Goal: Task Accomplishment & Management: Complete application form

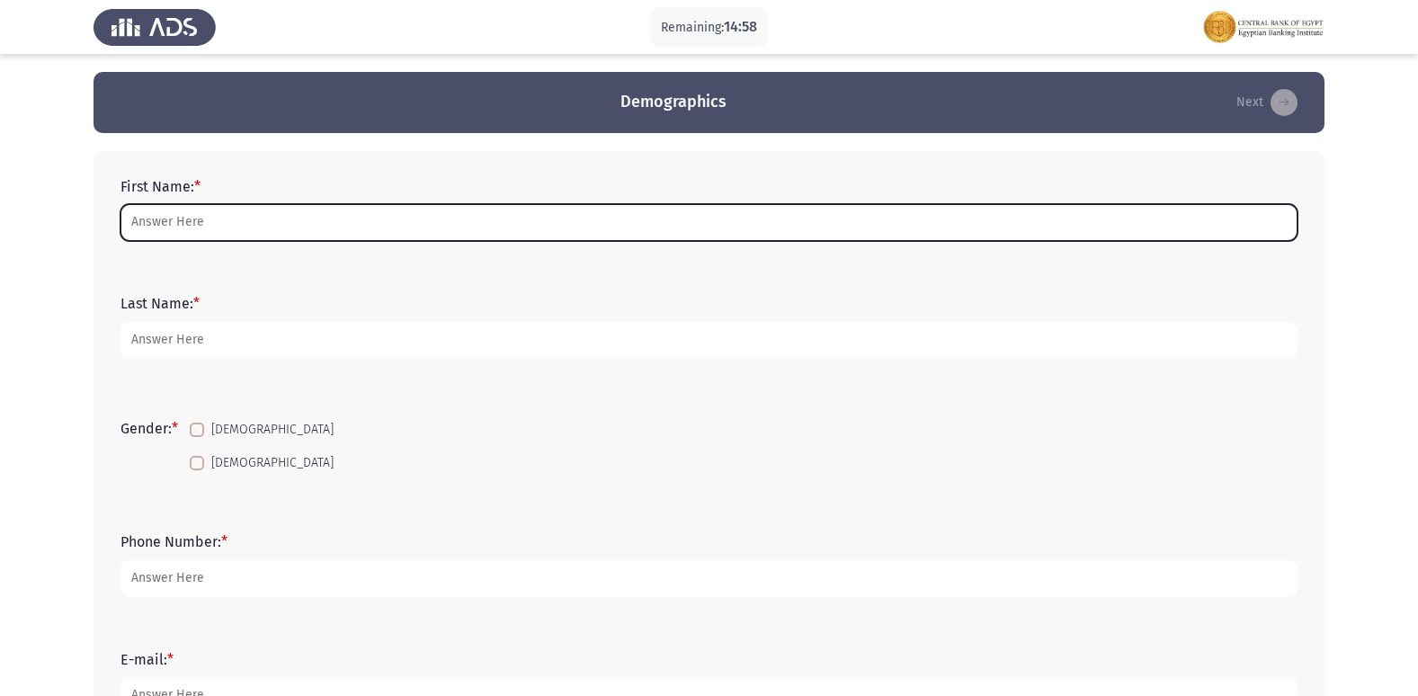
click at [419, 219] on input "First Name: *" at bounding box center [708, 222] width 1177 height 37
type input "،"
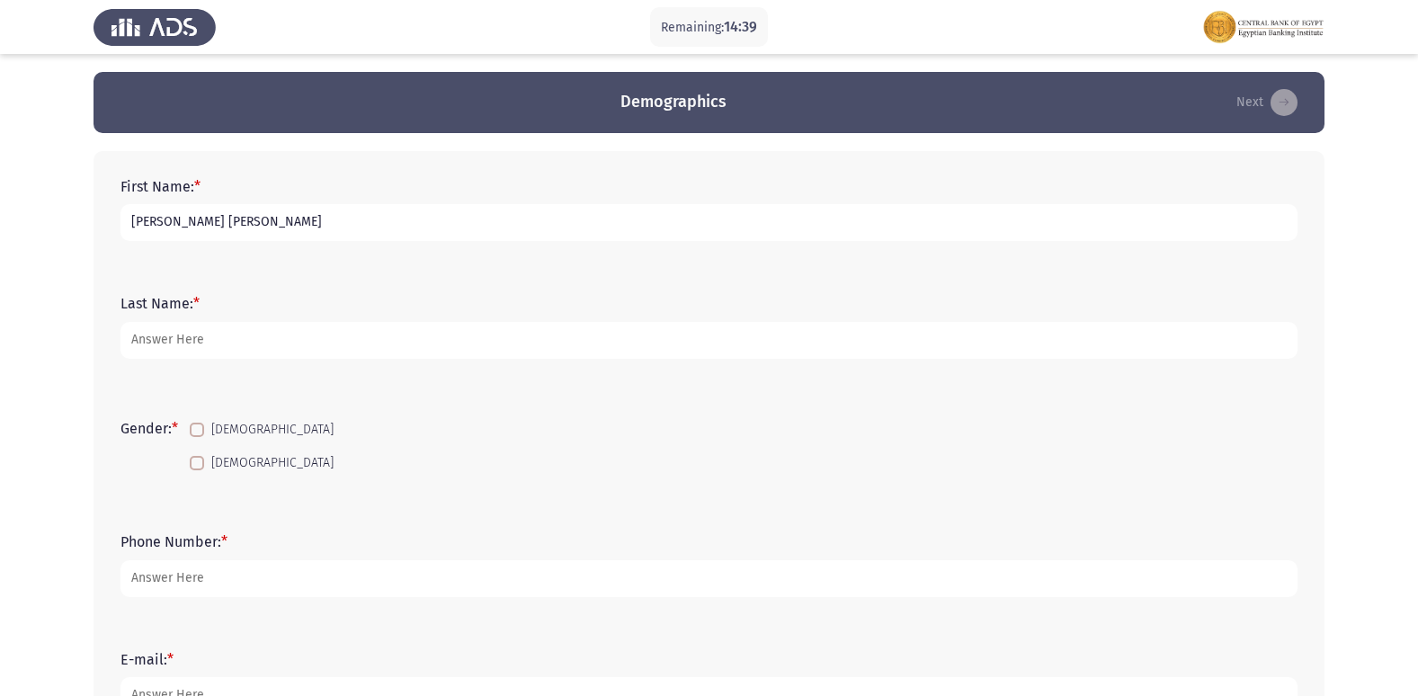
type input "[PERSON_NAME] [PERSON_NAME]"
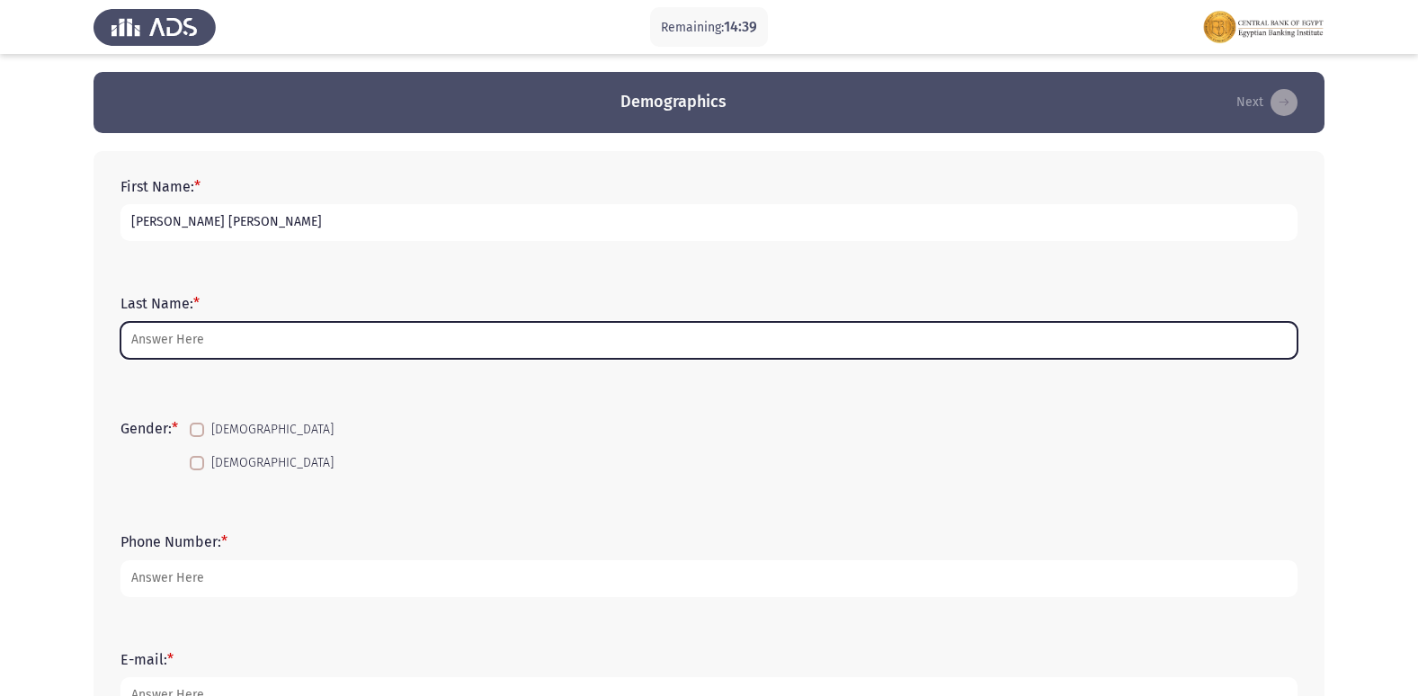
click at [275, 351] on input "Last Name: *" at bounding box center [708, 340] width 1177 height 37
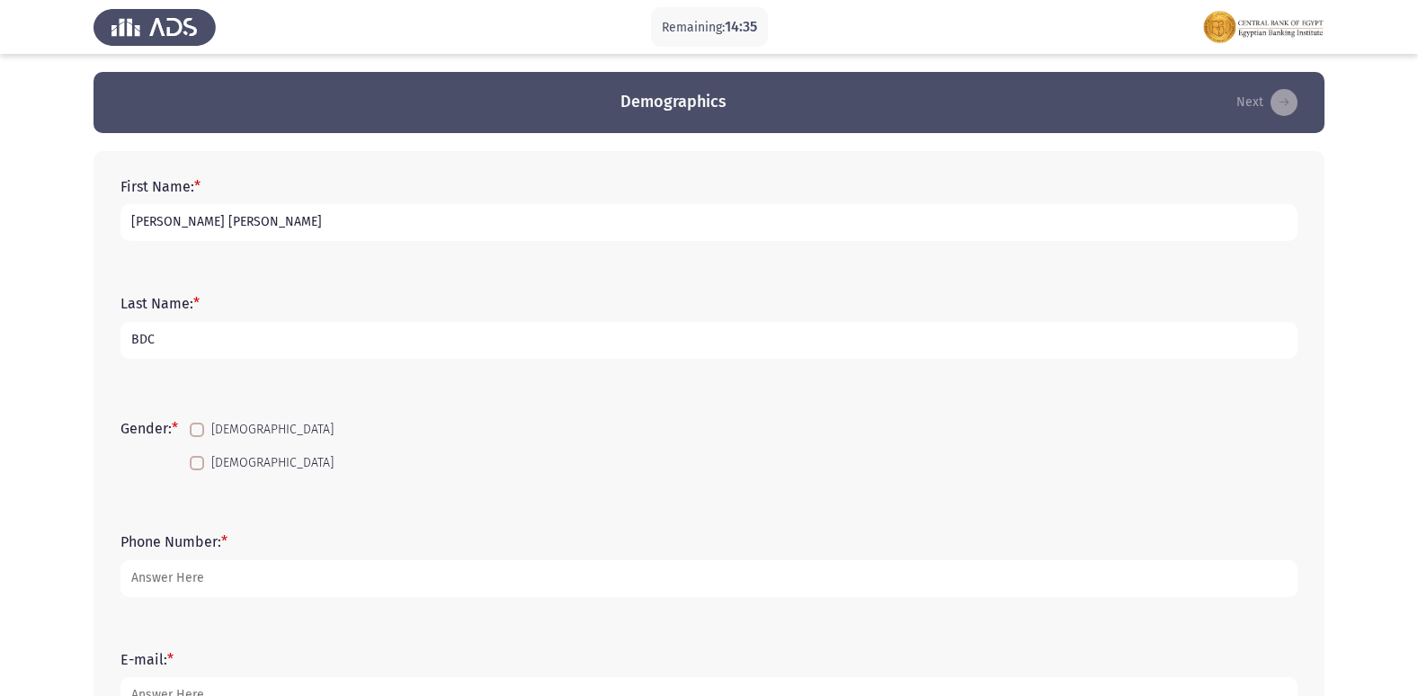
type input "BDC"
click at [204, 465] on span at bounding box center [197, 463] width 14 height 14
click at [197, 470] on input "[DEMOGRAPHIC_DATA]" at bounding box center [196, 470] width 1 height 1
checkbox input "true"
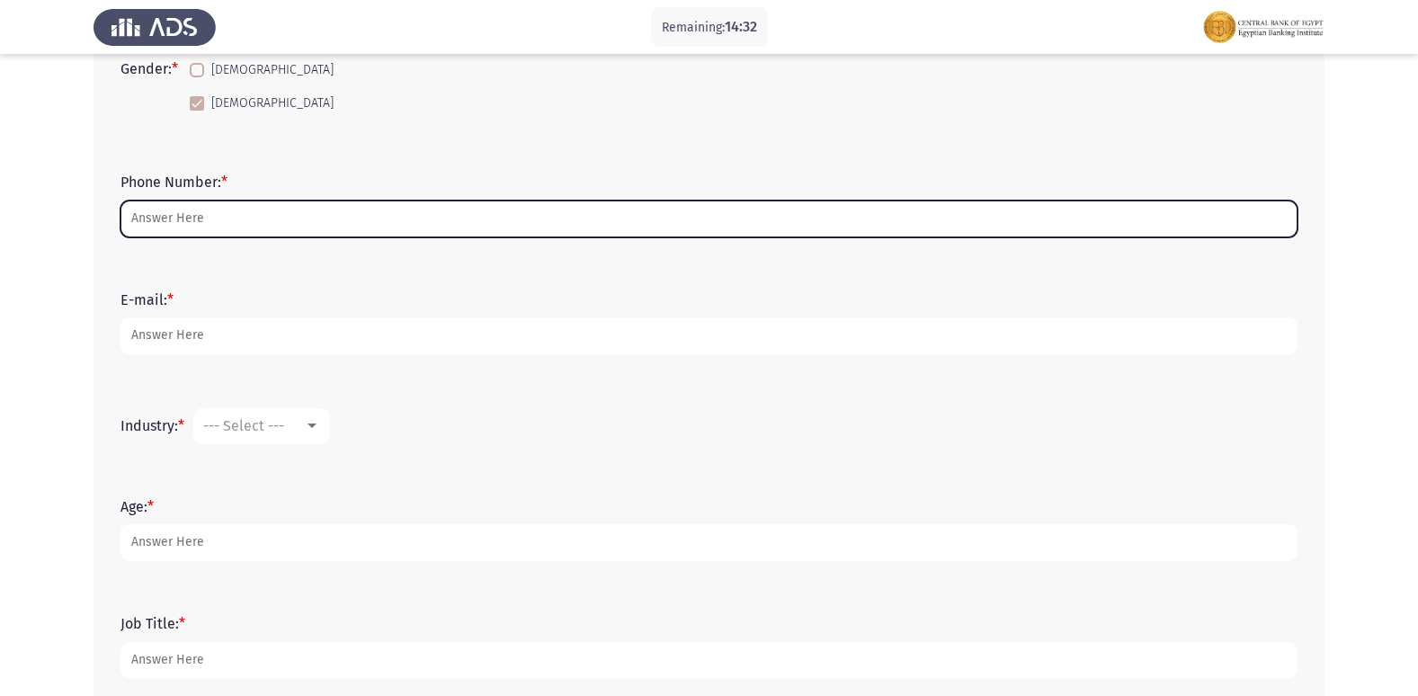
click at [267, 221] on input "Phone Number: *" at bounding box center [708, 219] width 1177 height 37
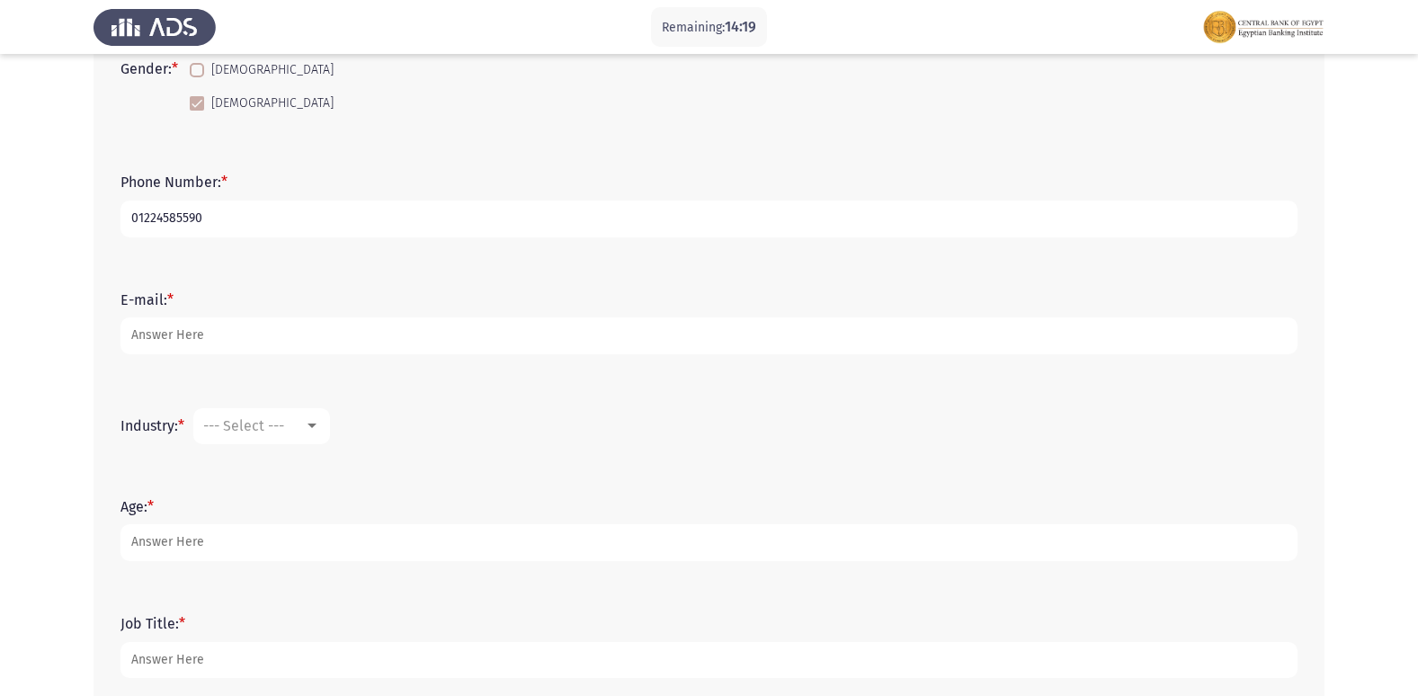
type input "01224585590"
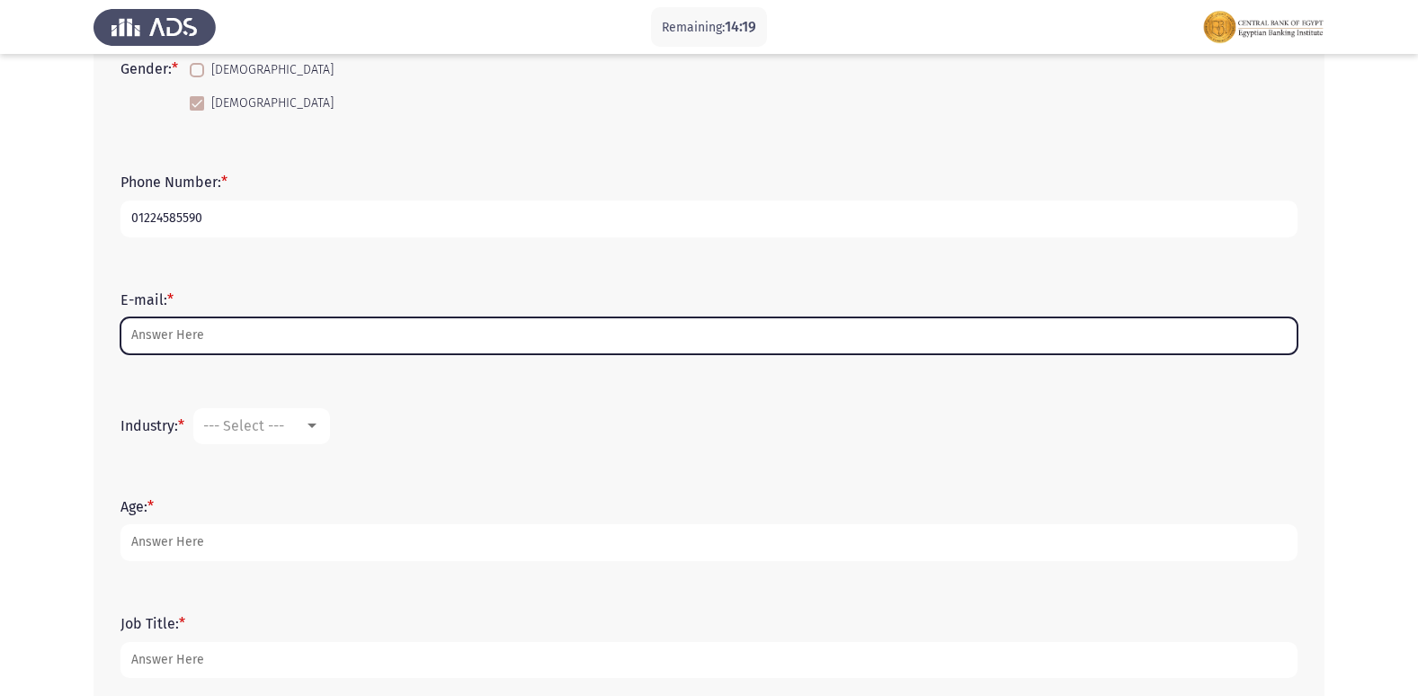
click at [182, 342] on input "E-mail: *" at bounding box center [708, 335] width 1177 height 37
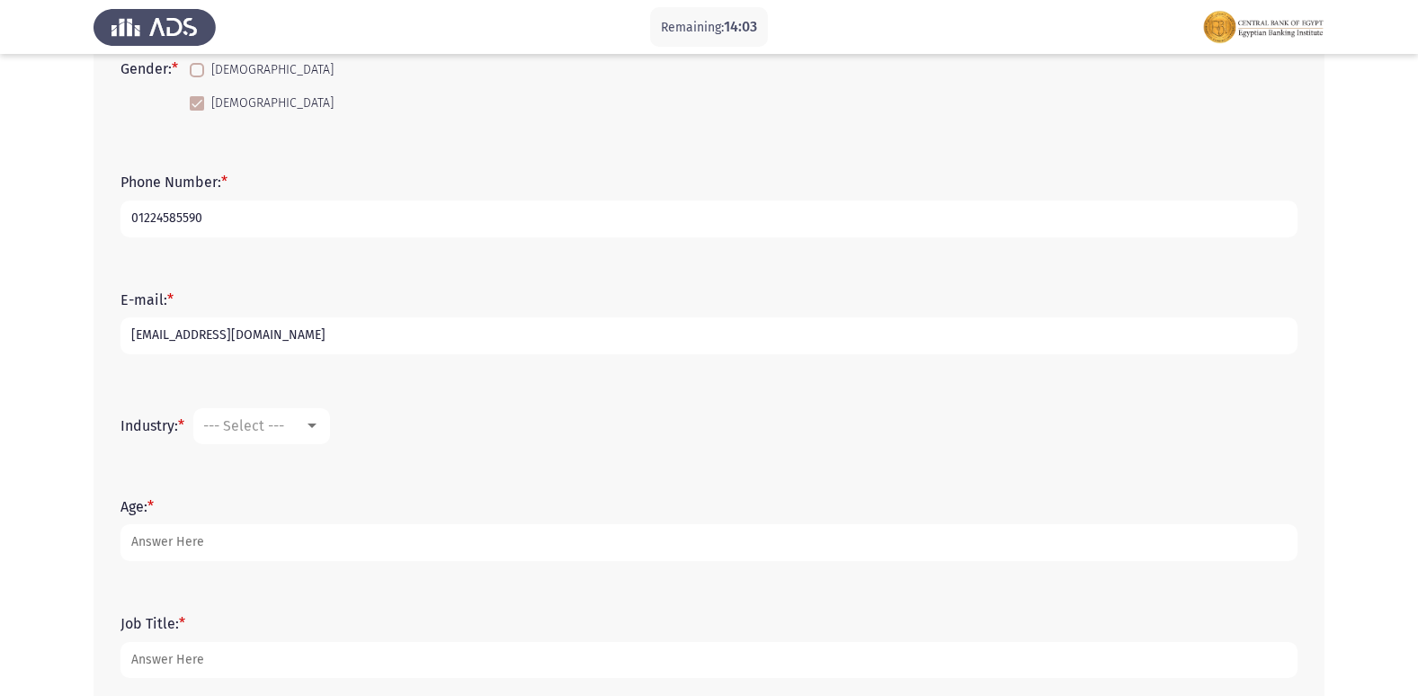
type input "[EMAIL_ADDRESS][DOMAIN_NAME]"
click at [278, 418] on span "--- Select ---" at bounding box center [243, 425] width 81 height 17
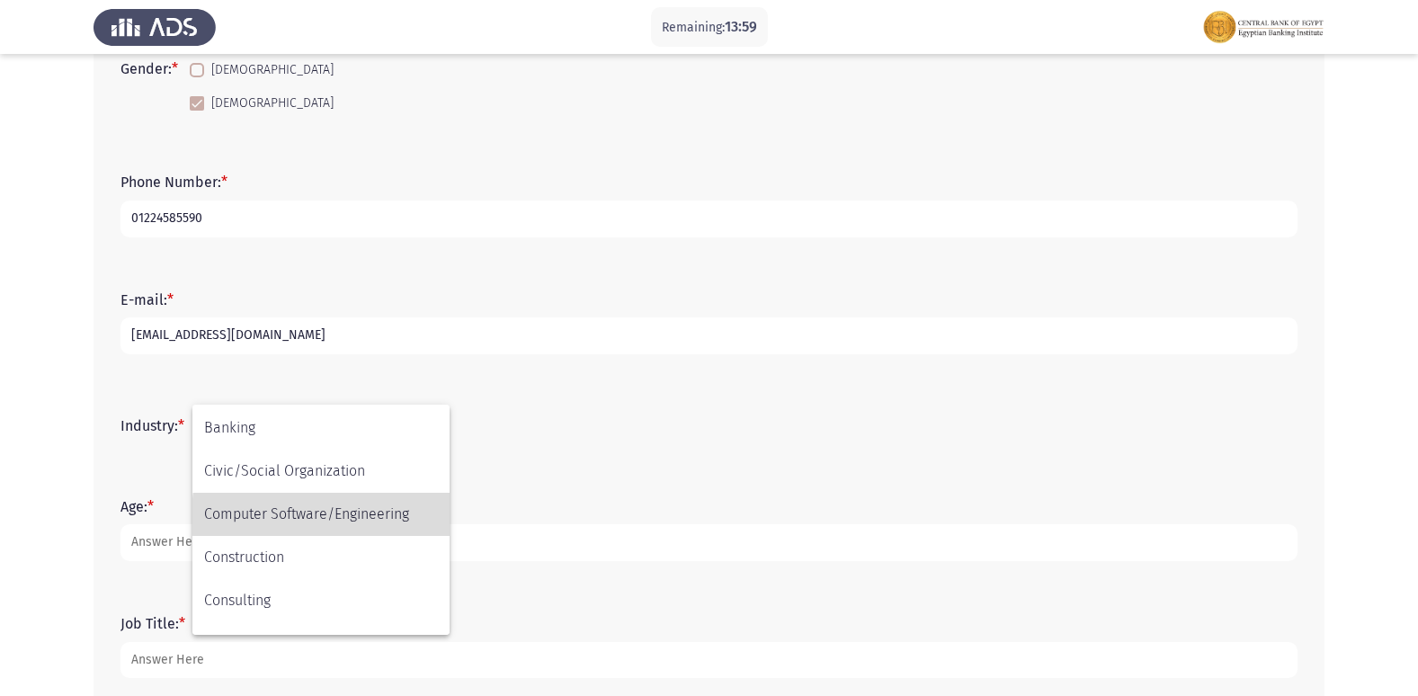
click at [378, 517] on span "Computer Software/Engineering" at bounding box center [321, 514] width 234 height 43
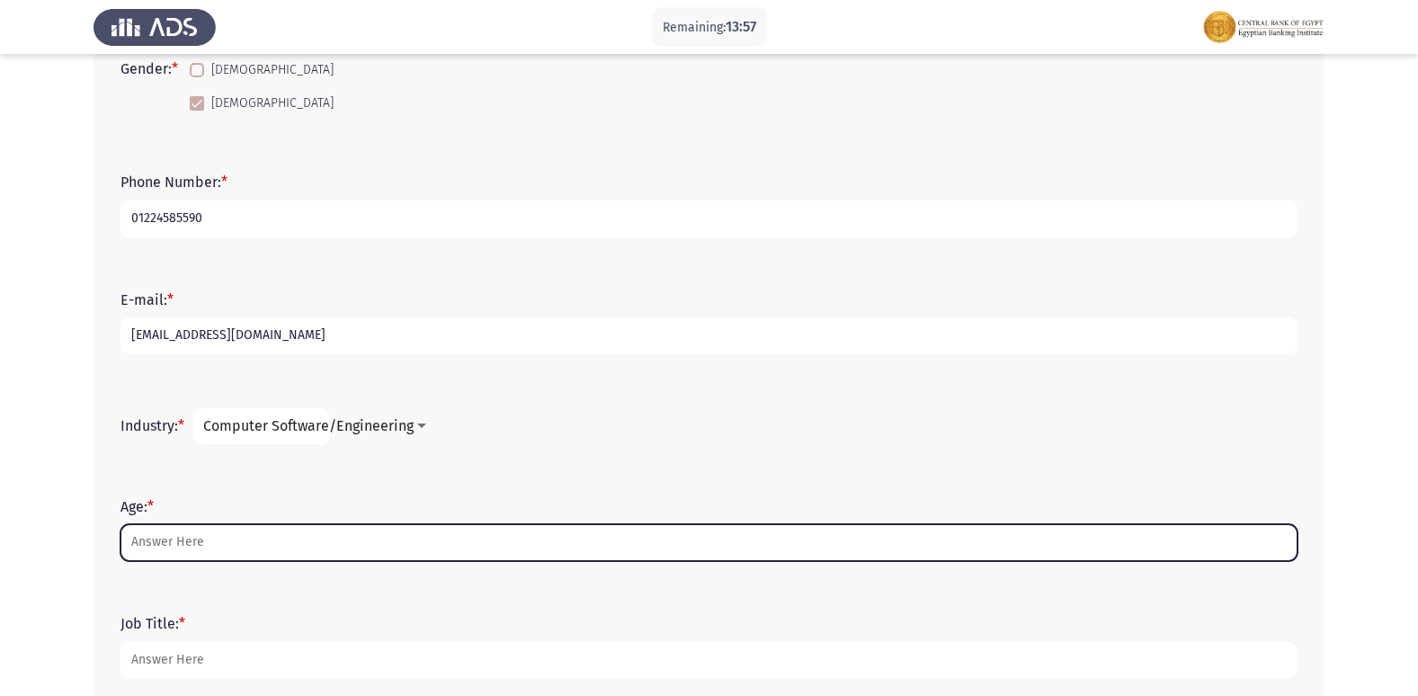
click at [244, 543] on input "Age: *" at bounding box center [708, 542] width 1177 height 37
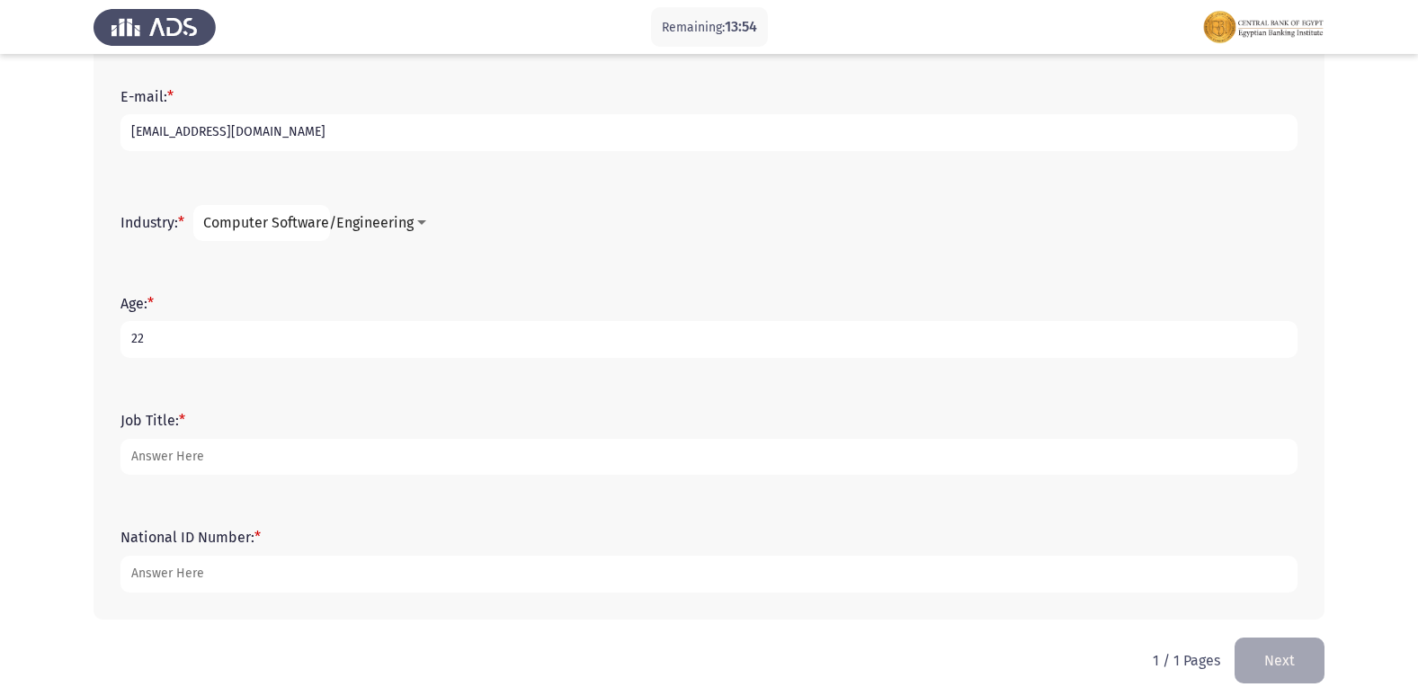
scroll to position [576, 0]
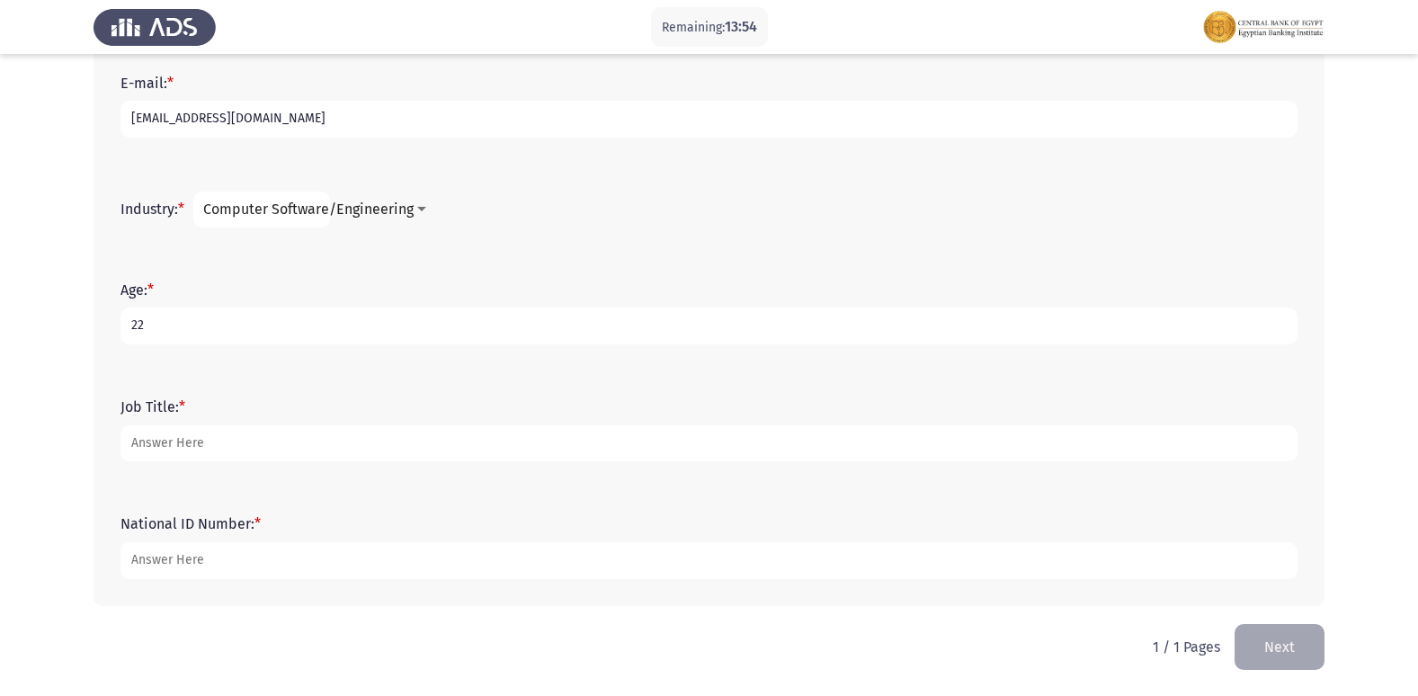
type input "22"
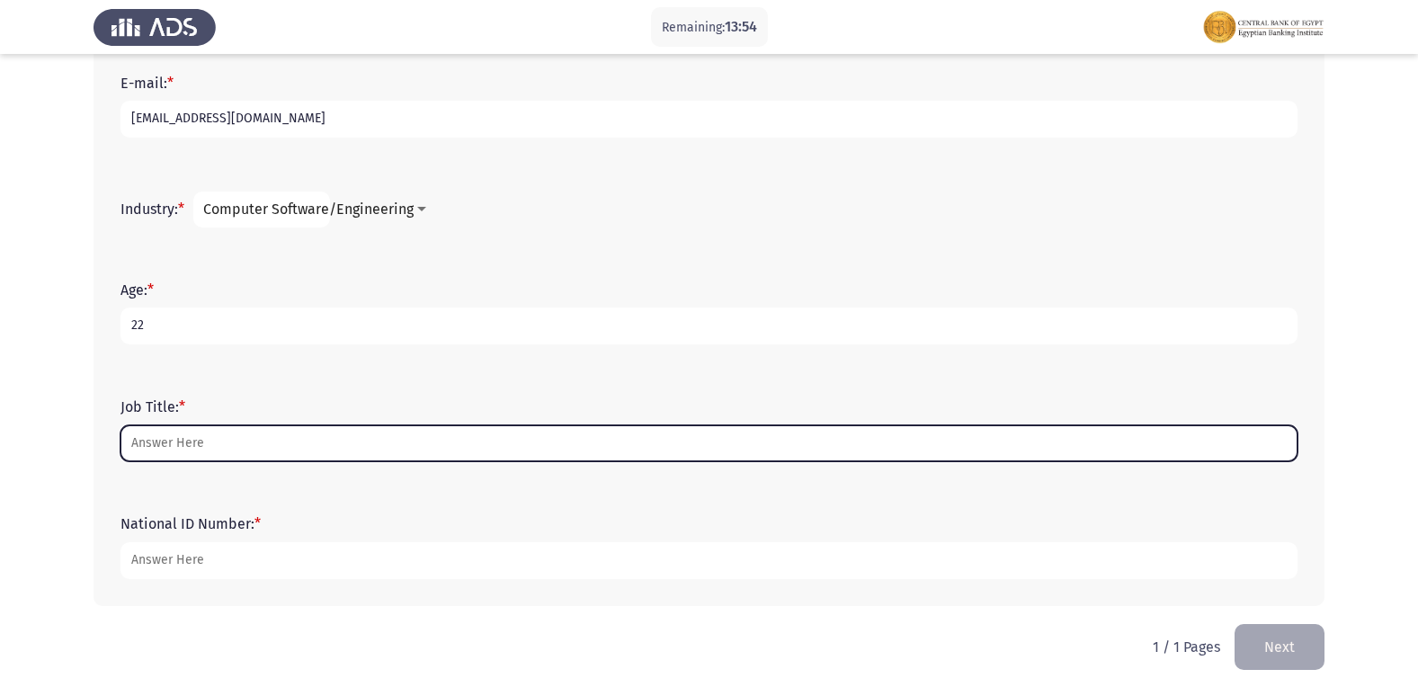
click at [317, 438] on input "Job Title: *" at bounding box center [708, 443] width 1177 height 37
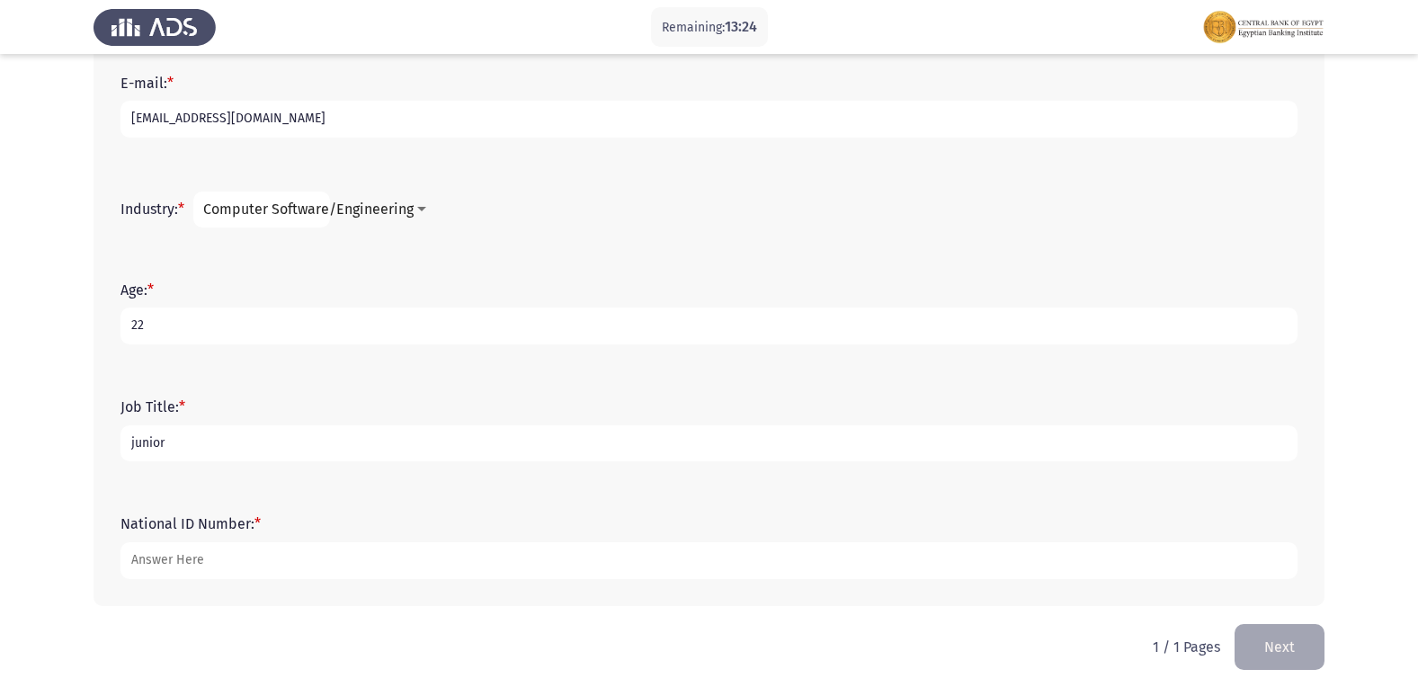
type input "junior"
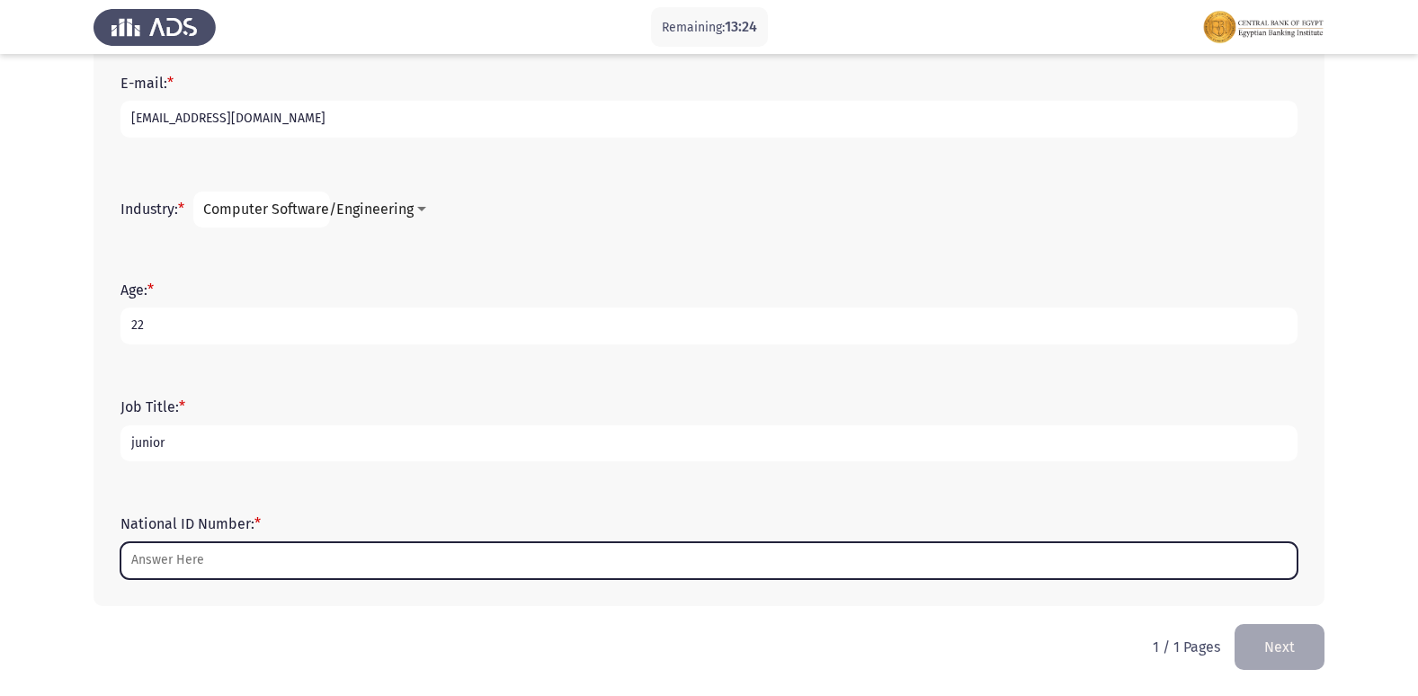
click at [231, 571] on input "National ID Number: *" at bounding box center [708, 560] width 1177 height 37
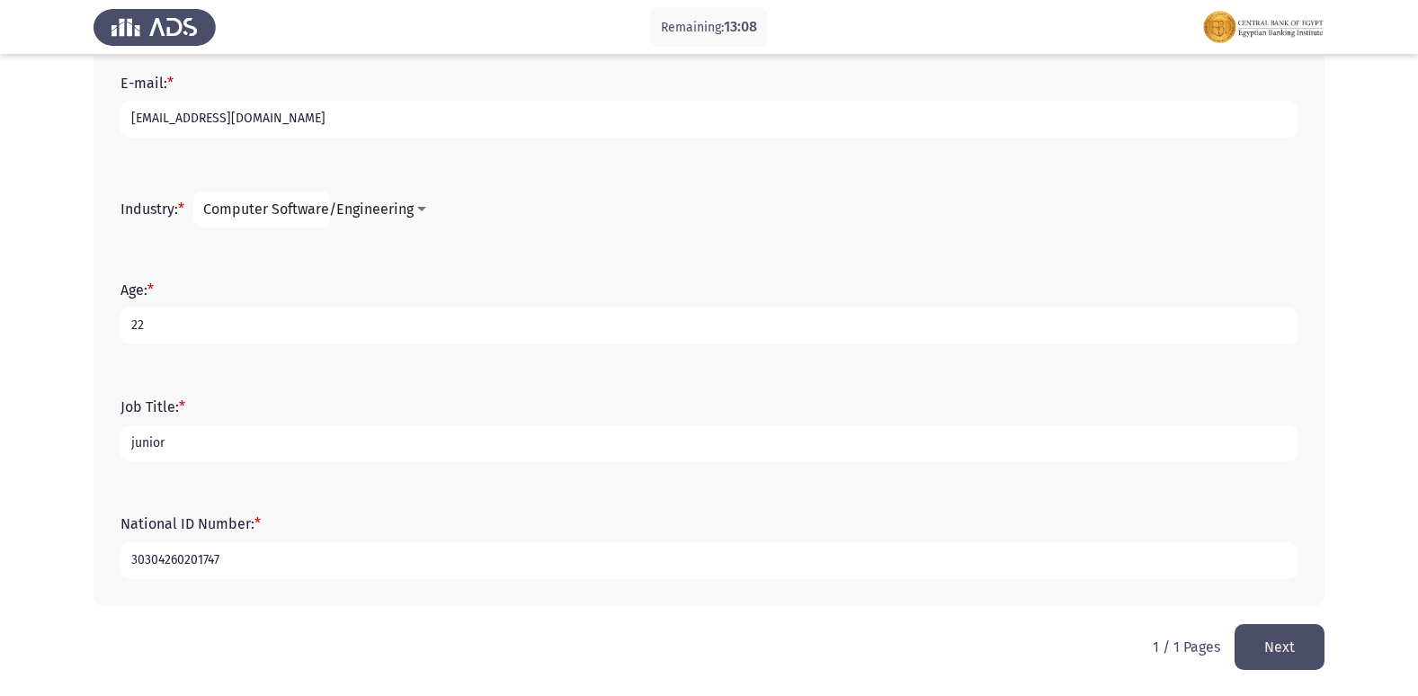
type input "30304260201747"
click at [335, 217] on span "Computer Software/Engineering" at bounding box center [308, 209] width 210 height 17
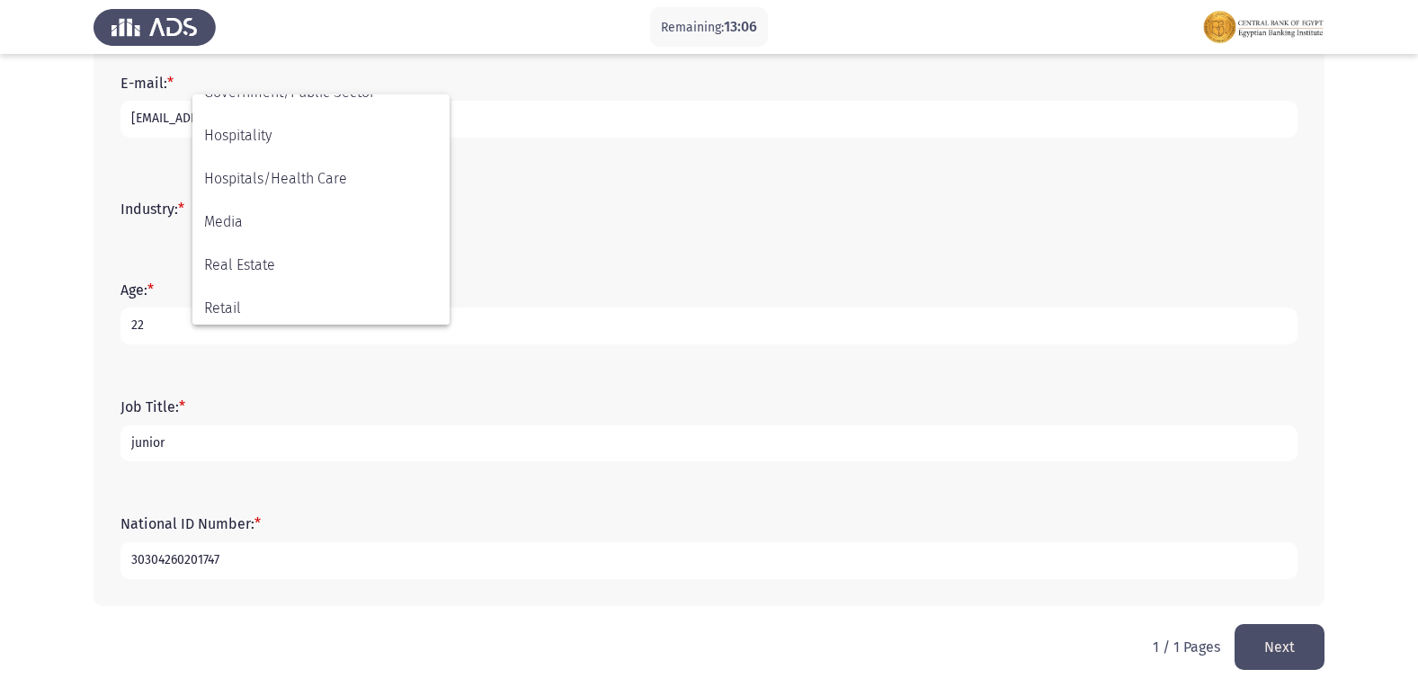
scroll to position [633, 0]
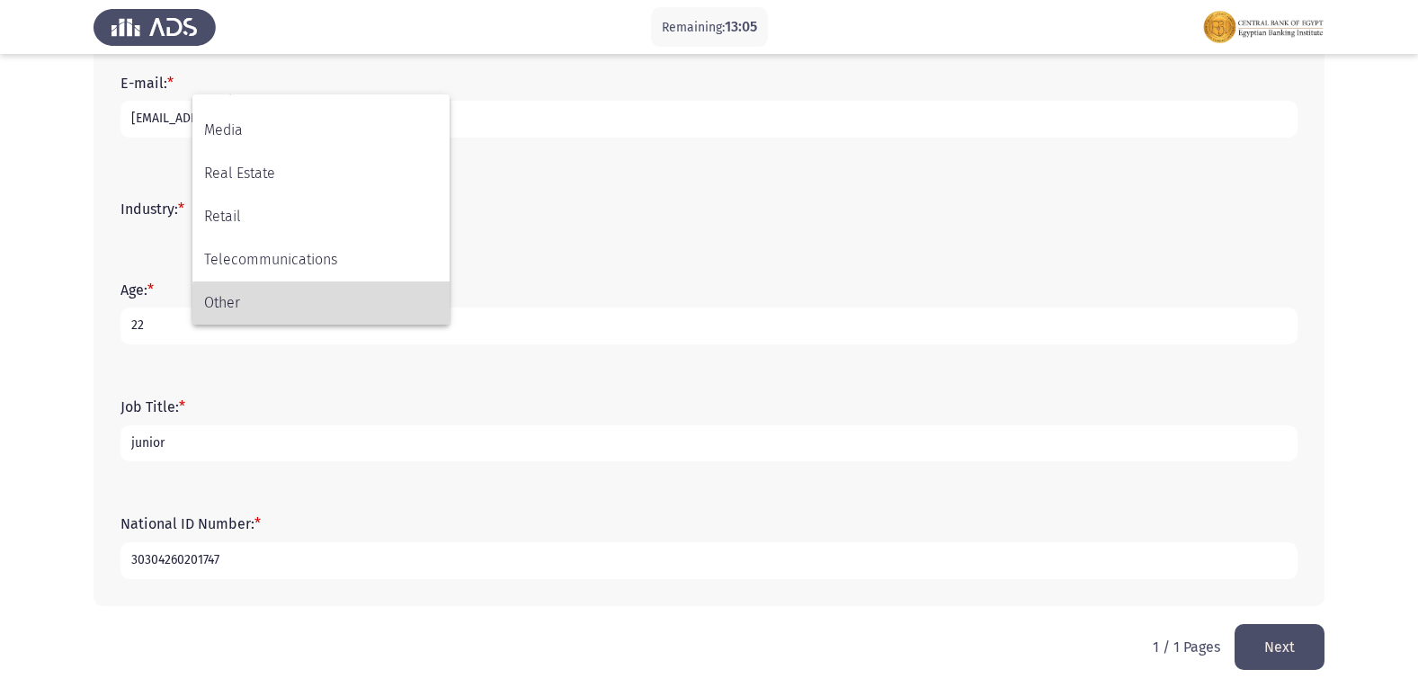
click at [353, 315] on span "Other" at bounding box center [321, 302] width 234 height 43
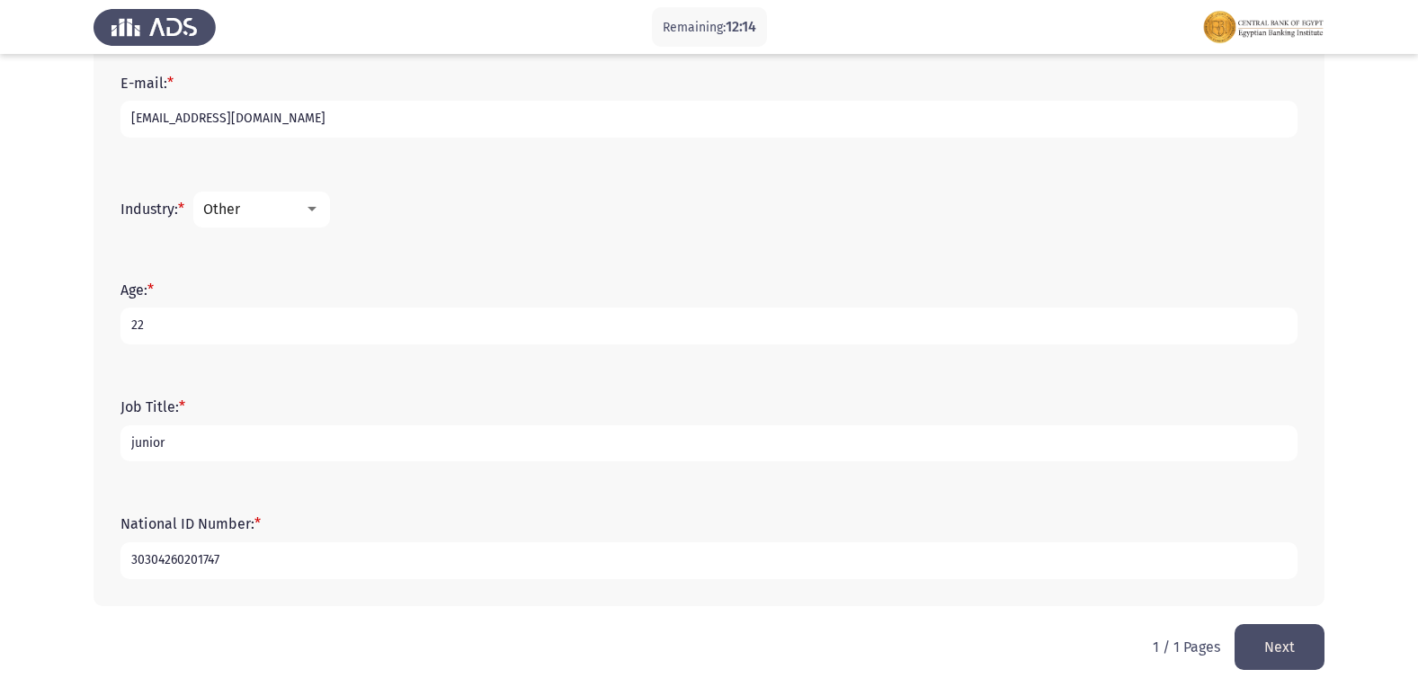
click at [1291, 634] on button "Next" at bounding box center [1280, 647] width 90 height 46
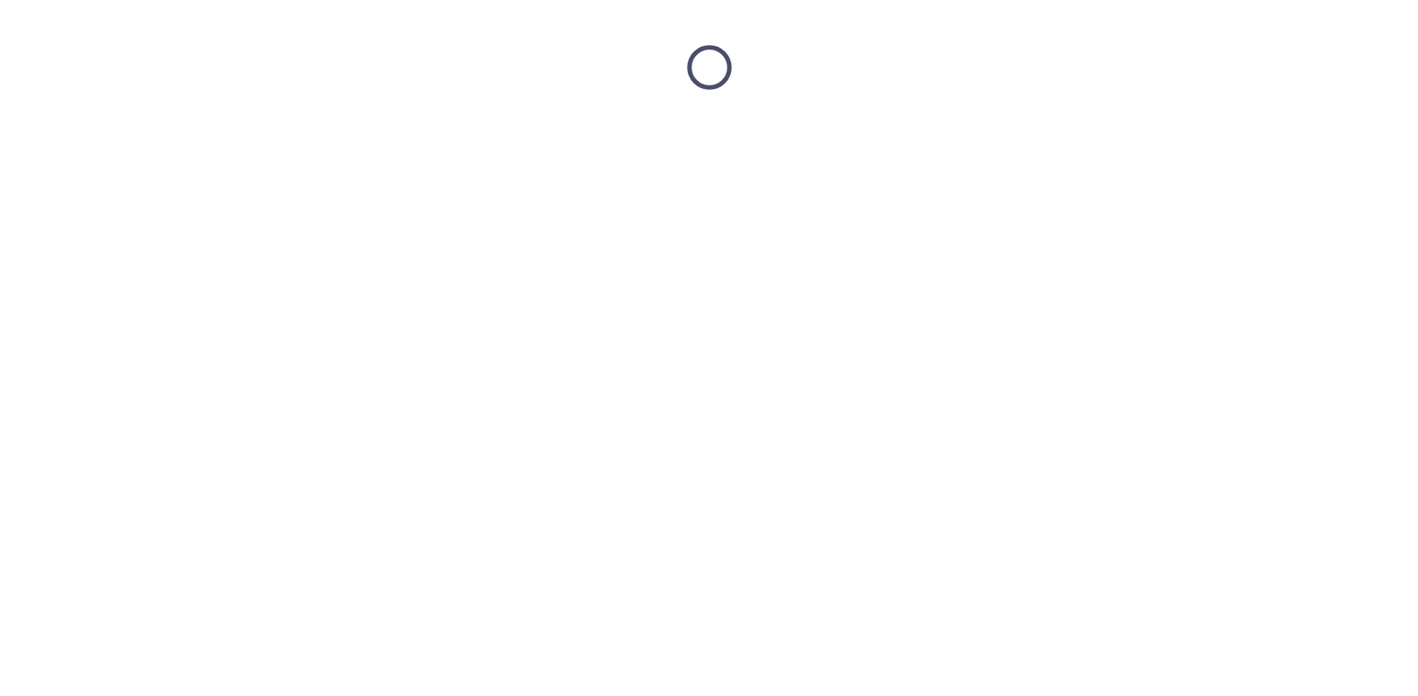
scroll to position [0, 0]
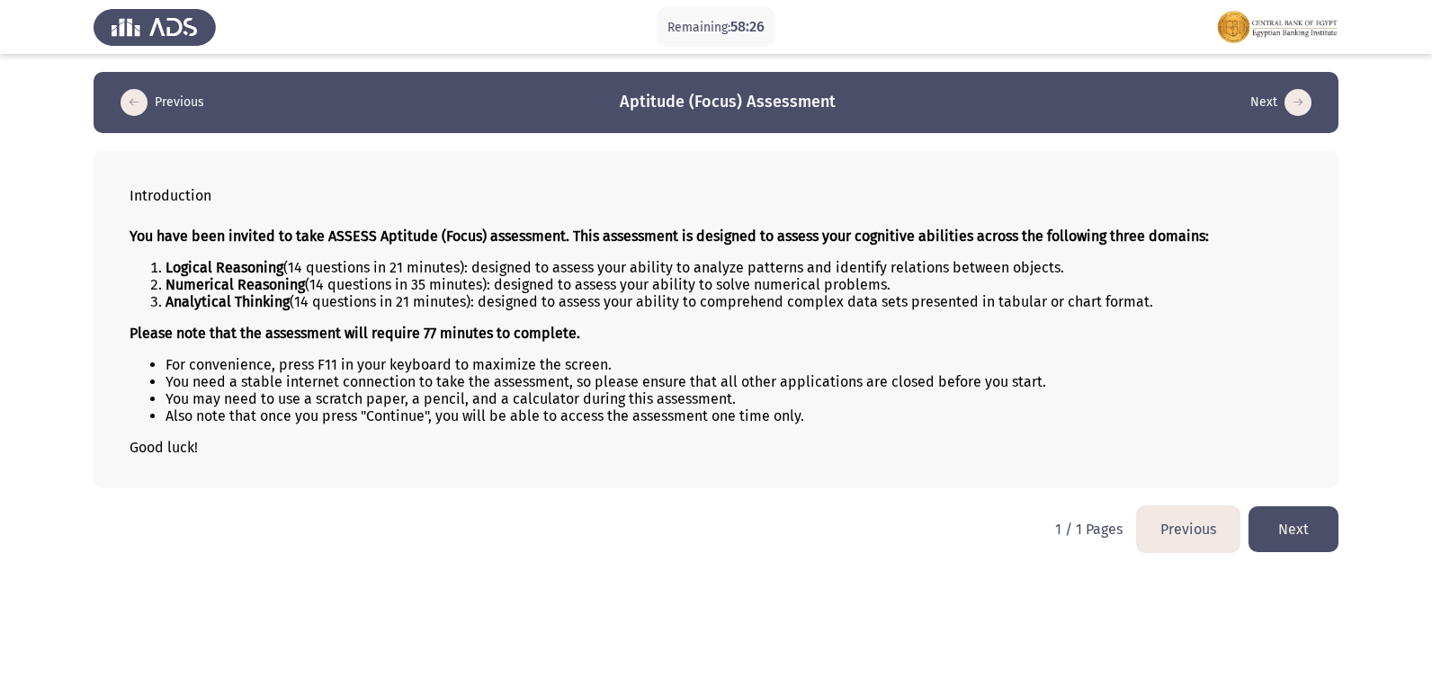
click at [1269, 524] on button "Next" at bounding box center [1293, 529] width 90 height 46
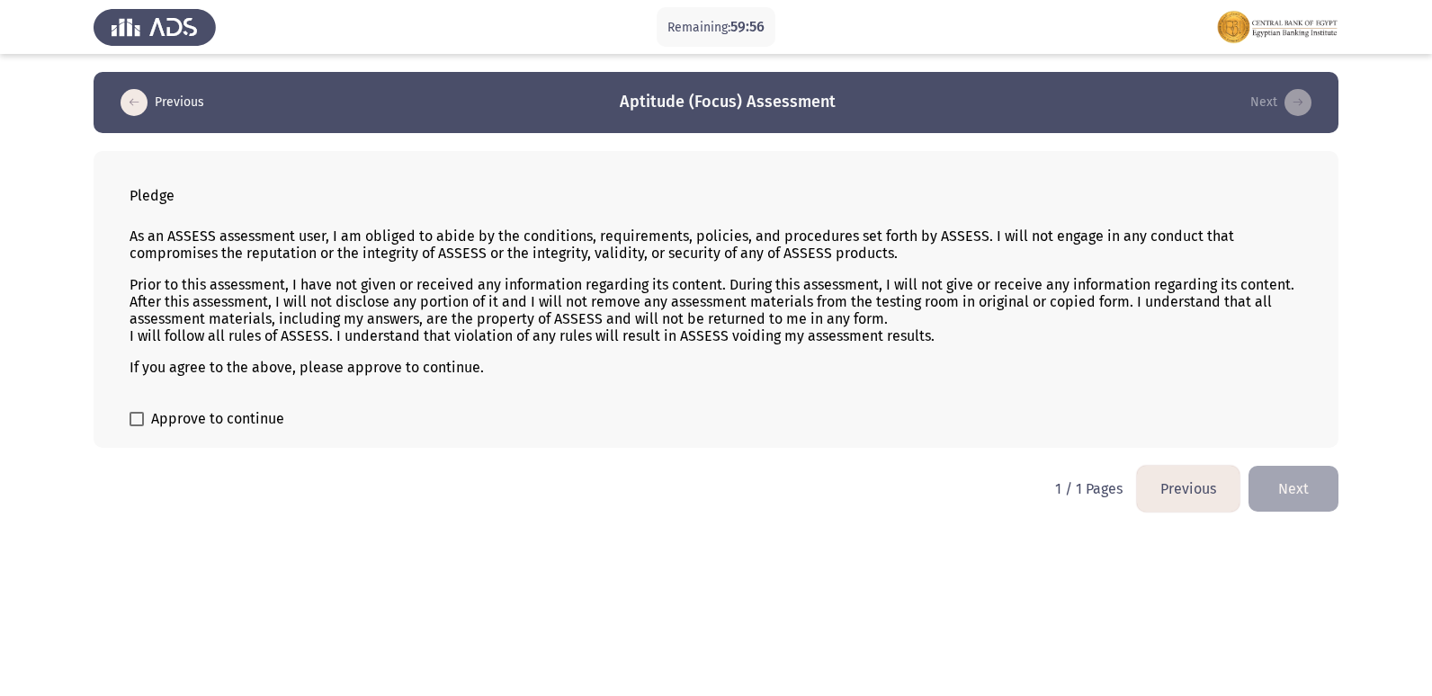
click at [132, 424] on span at bounding box center [136, 419] width 14 height 14
click at [136, 426] on input "Approve to continue" at bounding box center [136, 426] width 1 height 1
checkbox input "true"
click at [1308, 495] on button "Next" at bounding box center [1293, 489] width 90 height 46
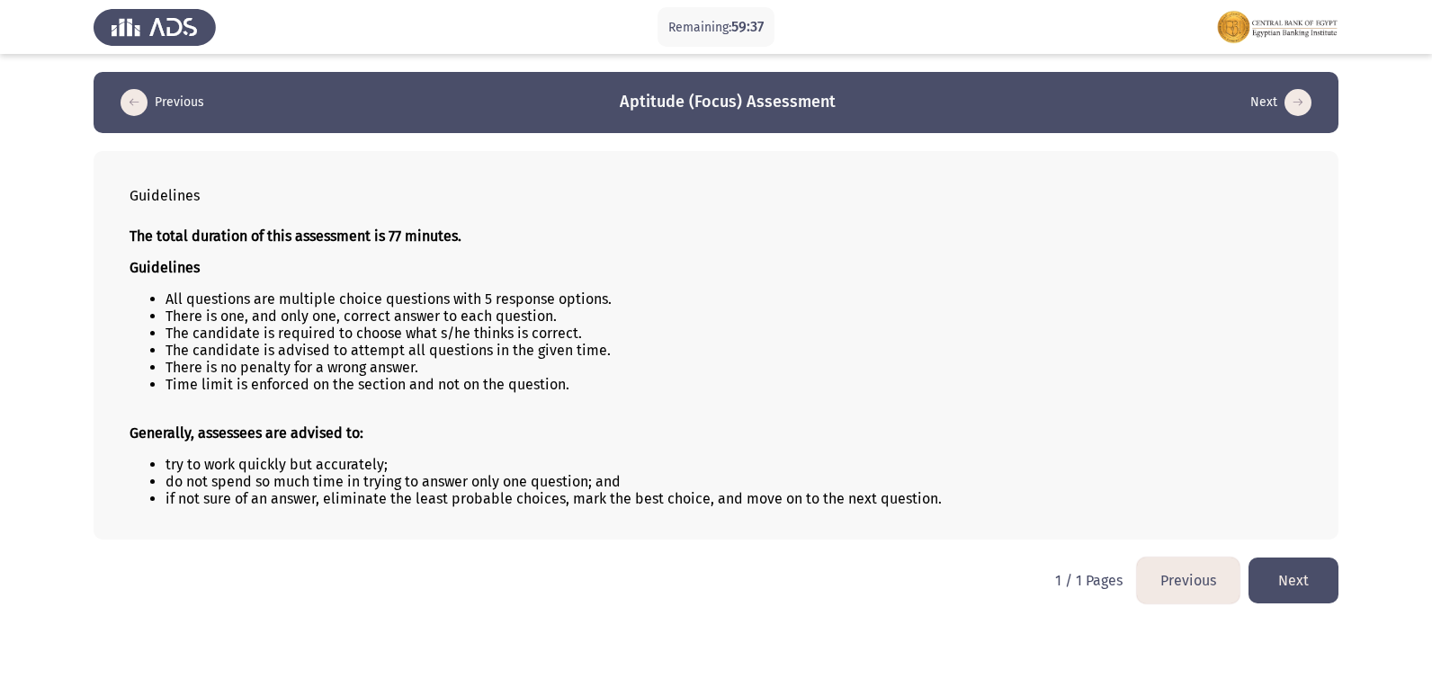
click at [1302, 588] on button "Next" at bounding box center [1293, 581] width 90 height 46
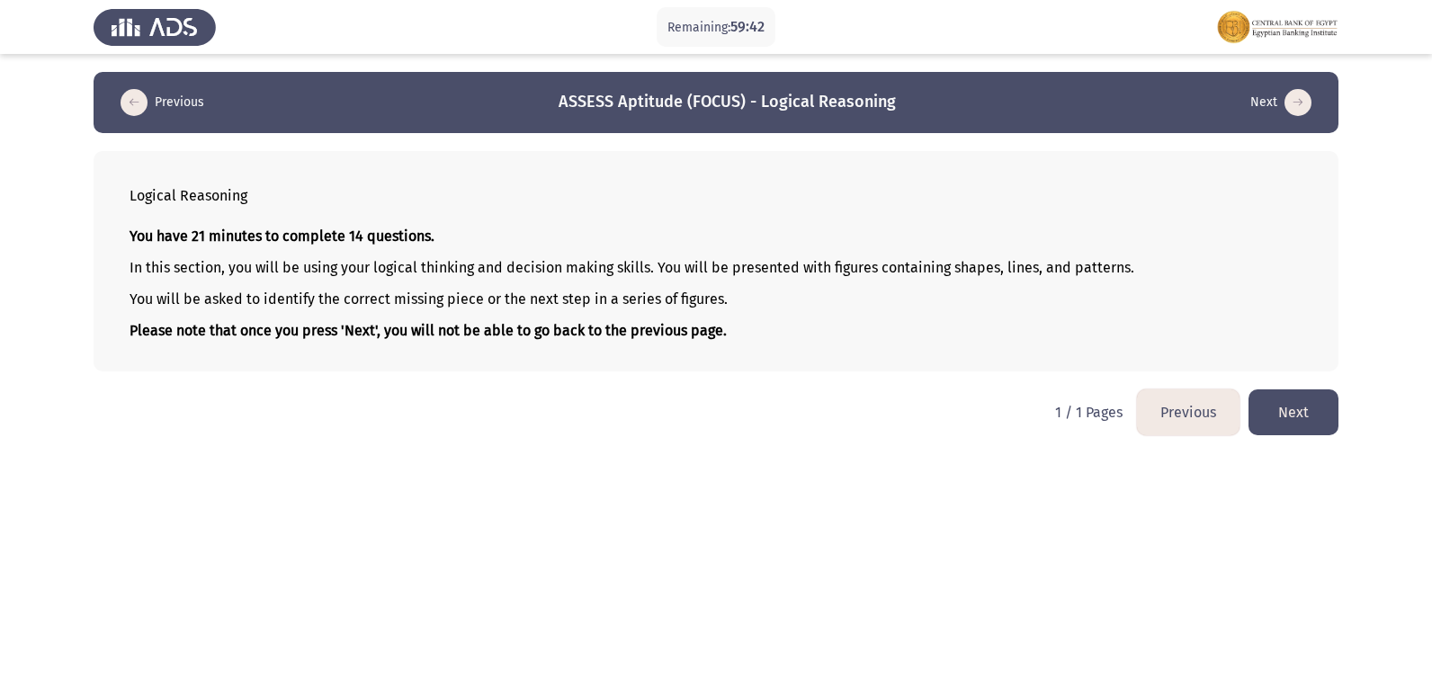
click at [1286, 408] on button "Next" at bounding box center [1293, 412] width 90 height 46
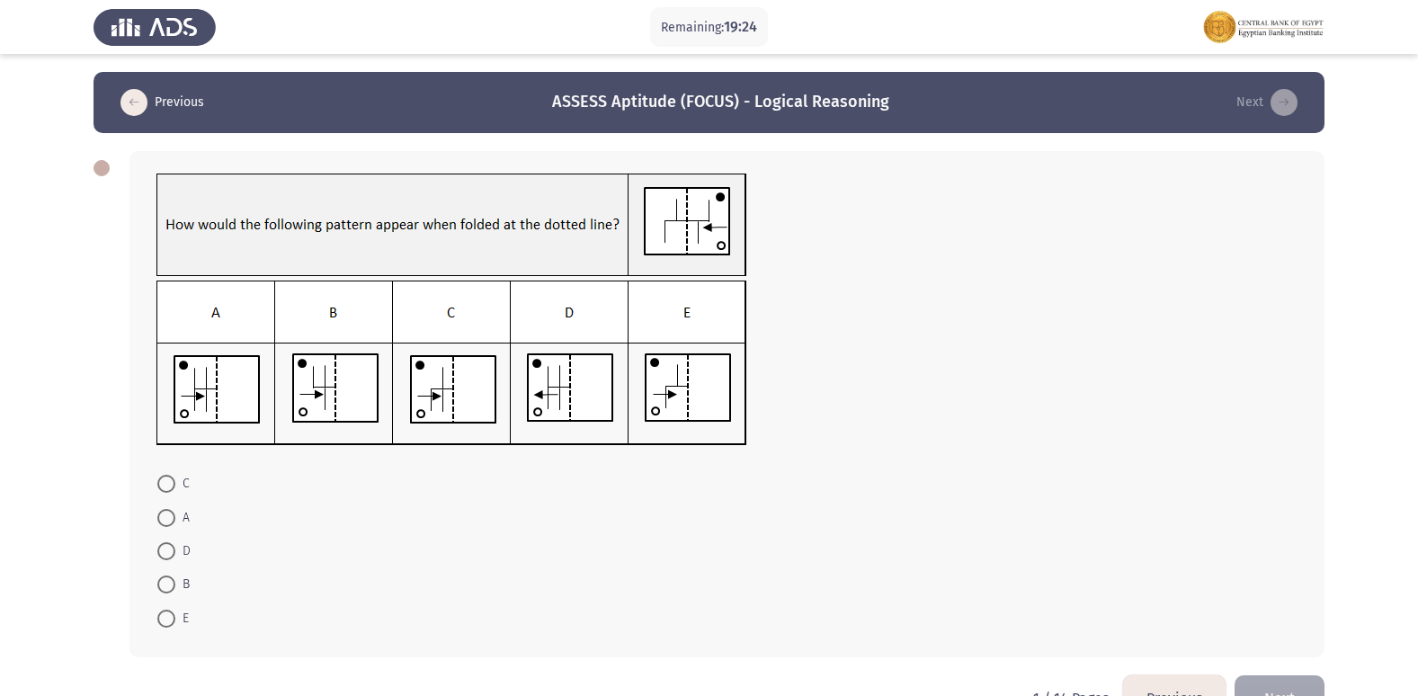
click at [332, 409] on img at bounding box center [451, 363] width 591 height 165
click at [168, 588] on span at bounding box center [166, 585] width 18 height 18
click at [168, 588] on input "B" at bounding box center [166, 585] width 18 height 18
radio input "true"
click at [1294, 681] on button "Next" at bounding box center [1280, 697] width 90 height 46
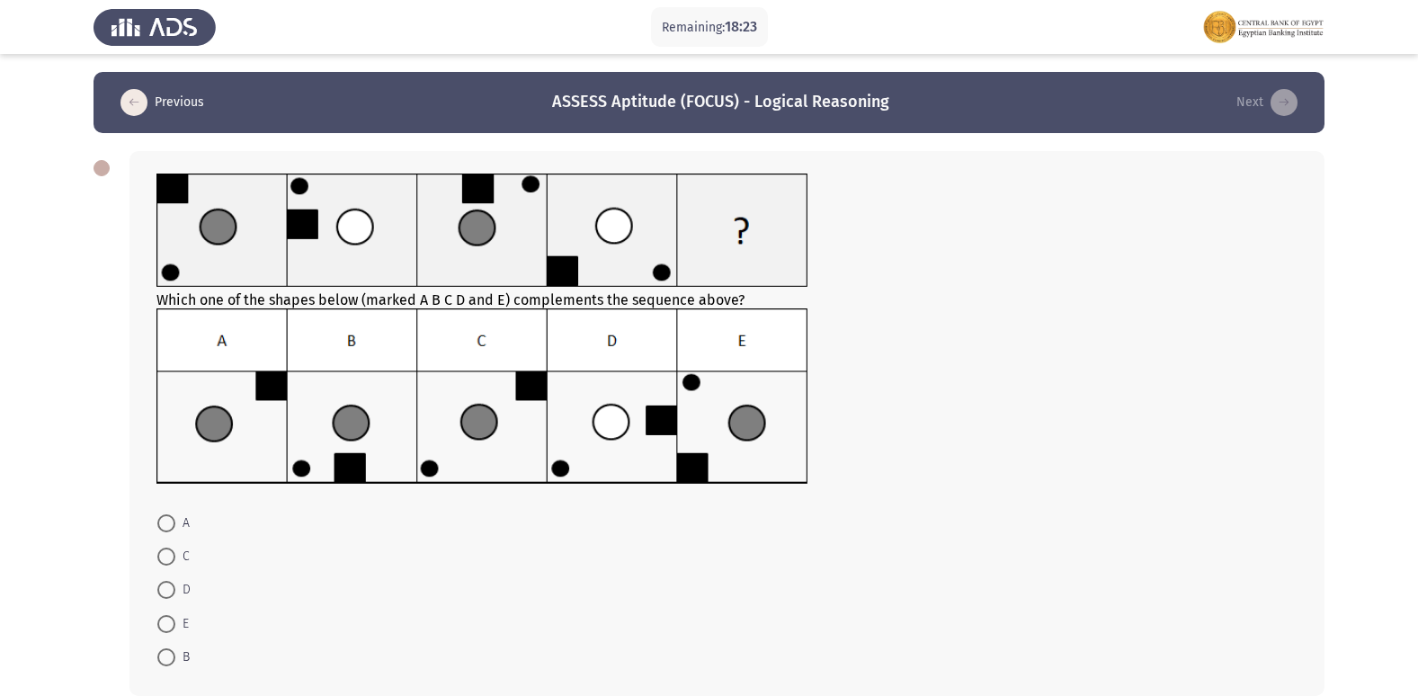
click at [191, 559] on mat-radio-button "C" at bounding box center [174, 556] width 56 height 33
click at [186, 558] on span "C" at bounding box center [182, 557] width 14 height 22
click at [175, 558] on input "C" at bounding box center [166, 557] width 18 height 18
radio input "true"
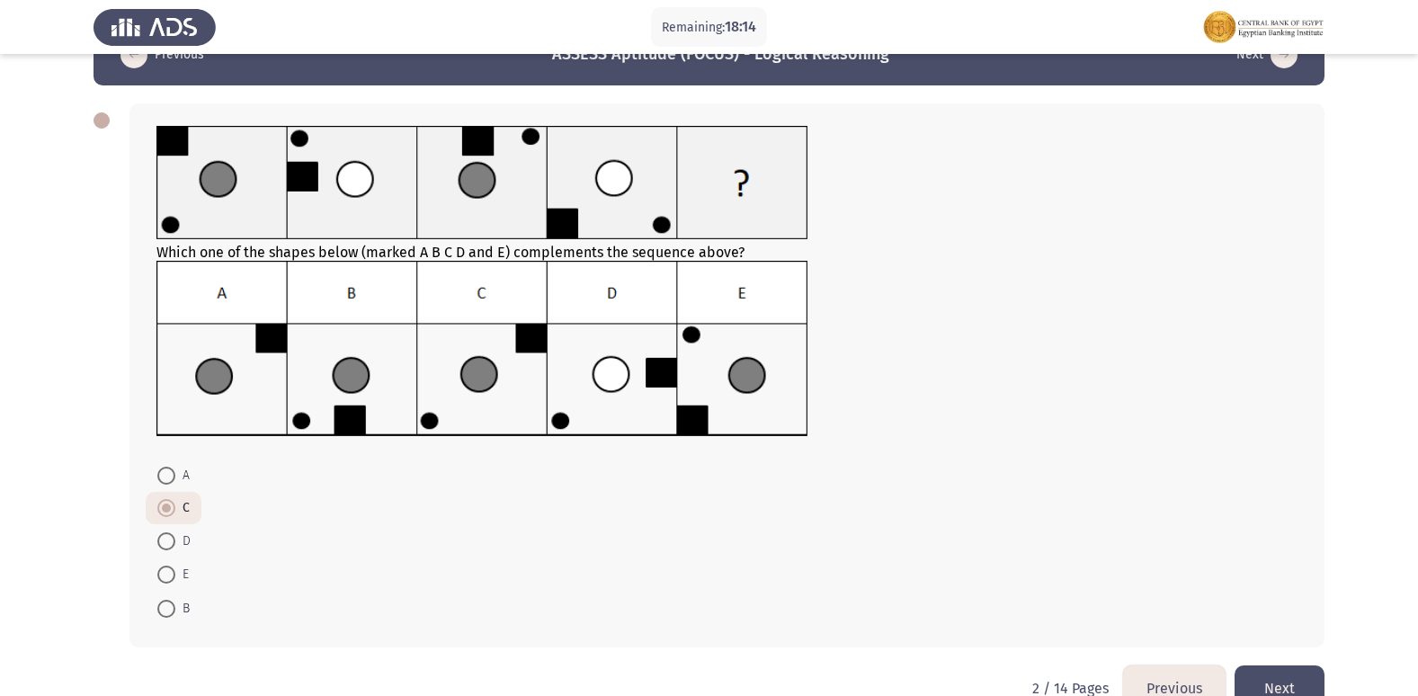
scroll to position [89, 0]
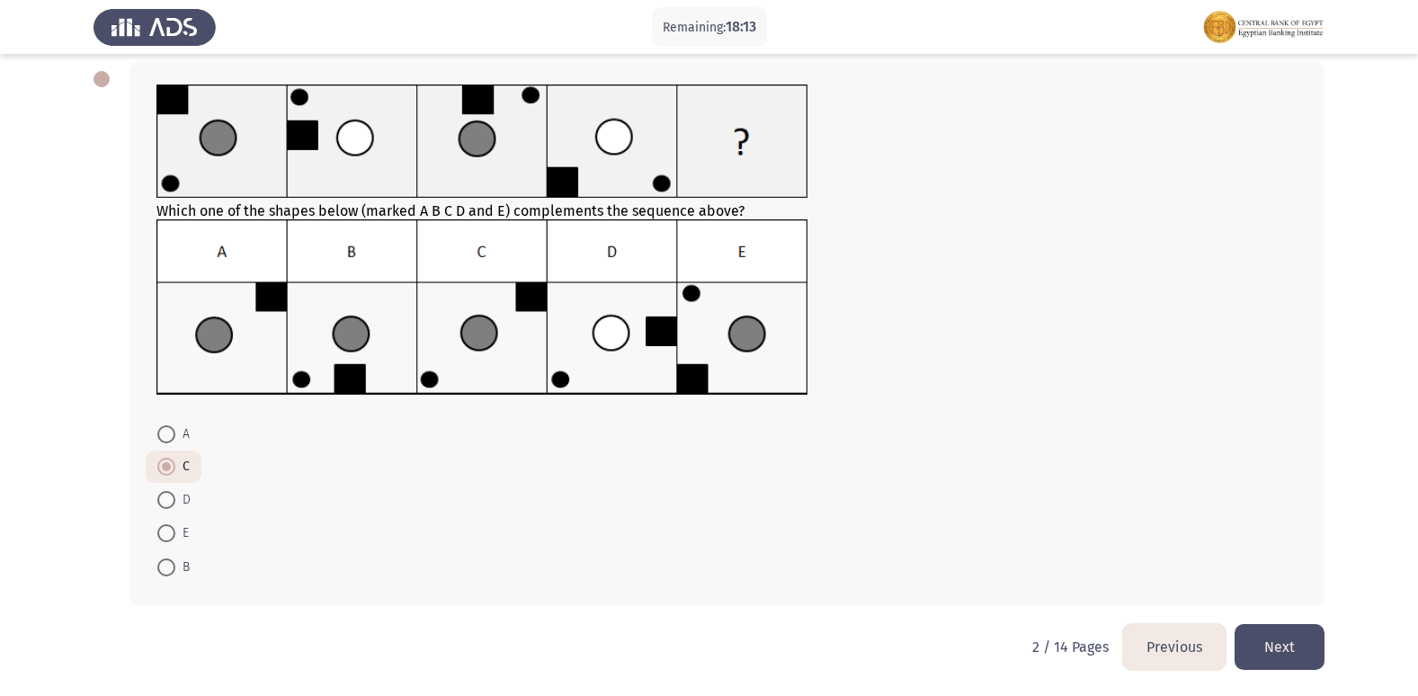
click at [1297, 648] on button "Next" at bounding box center [1280, 647] width 90 height 46
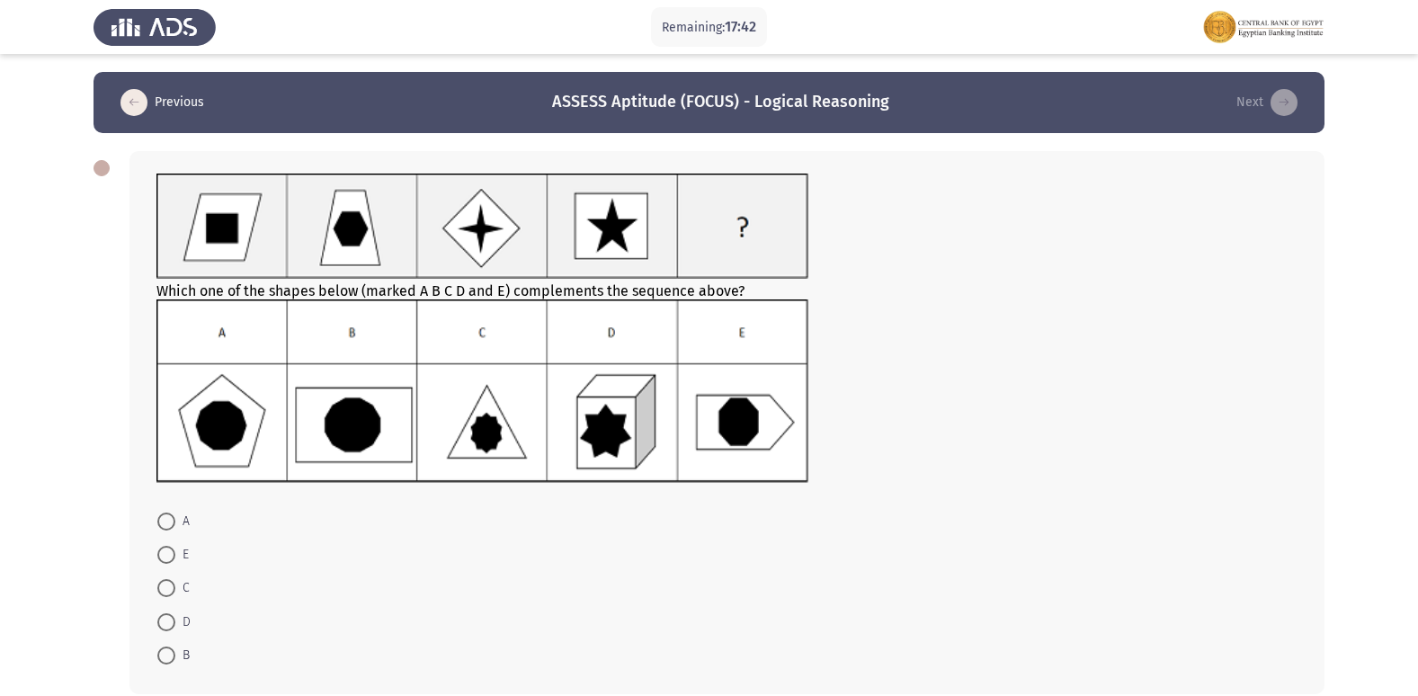
click at [181, 657] on span "B" at bounding box center [182, 656] width 14 height 22
click at [175, 657] on input "B" at bounding box center [166, 656] width 18 height 18
radio input "true"
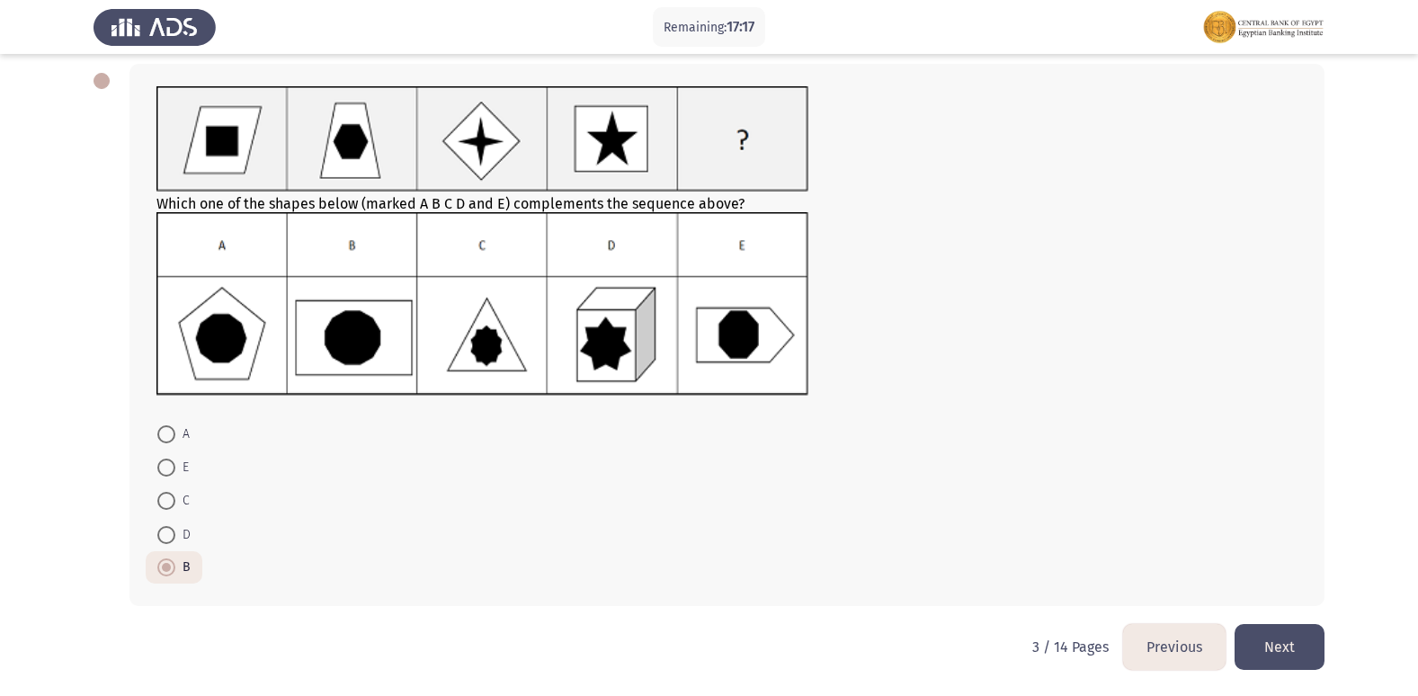
click at [1296, 647] on button "Next" at bounding box center [1280, 647] width 90 height 46
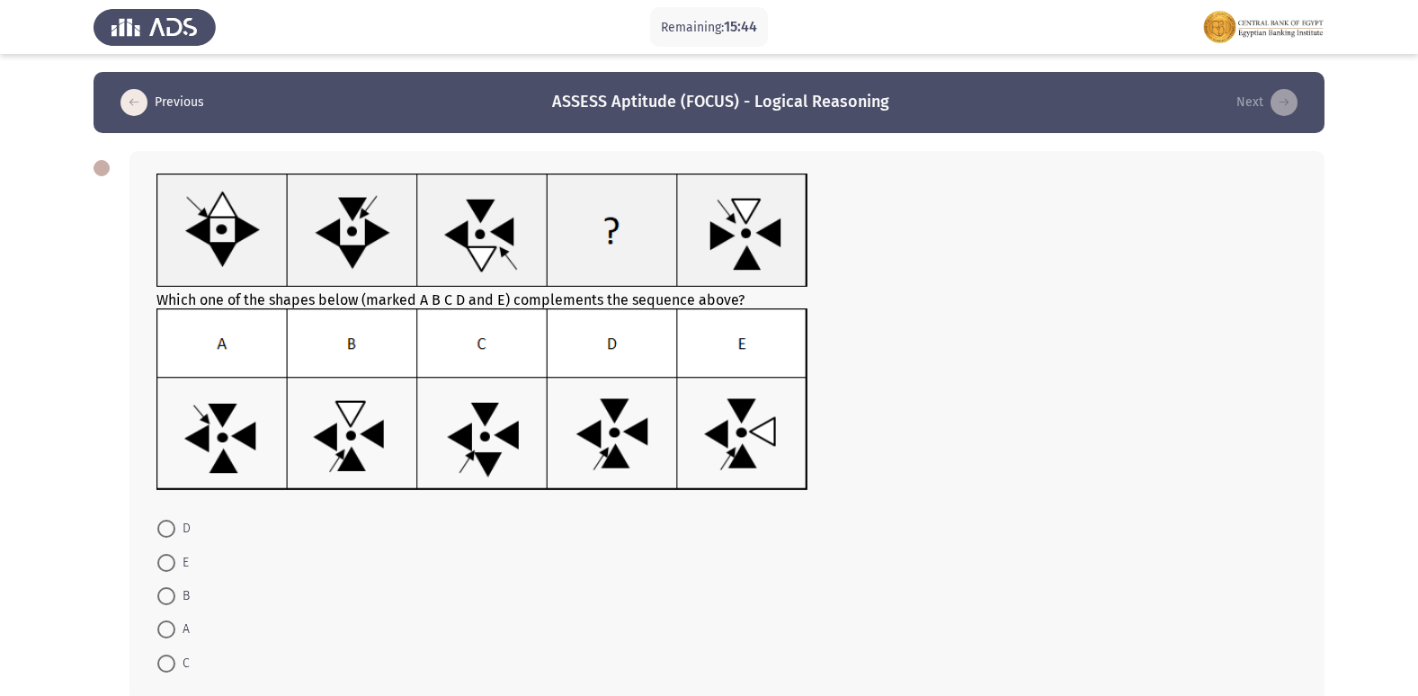
click at [623, 440] on img at bounding box center [482, 399] width 652 height 183
click at [188, 529] on span "D" at bounding box center [182, 529] width 15 height 22
click at [175, 529] on input "D" at bounding box center [166, 529] width 18 height 18
radio input "true"
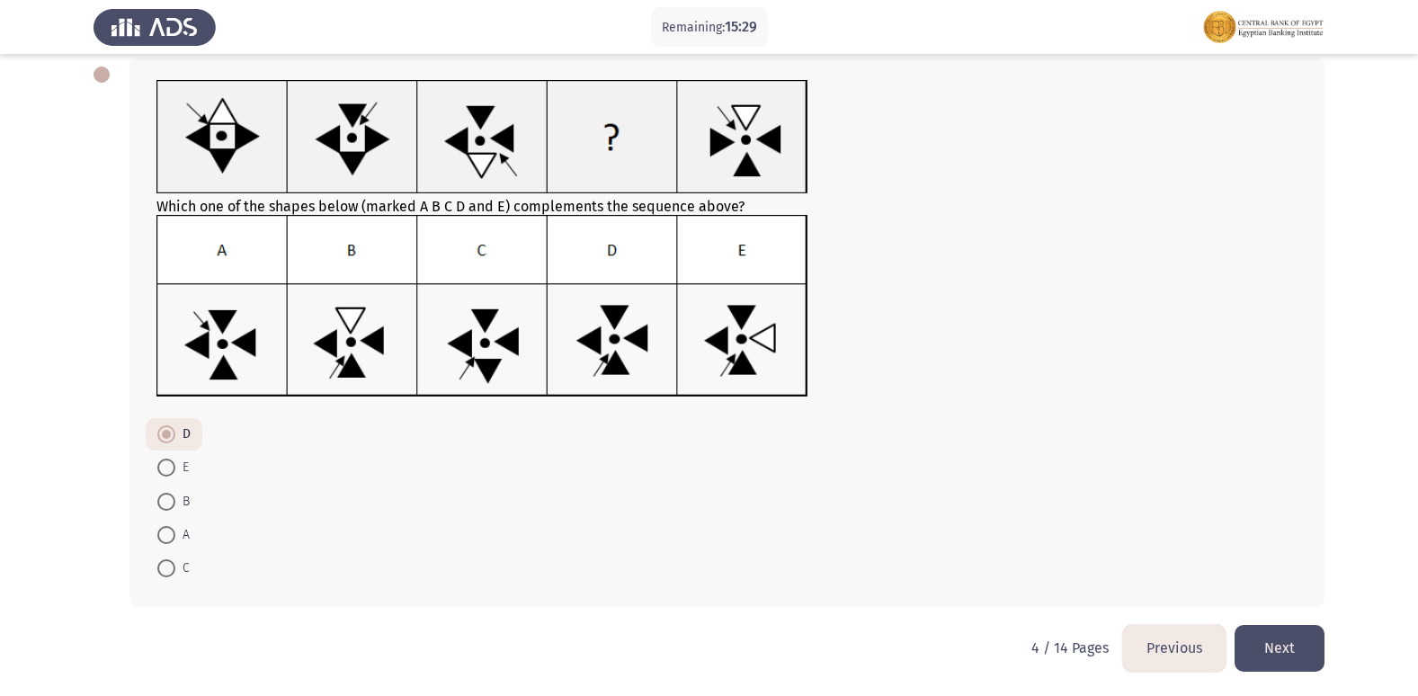
scroll to position [94, 0]
click at [1270, 639] on button "Next" at bounding box center [1280, 647] width 90 height 46
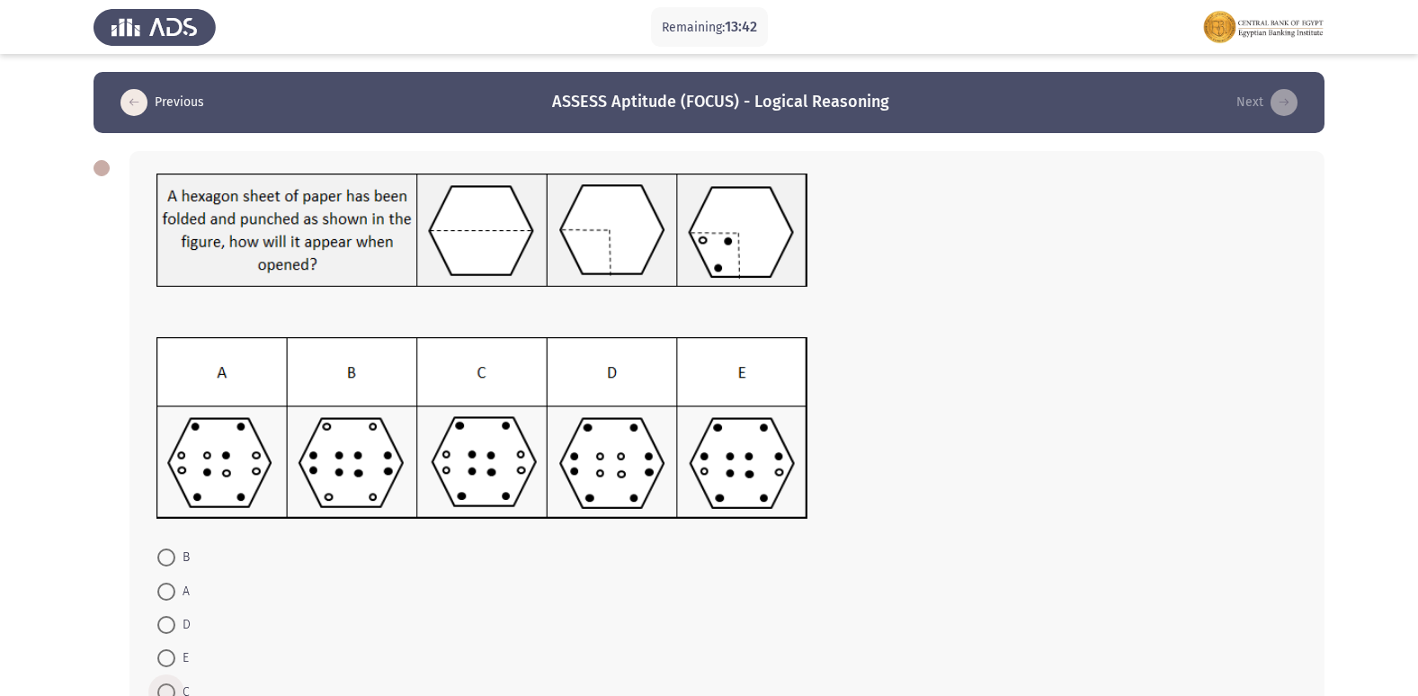
click at [179, 686] on span "C" at bounding box center [182, 693] width 14 height 22
click at [175, 686] on input "C" at bounding box center [166, 692] width 18 height 18
radio input "true"
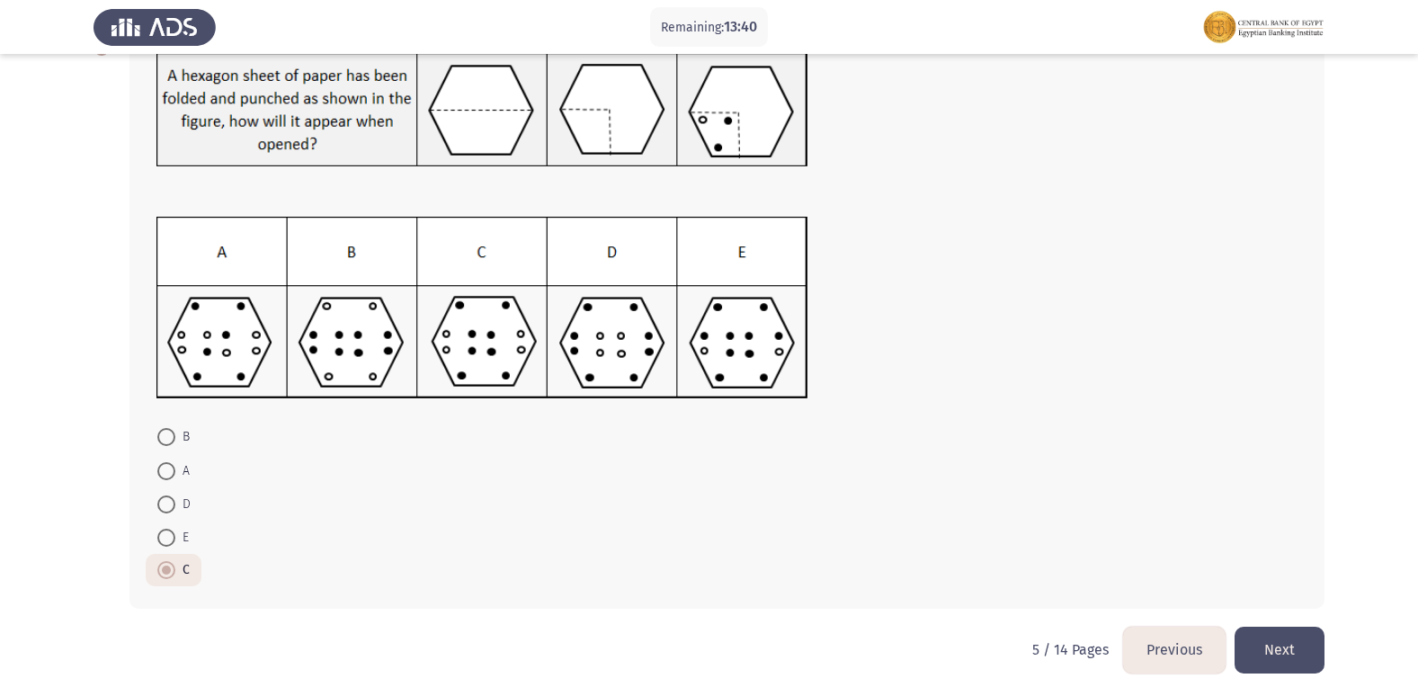
scroll to position [123, 0]
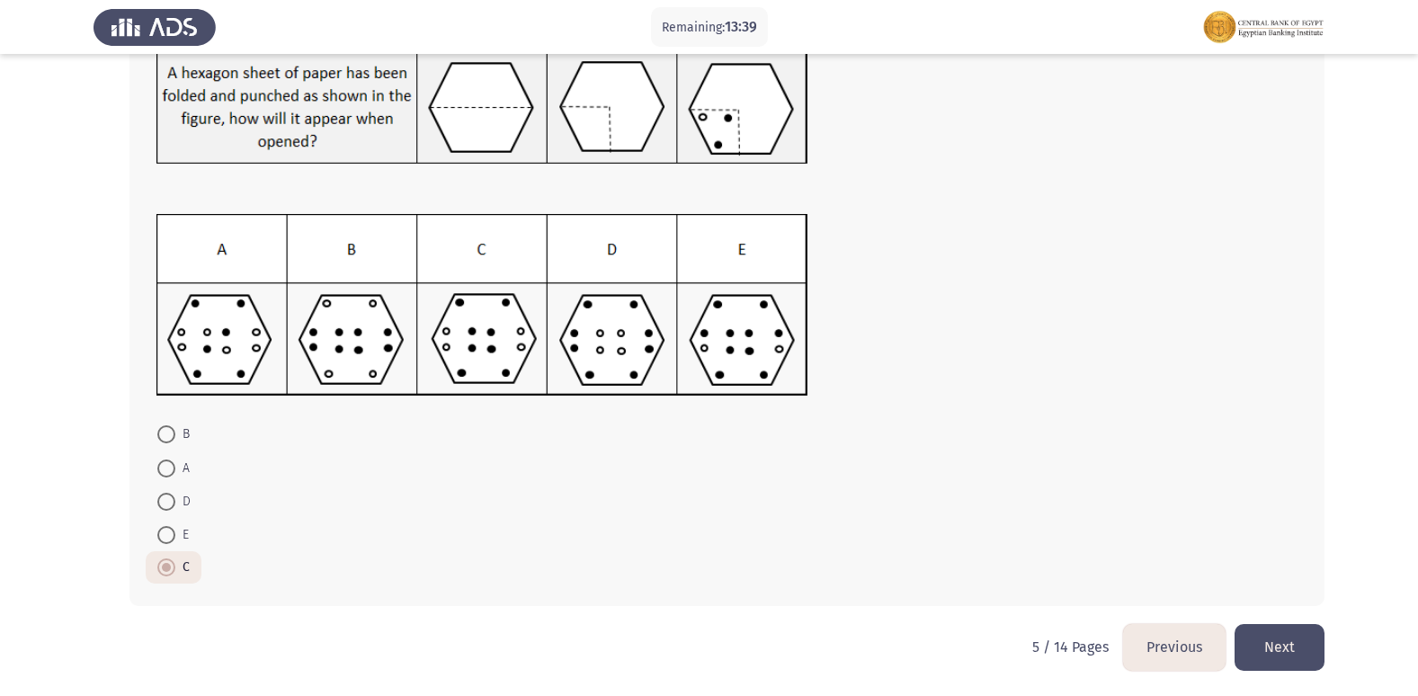
click at [1285, 641] on button "Next" at bounding box center [1280, 647] width 90 height 46
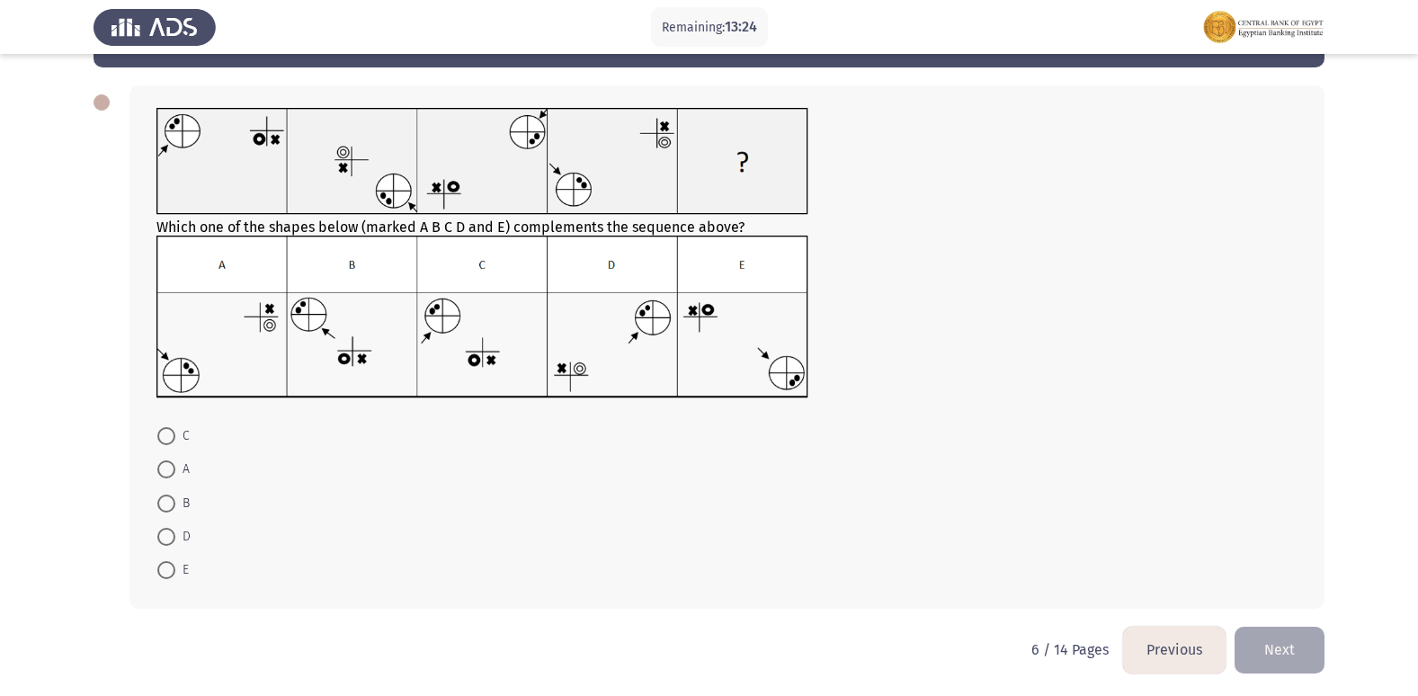
scroll to position [68, 0]
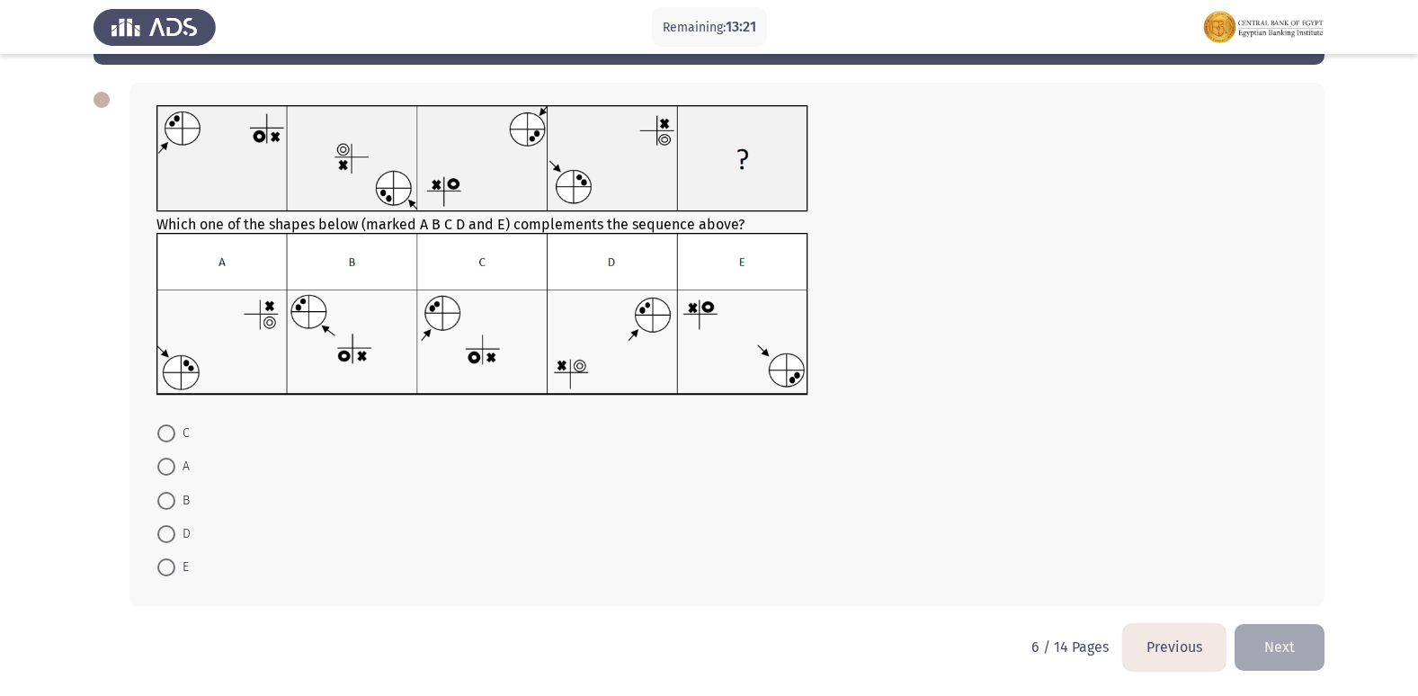
click at [484, 544] on form "C A B D E" at bounding box center [726, 500] width 1141 height 168
click at [175, 431] on span "C" at bounding box center [182, 434] width 14 height 22
click at [175, 431] on input "C" at bounding box center [166, 433] width 18 height 18
radio input "true"
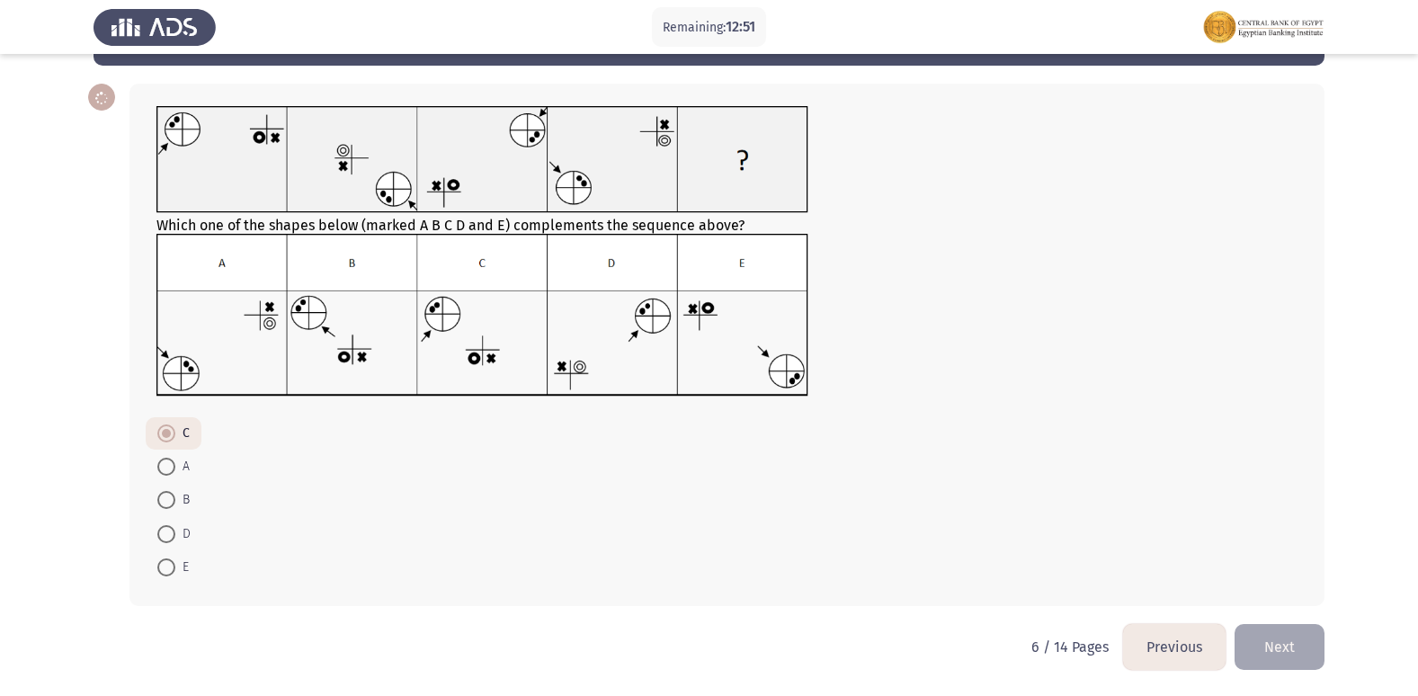
scroll to position [67, 0]
click at [1297, 642] on button "Next" at bounding box center [1280, 647] width 90 height 46
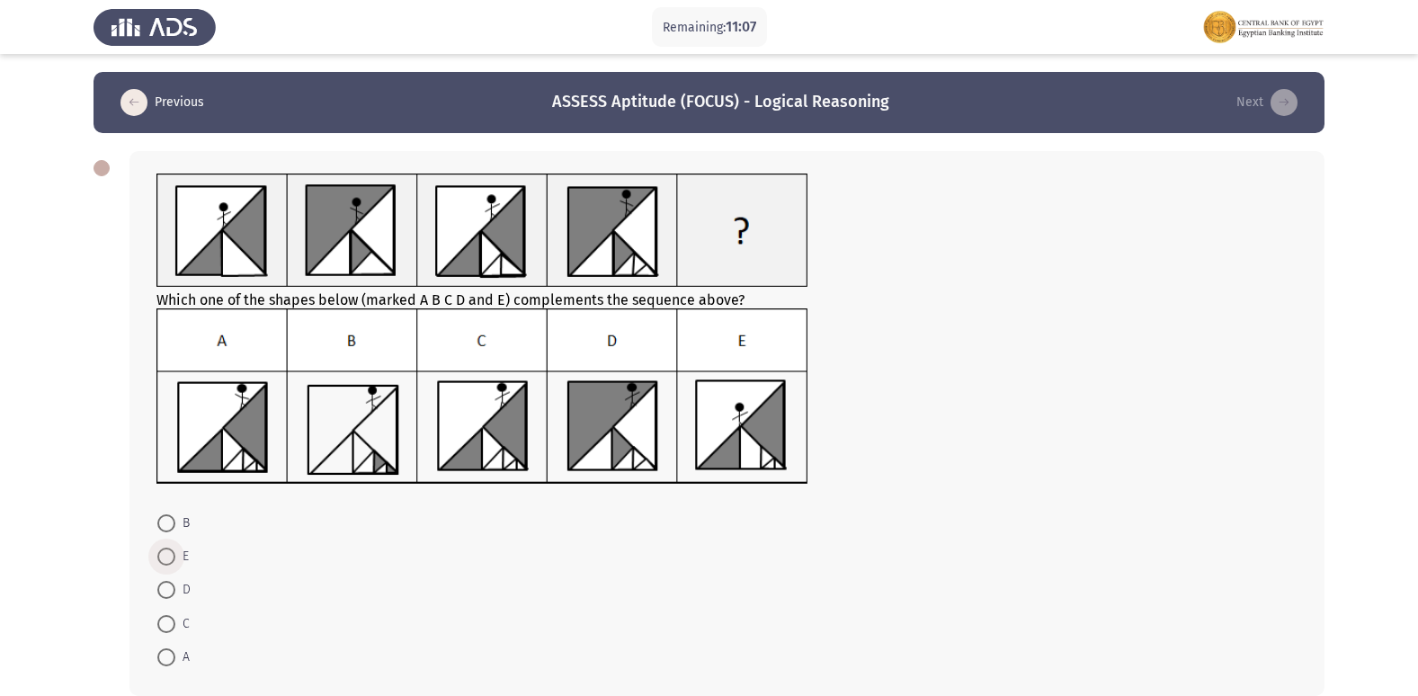
click at [183, 550] on span "E" at bounding box center [181, 557] width 13 height 22
click at [175, 550] on input "E" at bounding box center [166, 557] width 18 height 18
radio input "true"
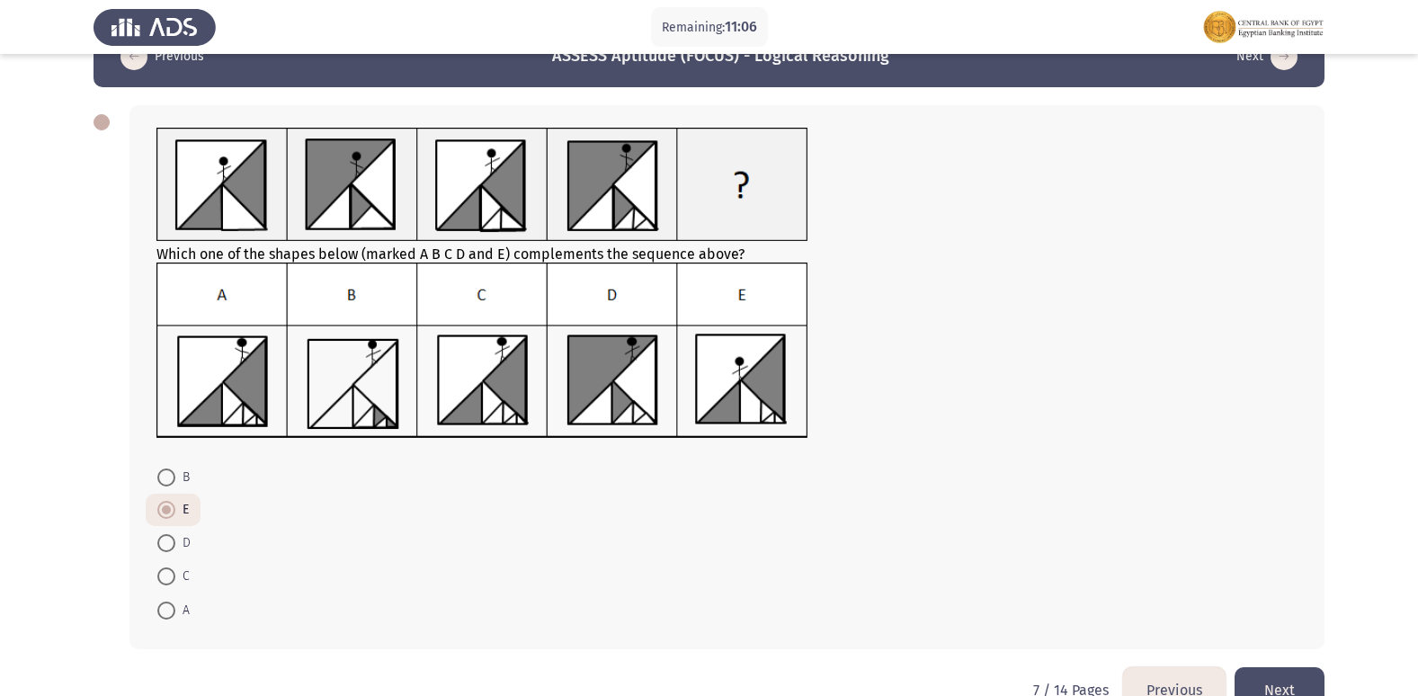
scroll to position [89, 0]
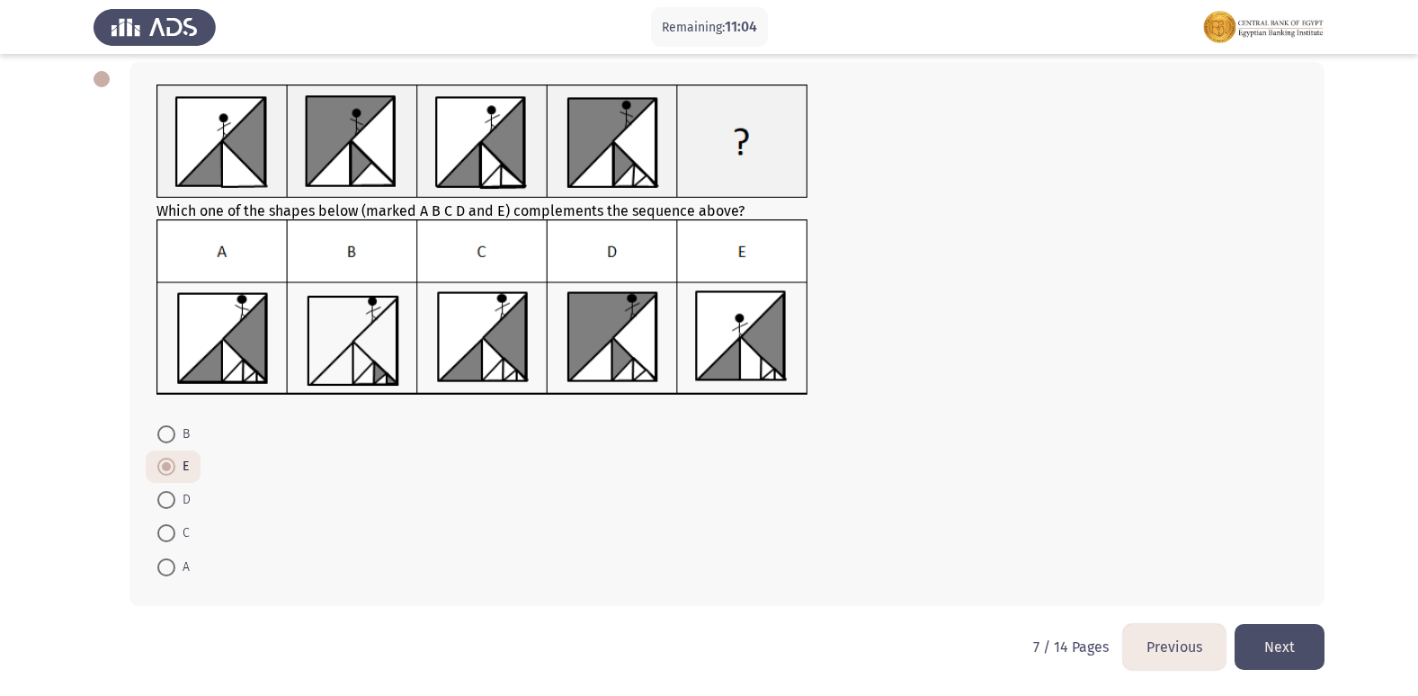
click at [1285, 646] on button "Next" at bounding box center [1280, 647] width 90 height 46
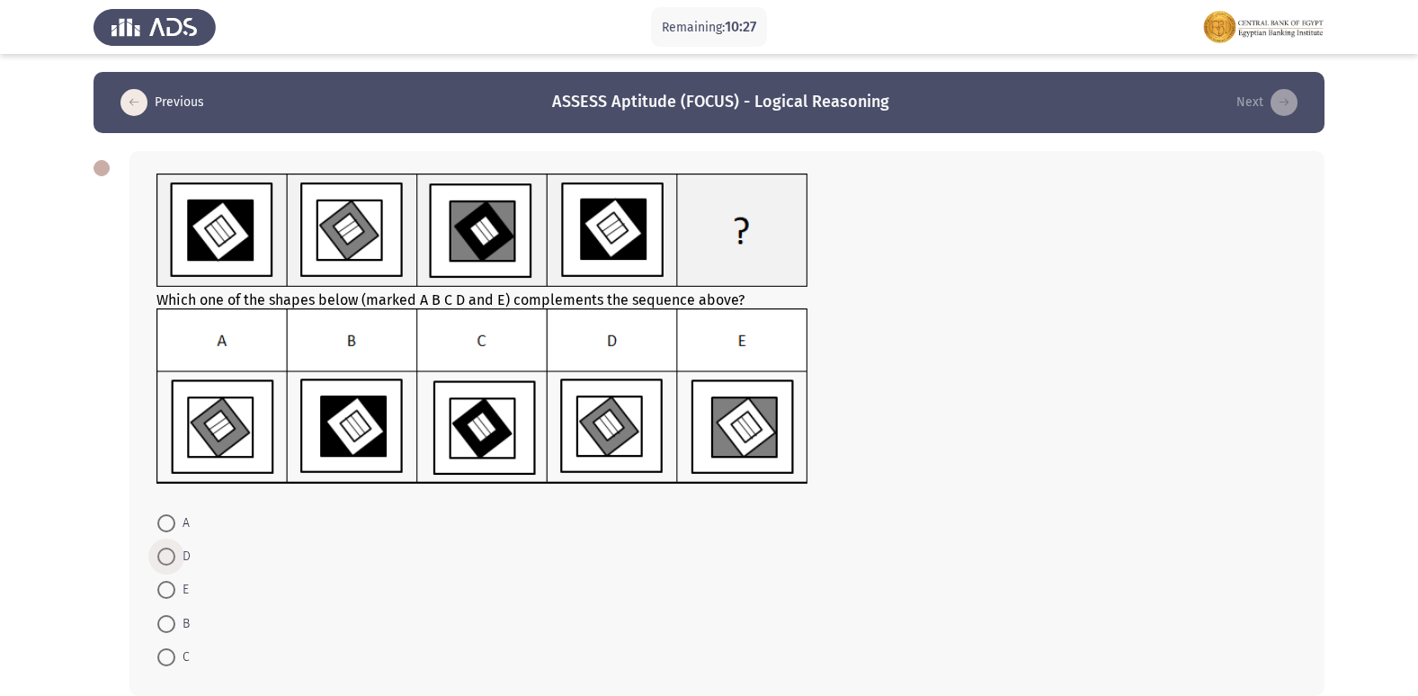
click at [170, 557] on span at bounding box center [166, 557] width 18 height 18
click at [170, 557] on input "D" at bounding box center [166, 557] width 18 height 18
radio input "true"
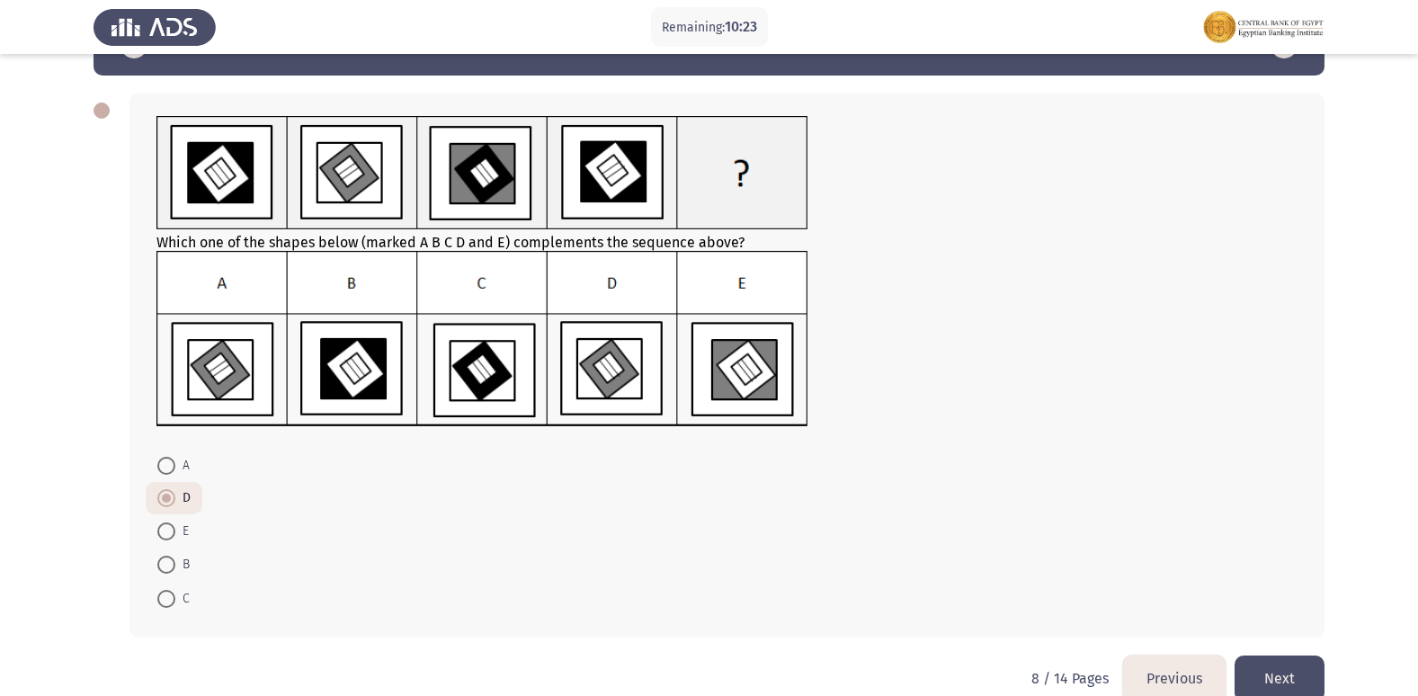
scroll to position [89, 0]
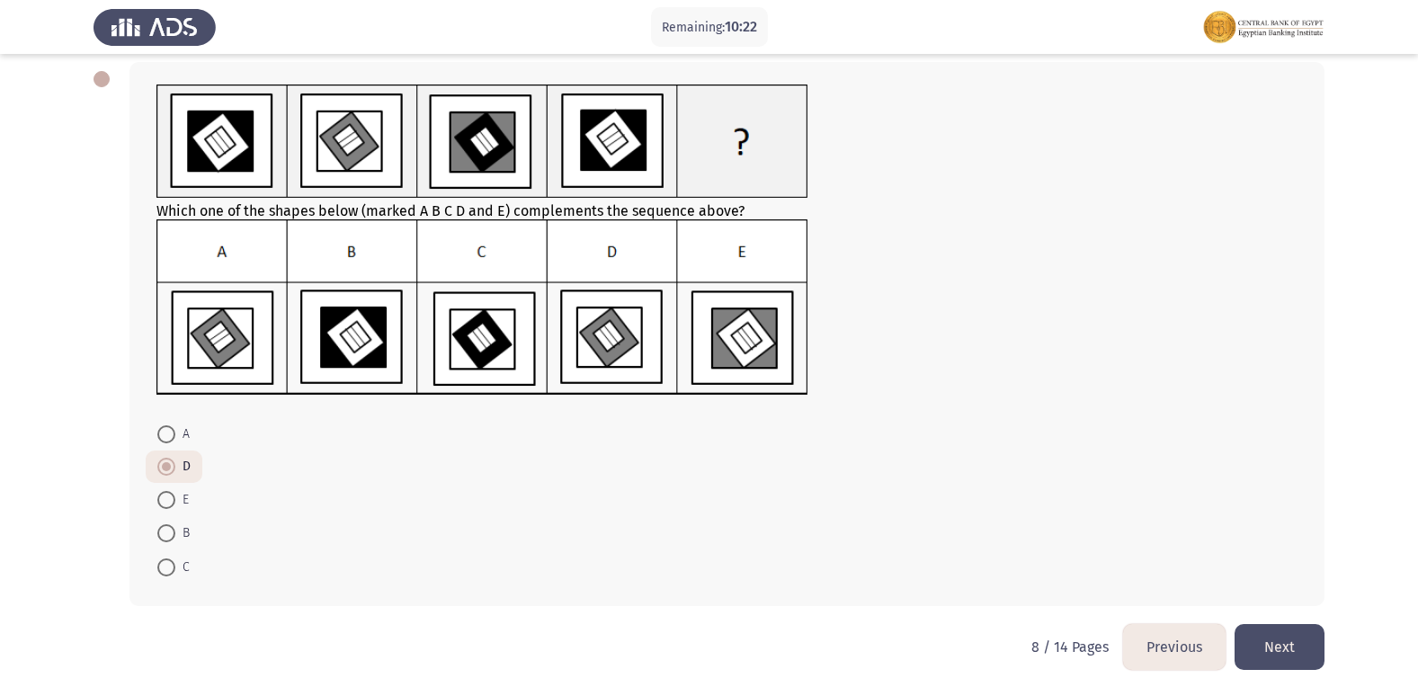
click at [1269, 639] on button "Next" at bounding box center [1280, 647] width 90 height 46
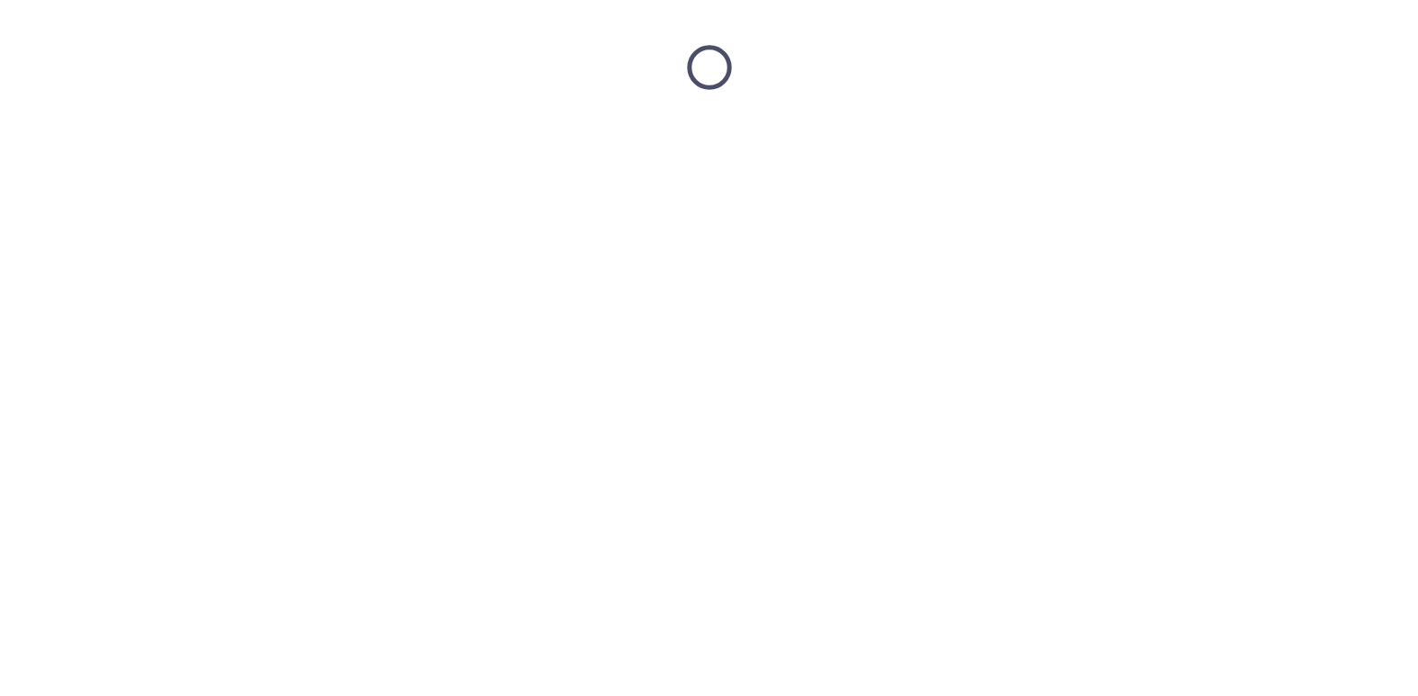
scroll to position [0, 0]
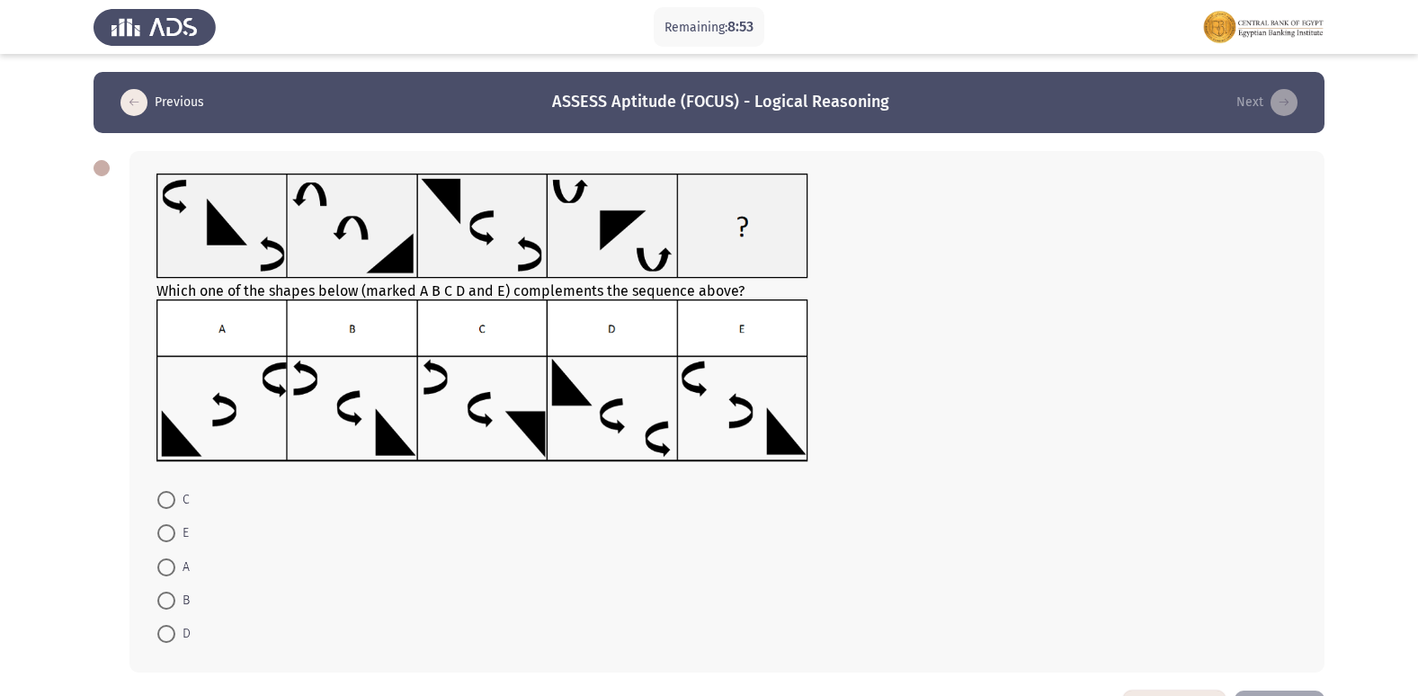
click at [166, 534] on span at bounding box center [166, 533] width 18 height 18
click at [166, 534] on input "E" at bounding box center [166, 533] width 18 height 18
radio input "true"
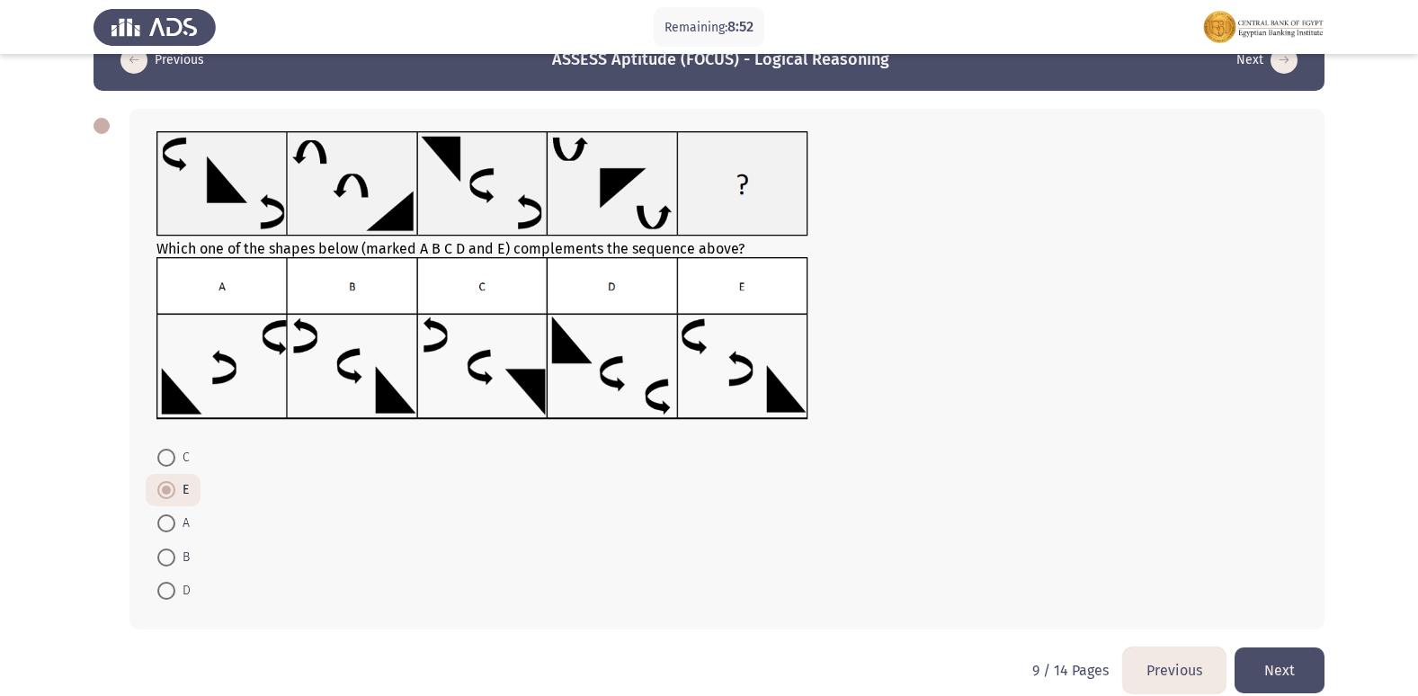
scroll to position [66, 0]
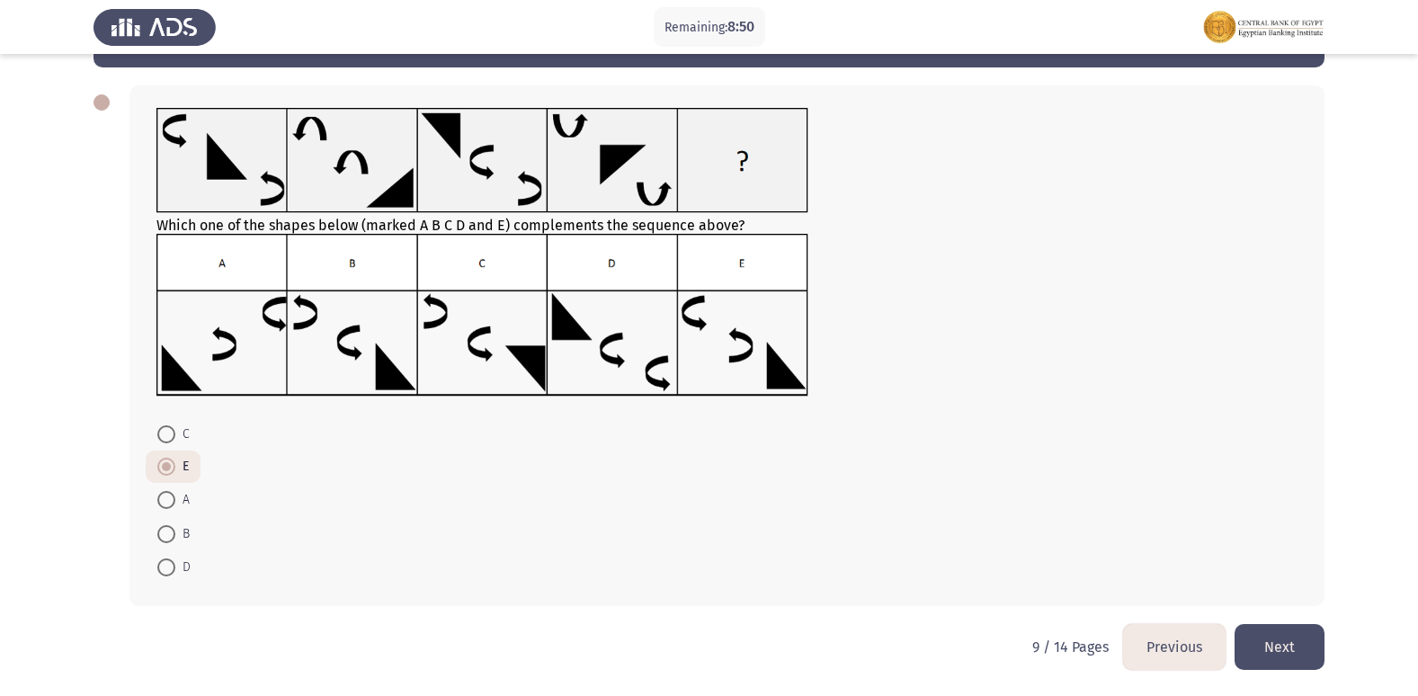
click at [1290, 641] on button "Next" at bounding box center [1280, 647] width 90 height 46
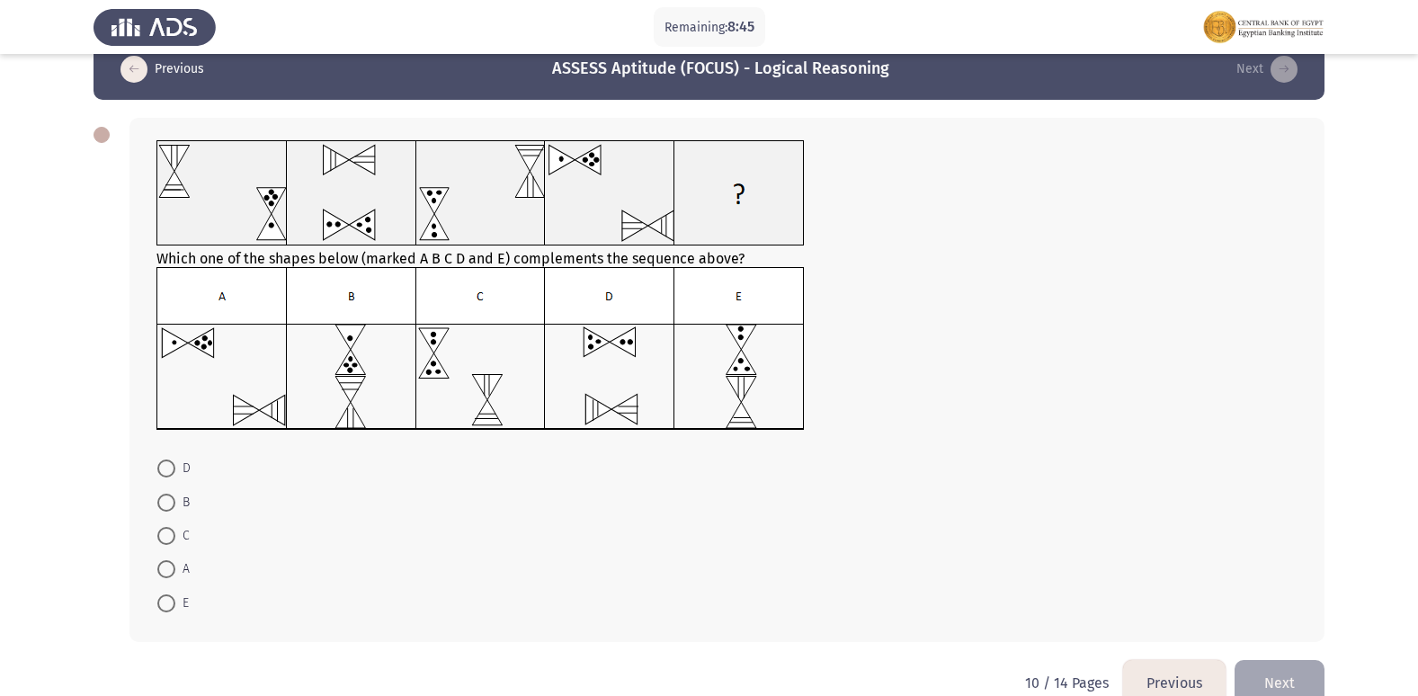
scroll to position [0, 0]
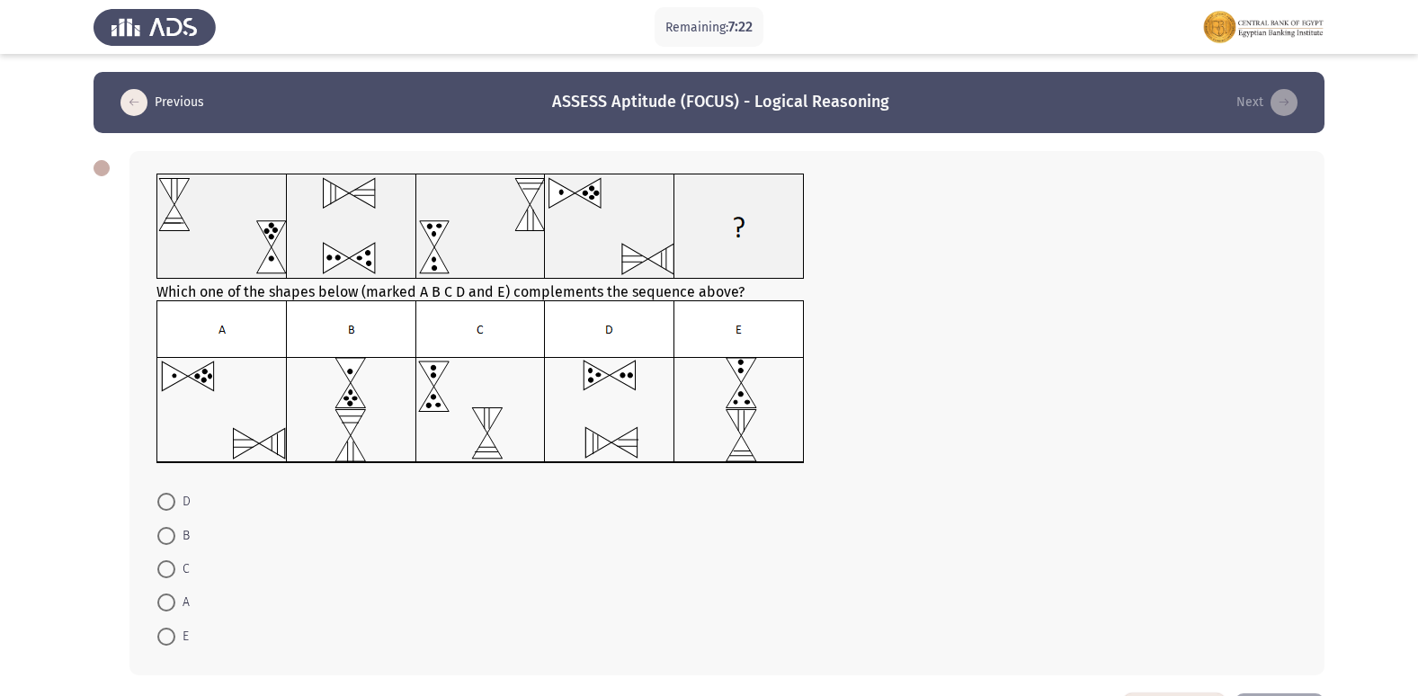
click at [185, 628] on span "E" at bounding box center [181, 637] width 13 height 22
click at [175, 628] on input "E" at bounding box center [166, 637] width 18 height 18
radio input "true"
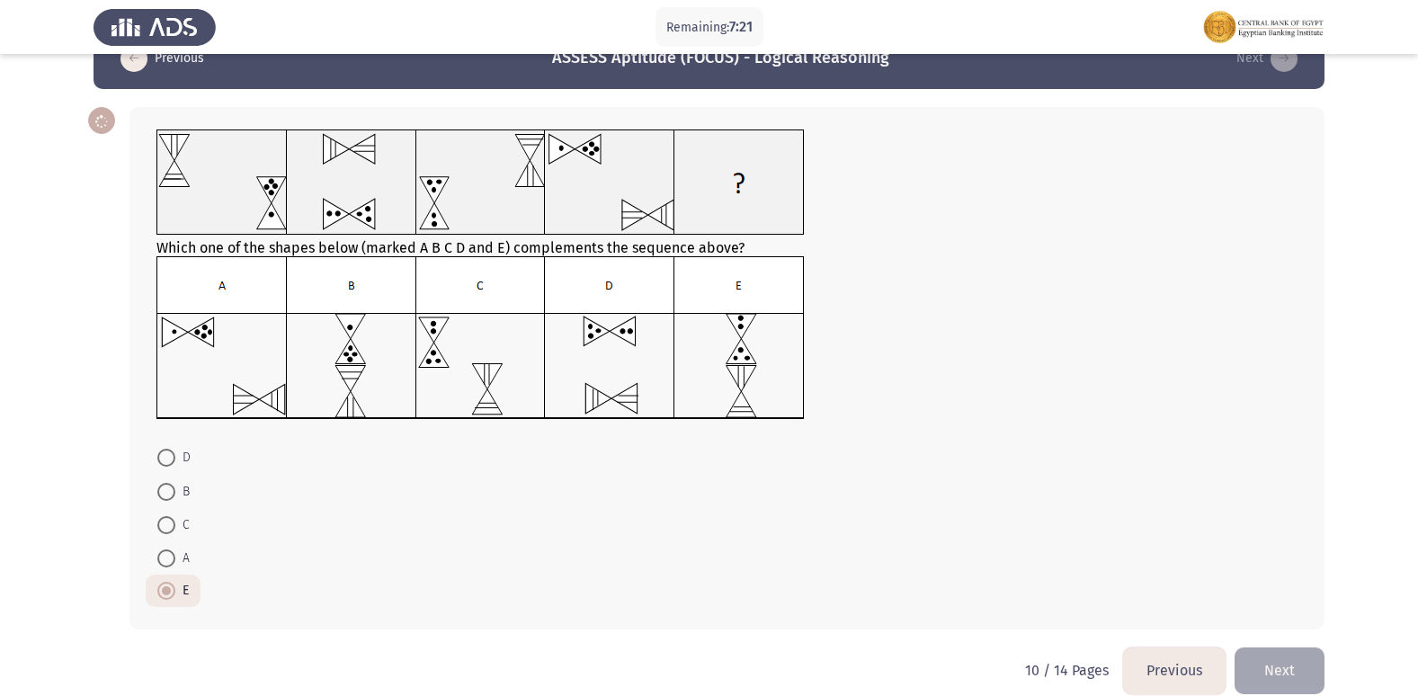
scroll to position [67, 0]
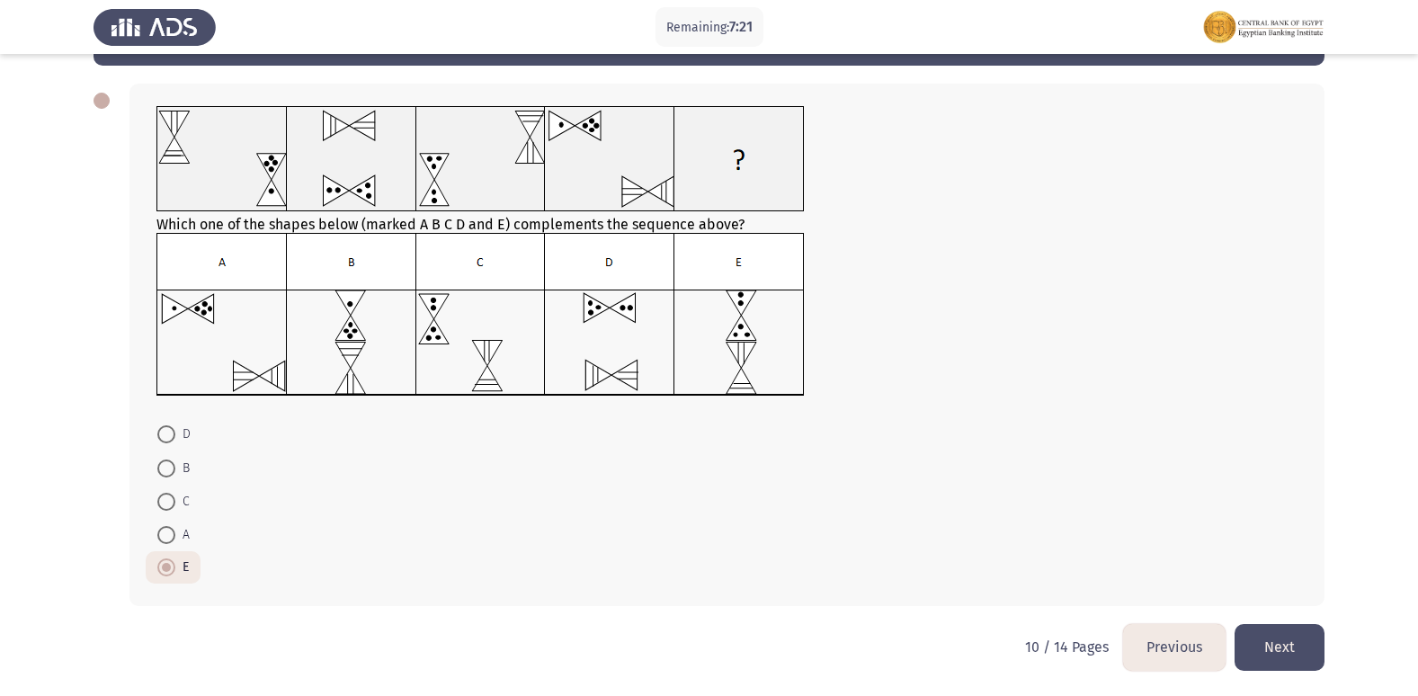
click at [1294, 644] on button "Next" at bounding box center [1280, 647] width 90 height 46
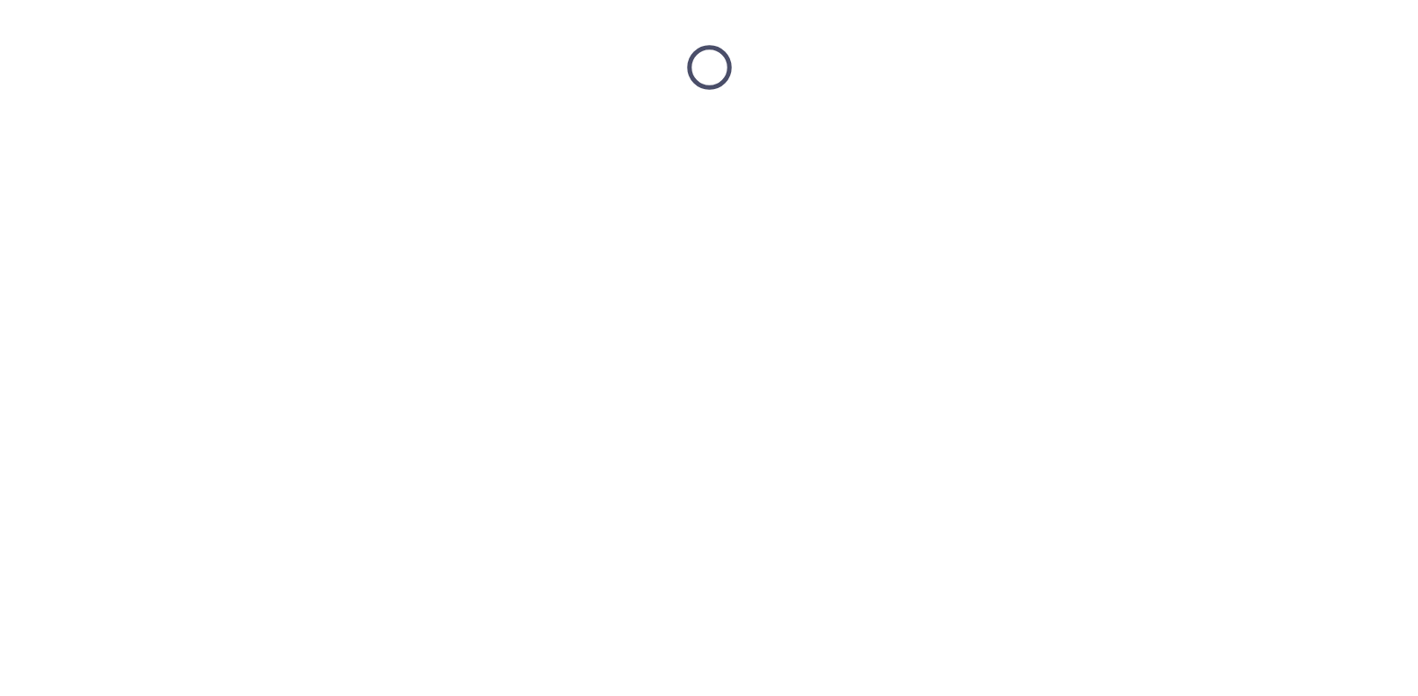
scroll to position [0, 0]
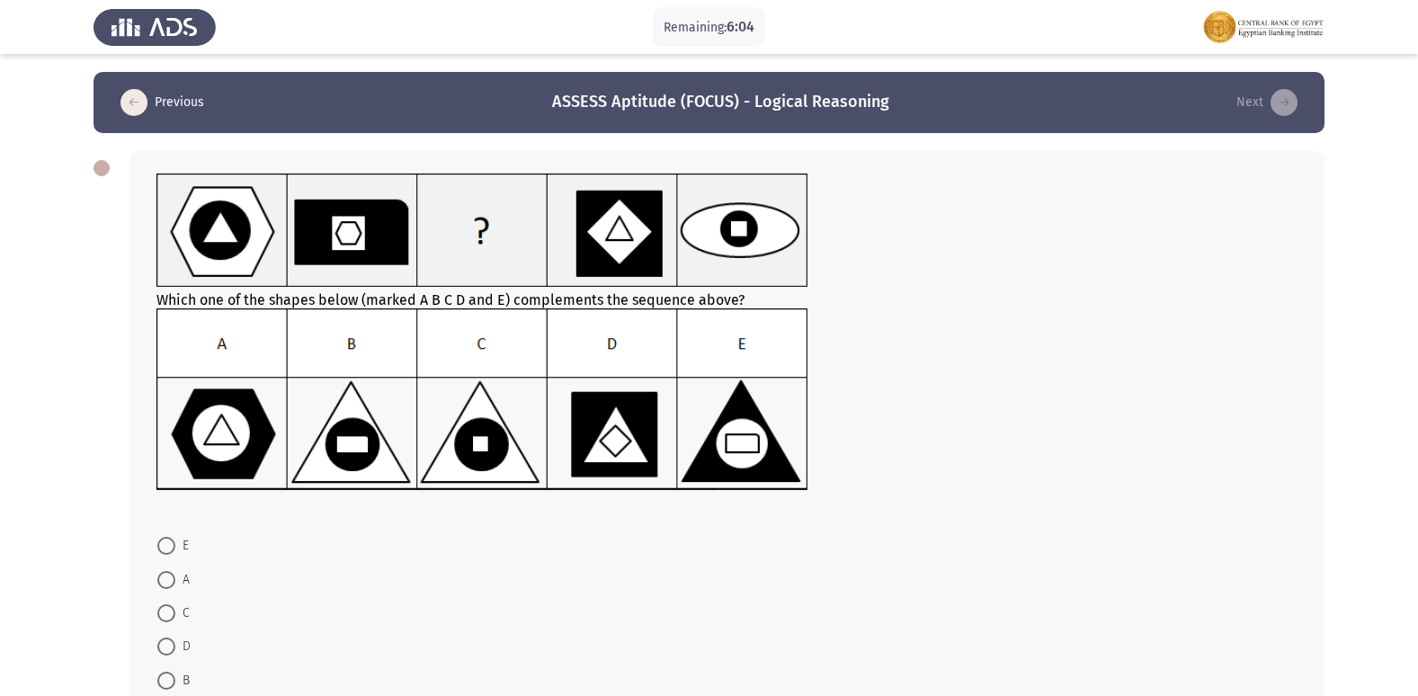
click at [159, 613] on span at bounding box center [166, 613] width 18 height 18
click at [159, 613] on input "C" at bounding box center [166, 613] width 18 height 18
radio input "true"
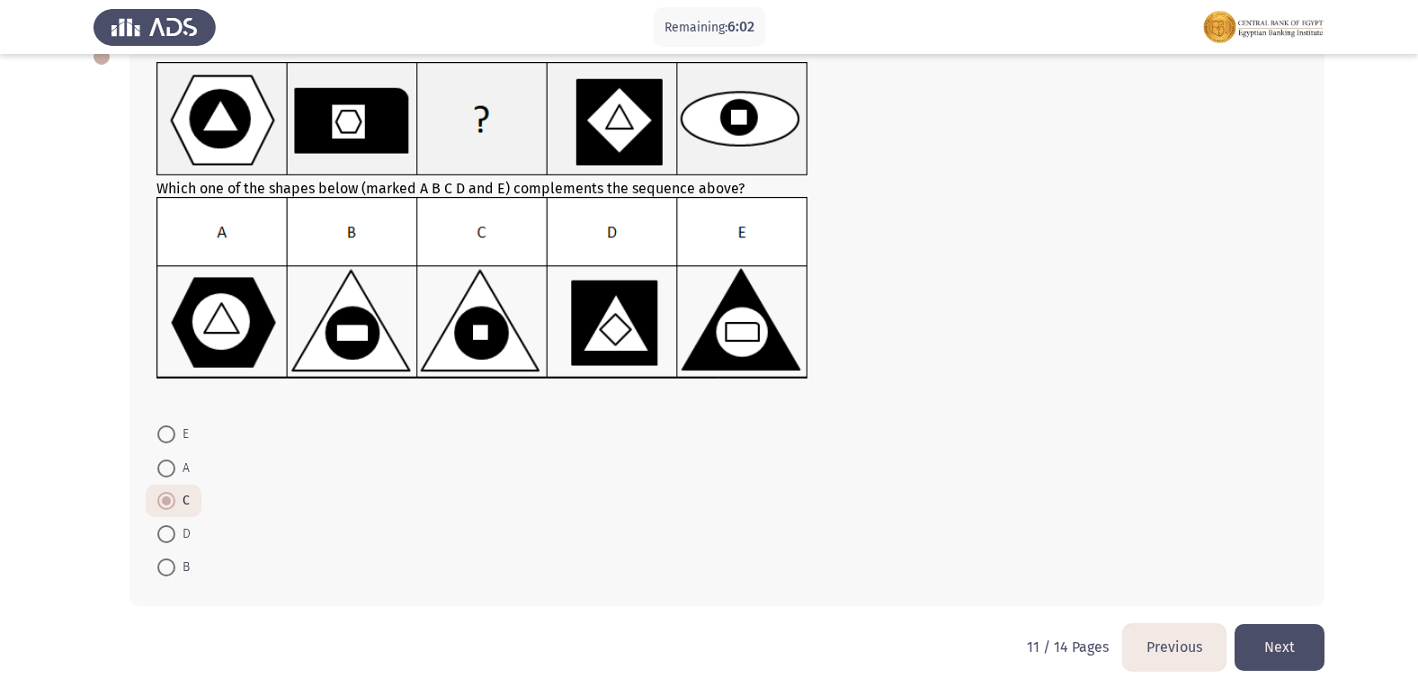
click at [1299, 644] on button "Next" at bounding box center [1280, 647] width 90 height 46
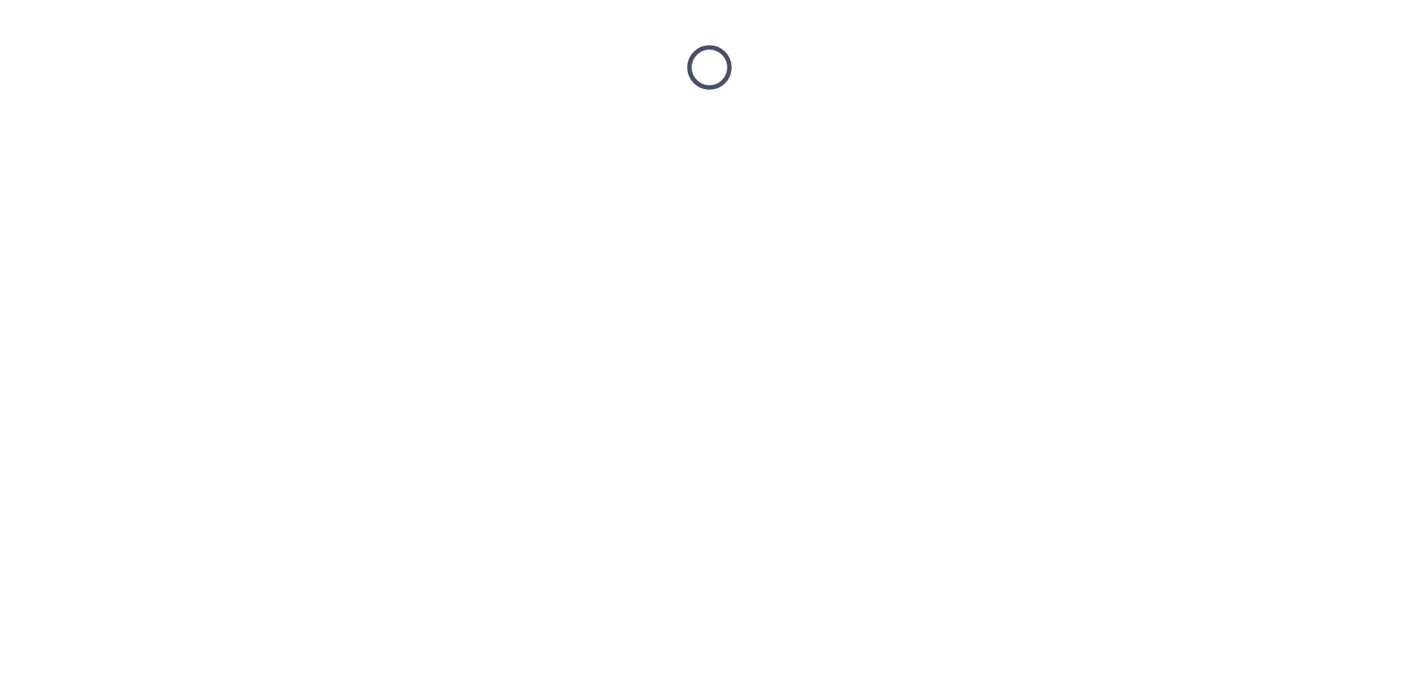
scroll to position [0, 0]
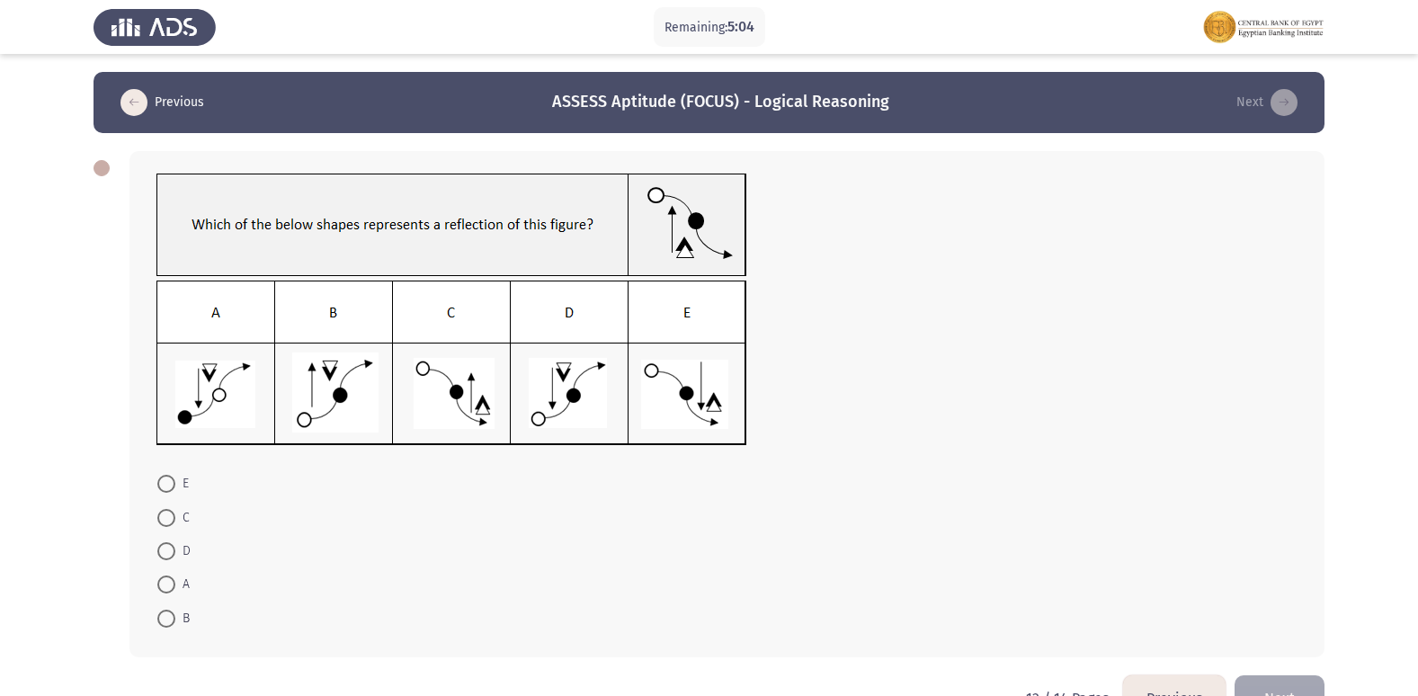
click at [565, 375] on img at bounding box center [451, 363] width 591 height 165
click at [189, 548] on span "D" at bounding box center [182, 551] width 15 height 22
click at [175, 548] on input "D" at bounding box center [166, 551] width 18 height 18
radio input "true"
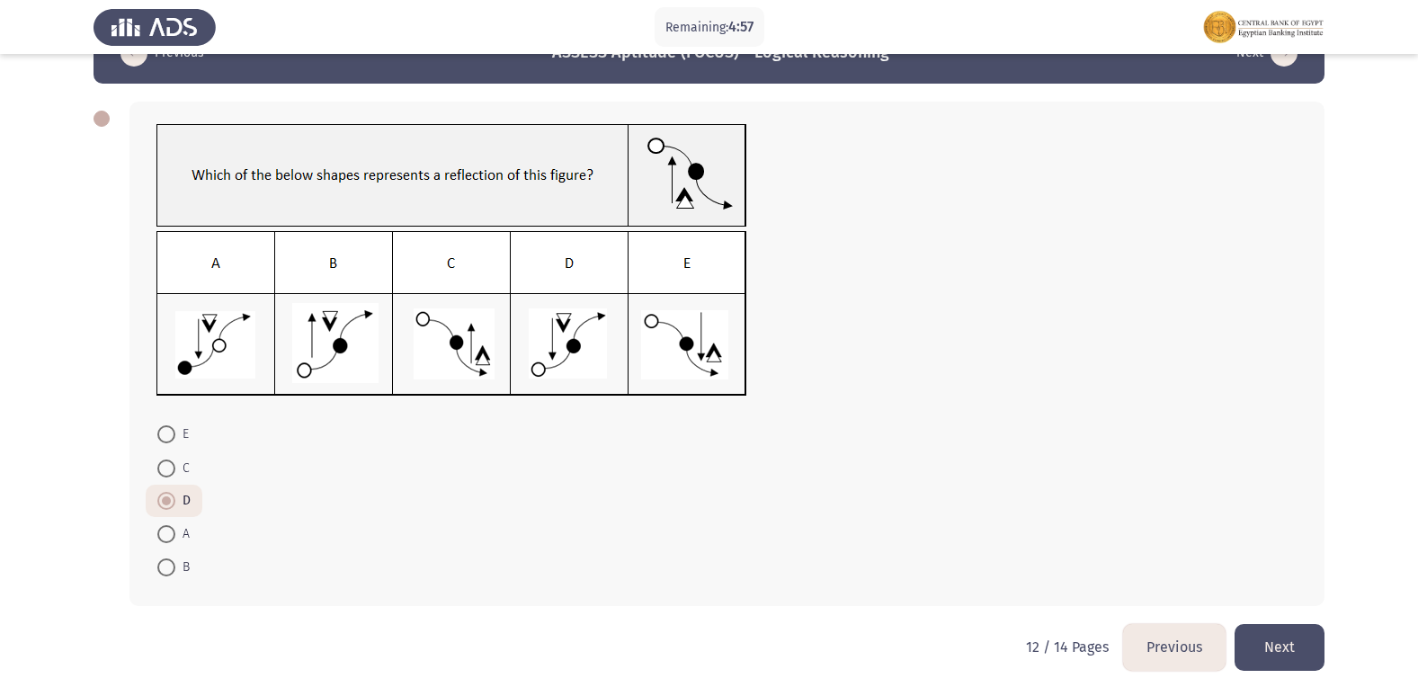
click at [1297, 632] on button "Next" at bounding box center [1280, 647] width 90 height 46
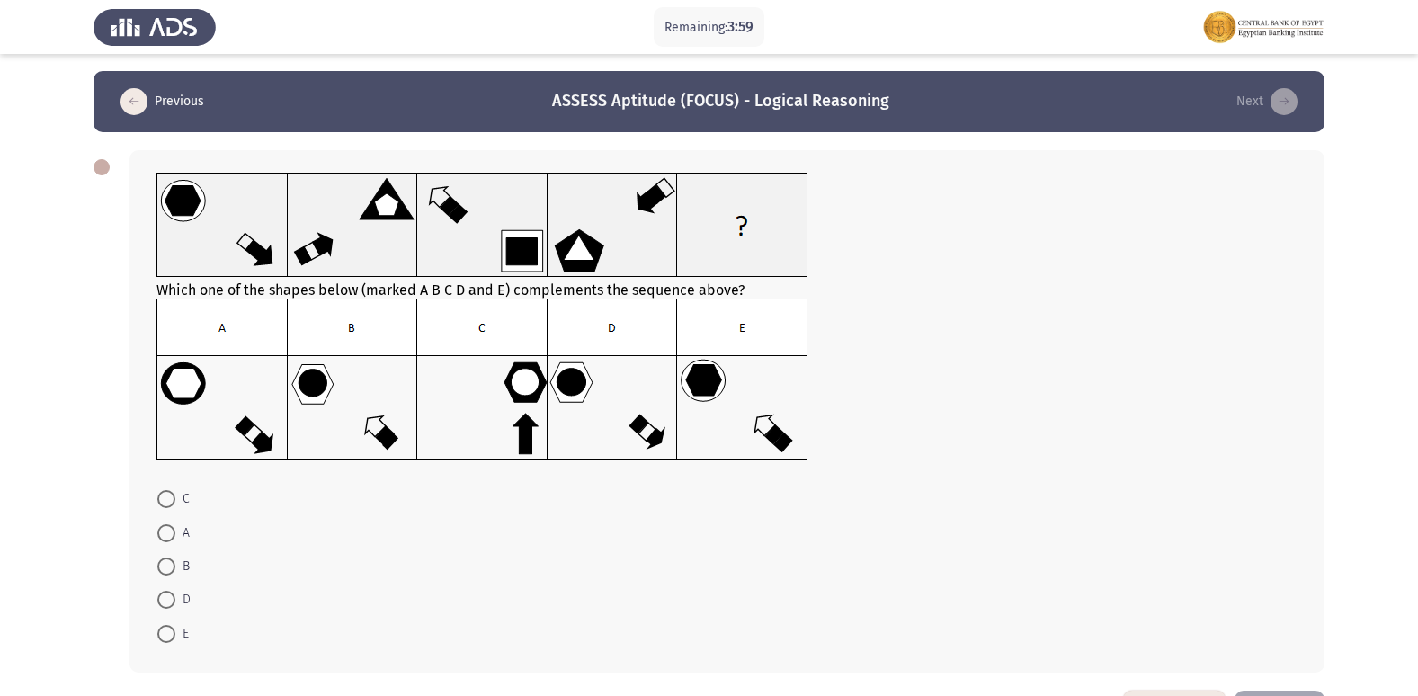
scroll to position [0, 0]
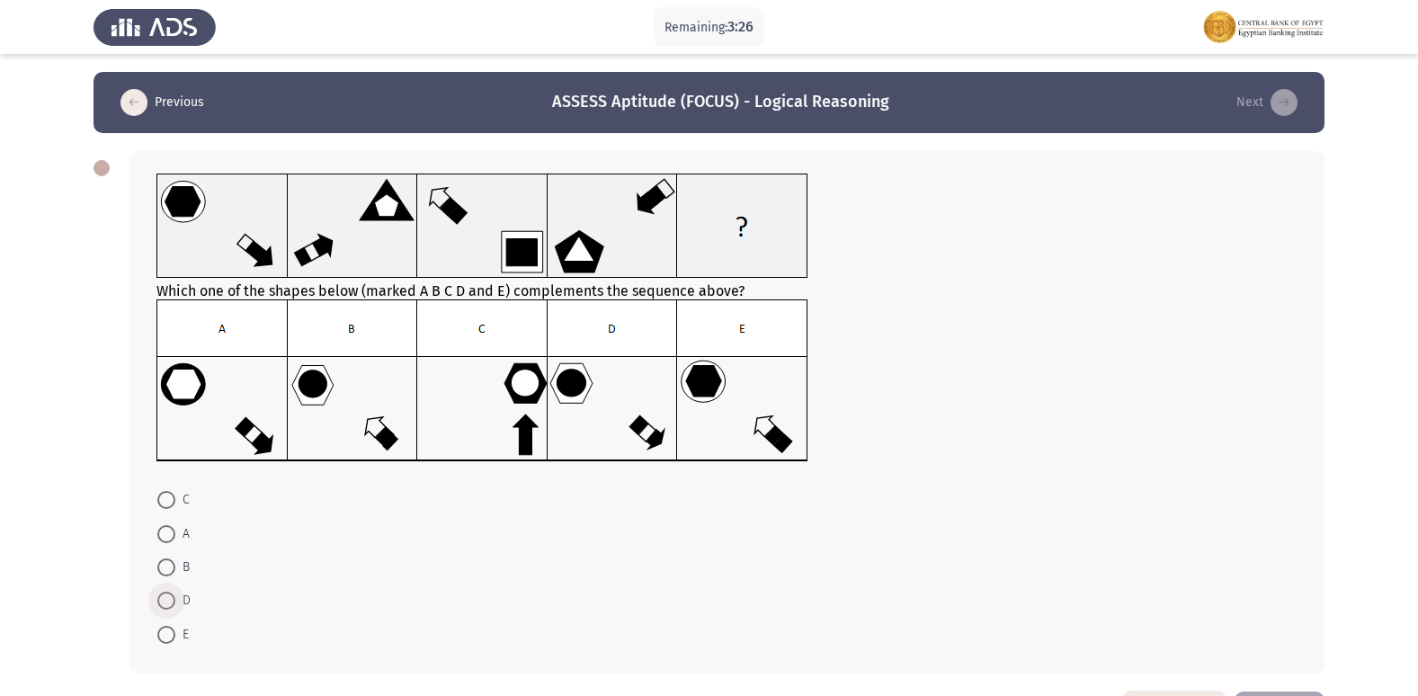
click at [189, 603] on span "D" at bounding box center [182, 601] width 15 height 22
click at [175, 603] on input "D" at bounding box center [166, 601] width 18 height 18
radio input "true"
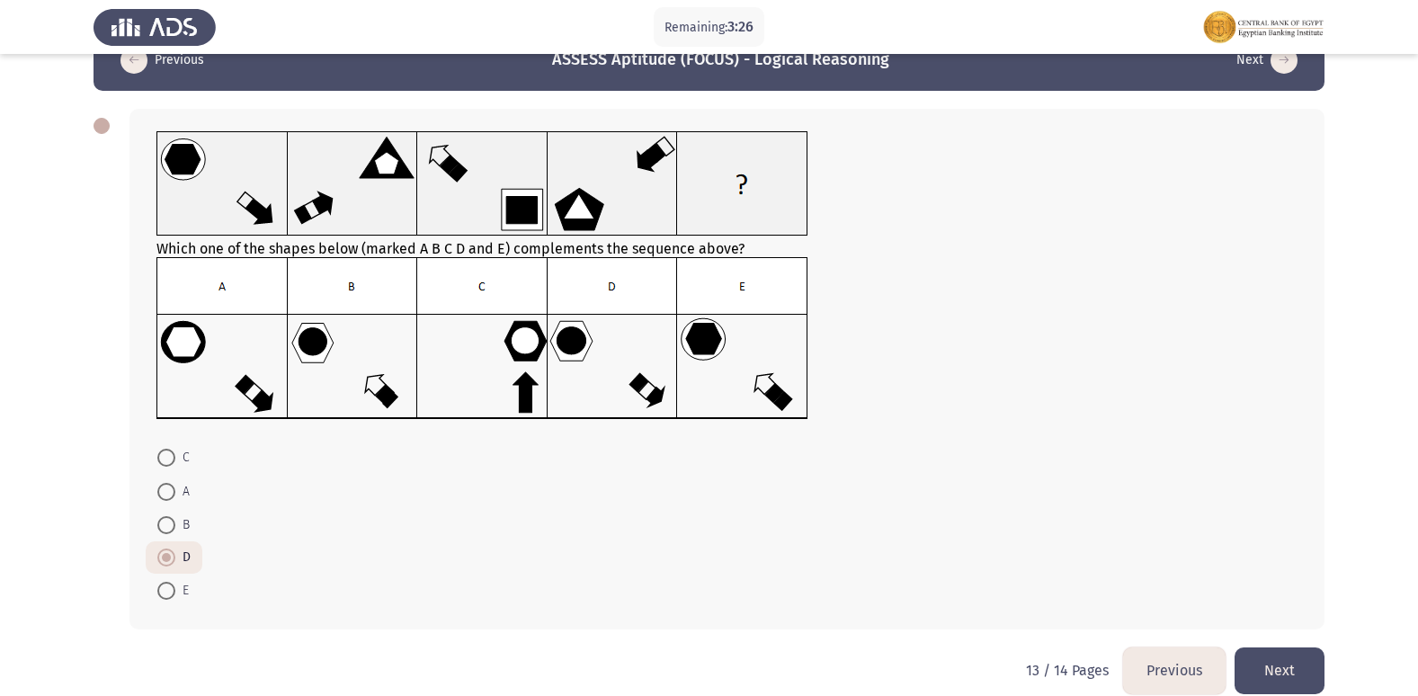
scroll to position [66, 0]
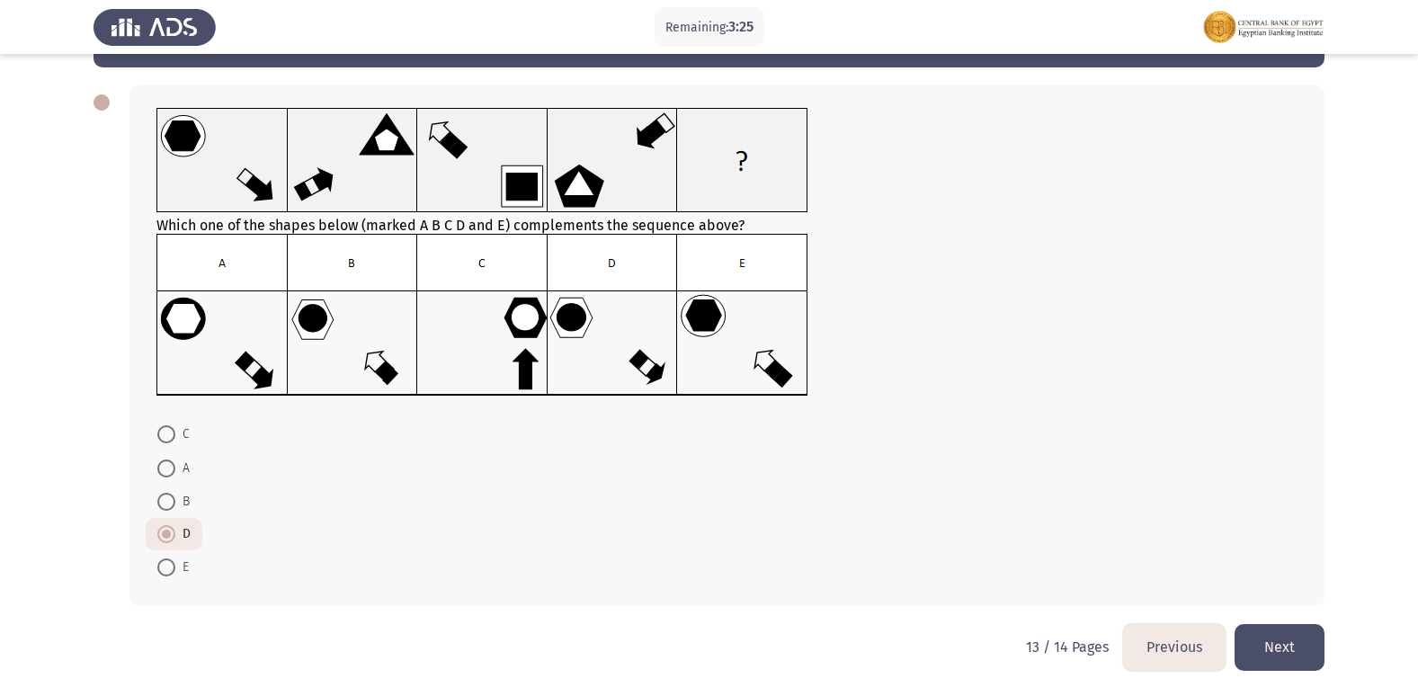
click at [1286, 635] on button "Next" at bounding box center [1280, 647] width 90 height 46
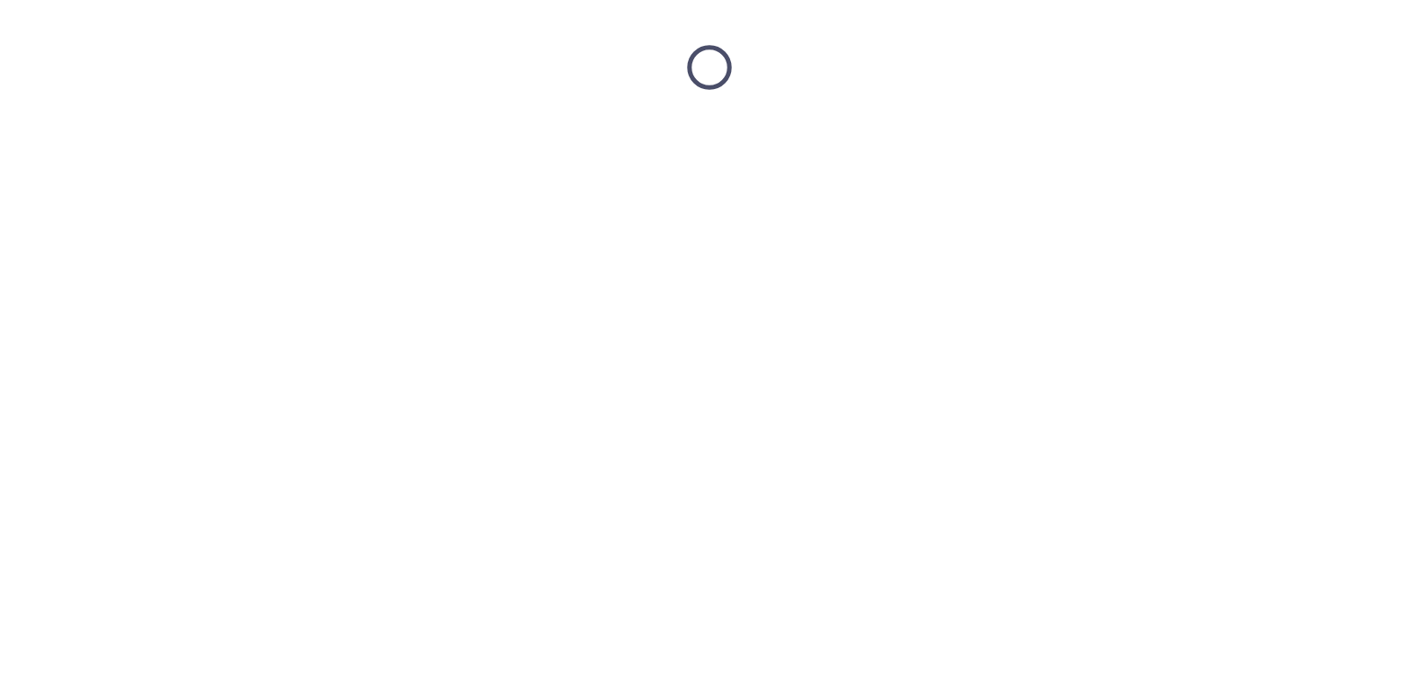
scroll to position [0, 0]
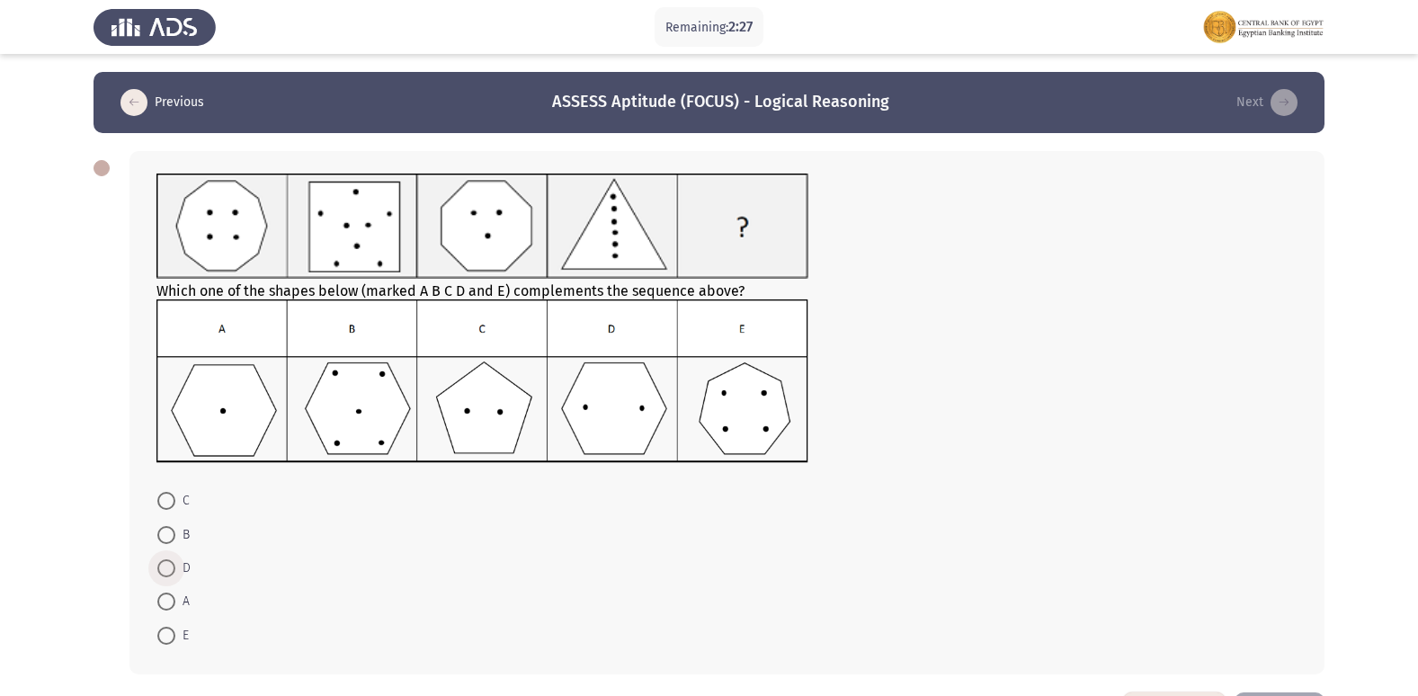
click at [174, 569] on span at bounding box center [166, 568] width 18 height 18
click at [174, 569] on input "D" at bounding box center [166, 568] width 18 height 18
radio input "true"
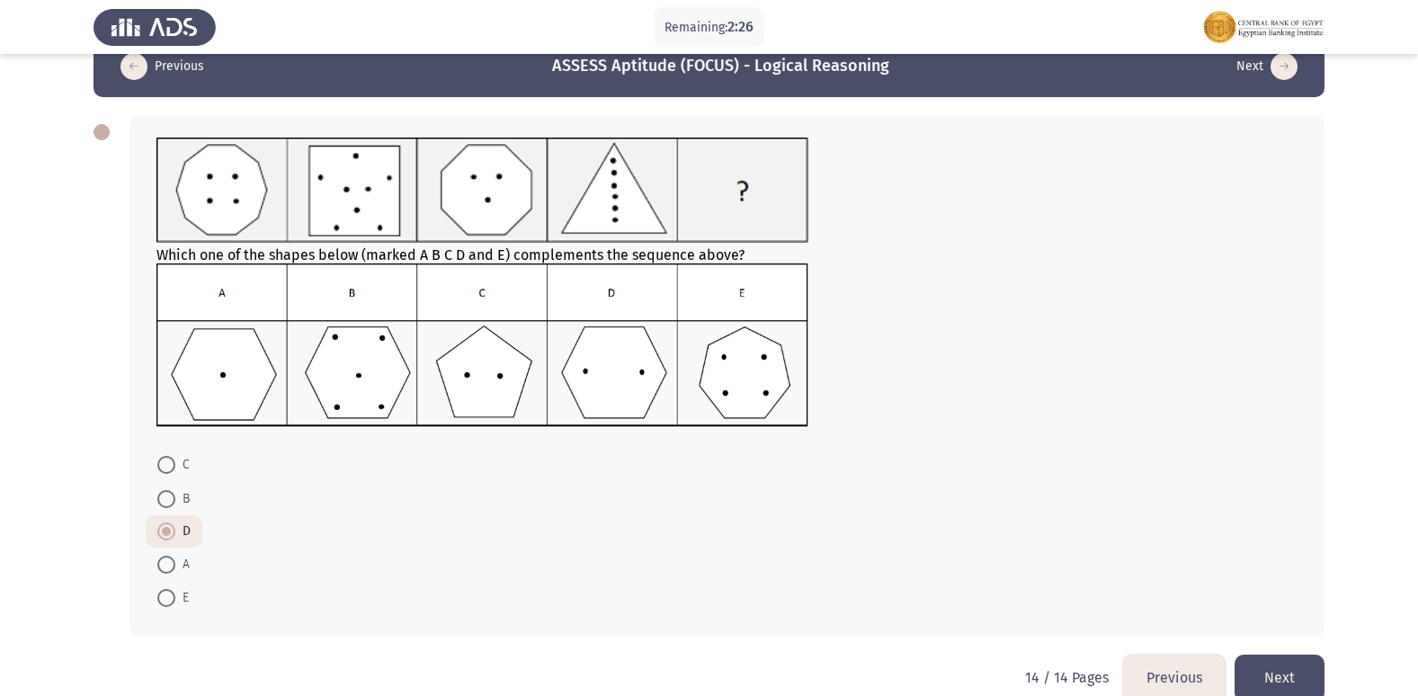
scroll to position [67, 0]
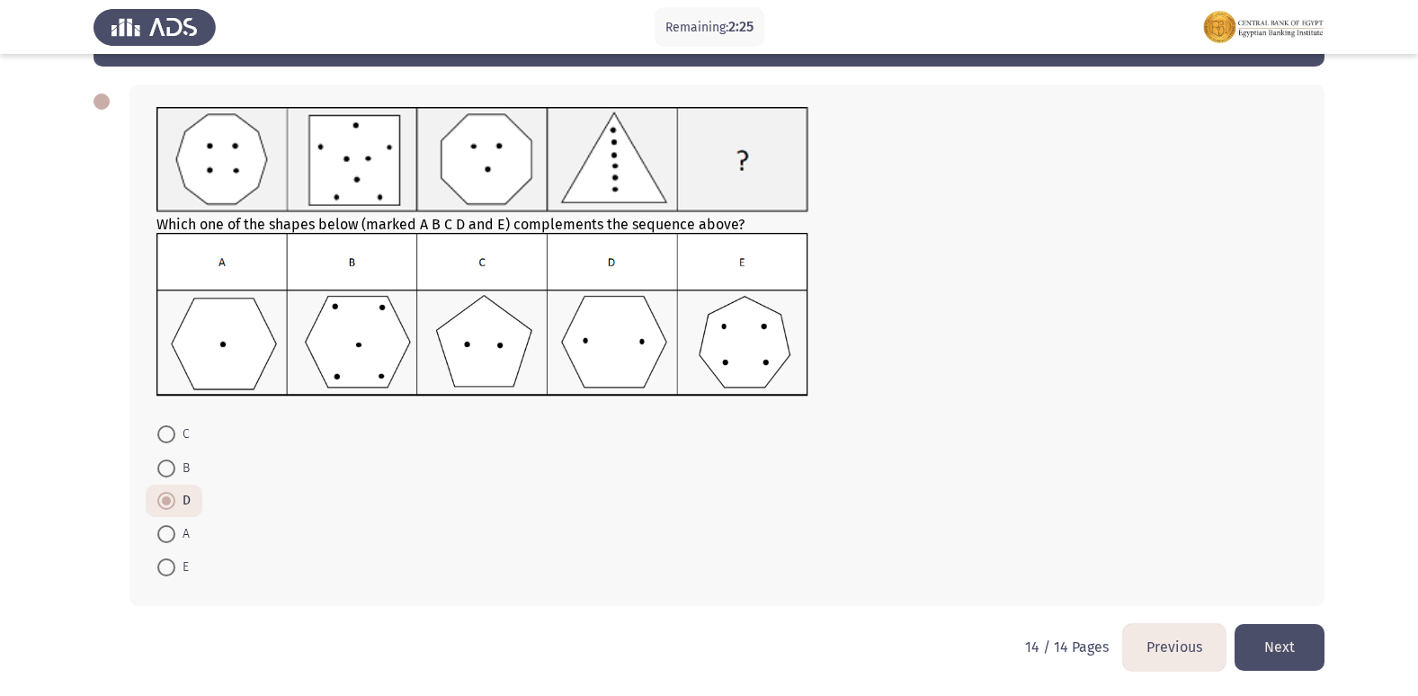
click at [1305, 638] on button "Next" at bounding box center [1280, 647] width 90 height 46
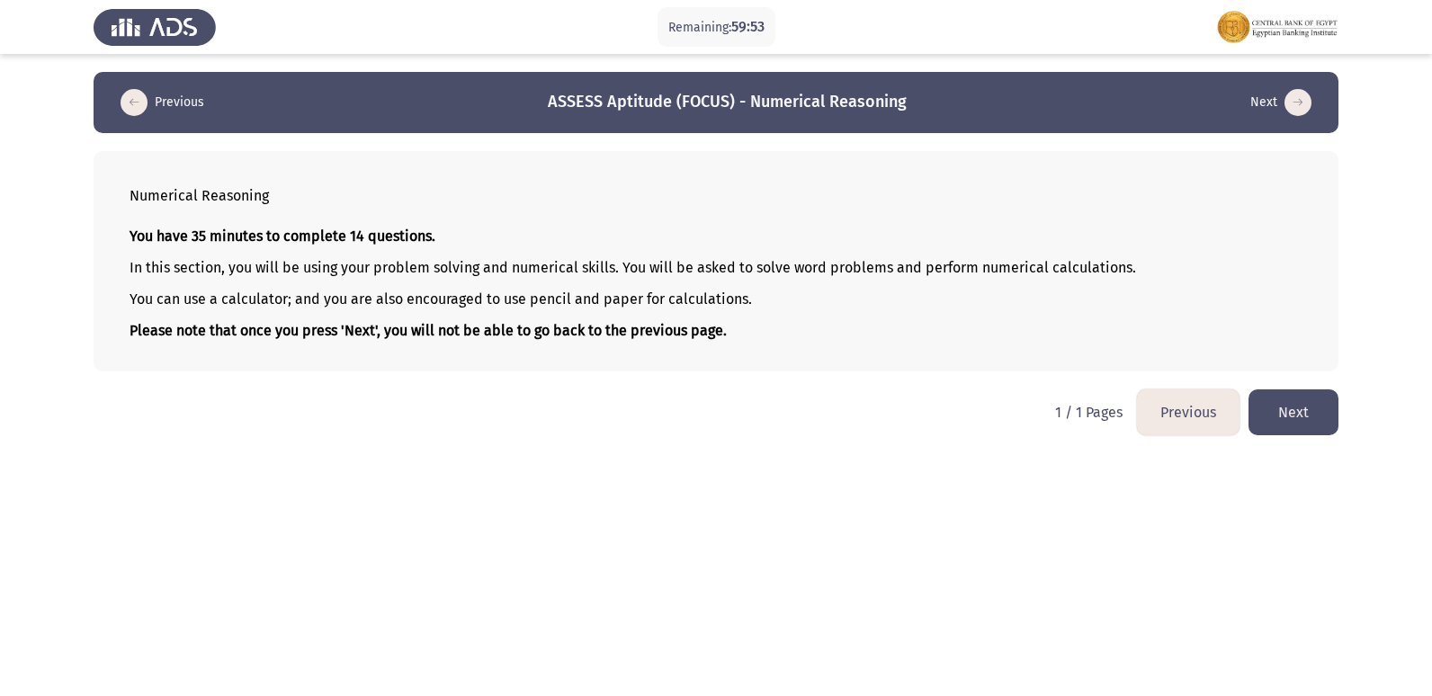
click at [1287, 398] on button "Next" at bounding box center [1293, 412] width 90 height 46
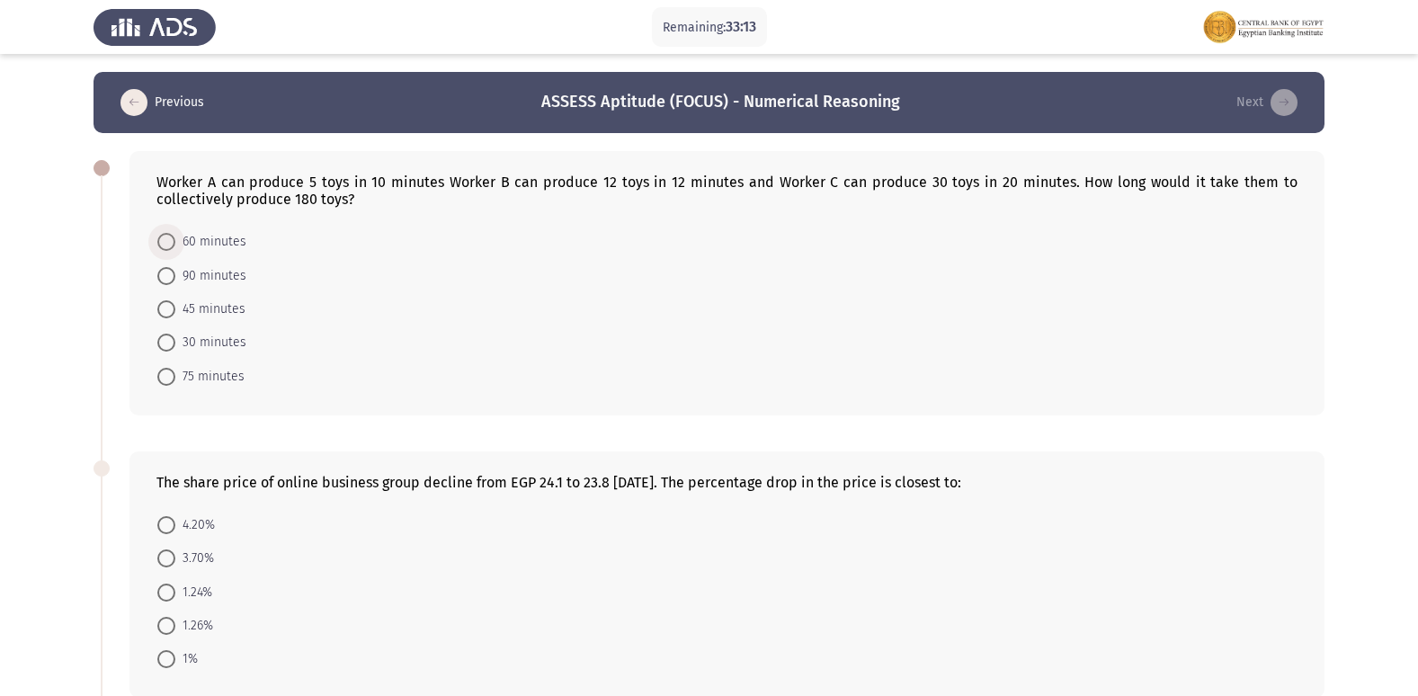
click at [212, 241] on span "60 minutes" at bounding box center [210, 242] width 71 height 22
click at [175, 241] on input "60 minutes" at bounding box center [166, 242] width 18 height 18
radio input "true"
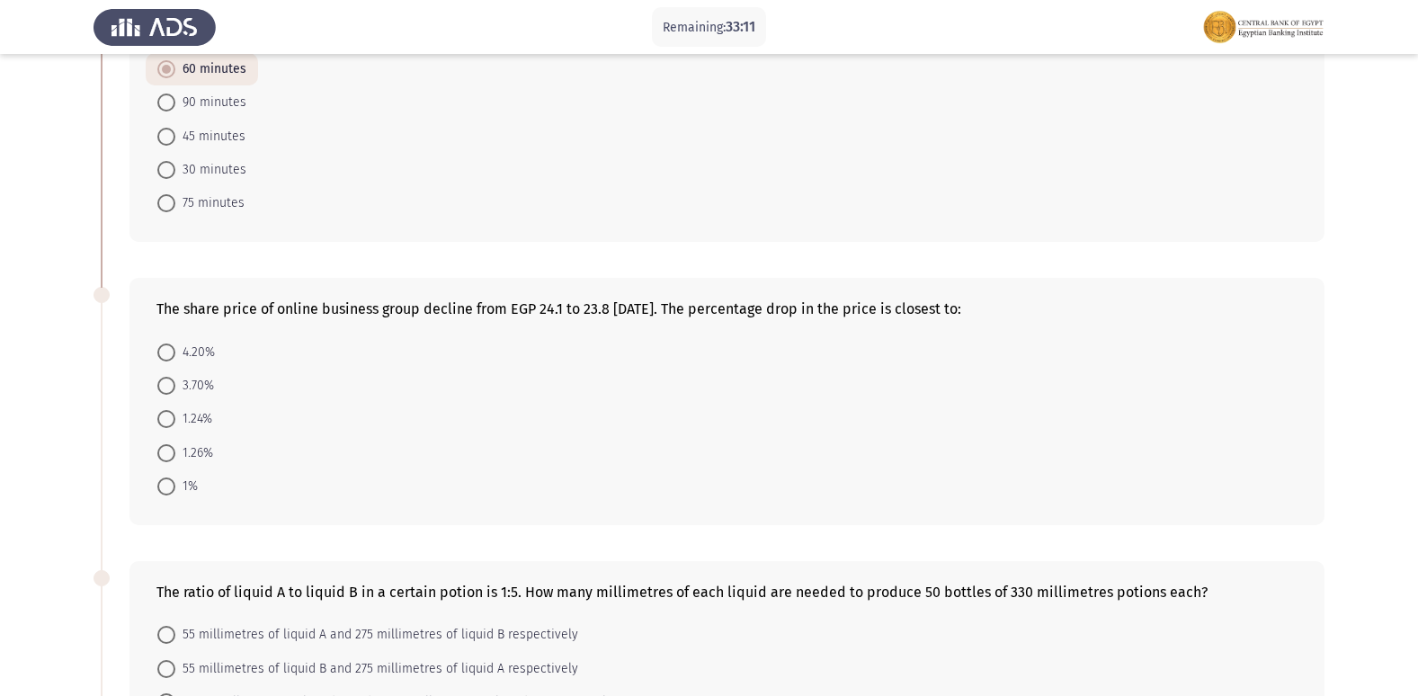
scroll to position [180, 0]
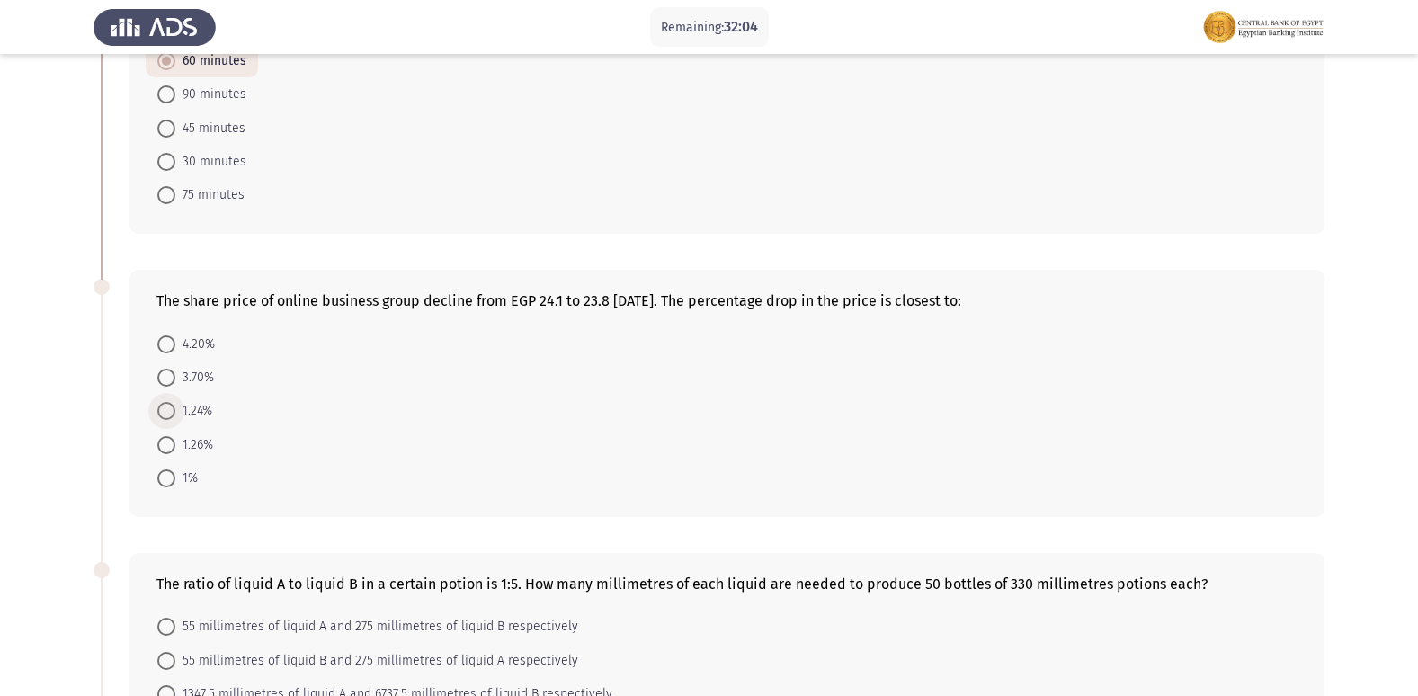
click at [180, 417] on span "1.24%" at bounding box center [193, 411] width 37 height 22
click at [175, 417] on input "1.24%" at bounding box center [166, 411] width 18 height 18
radio input "true"
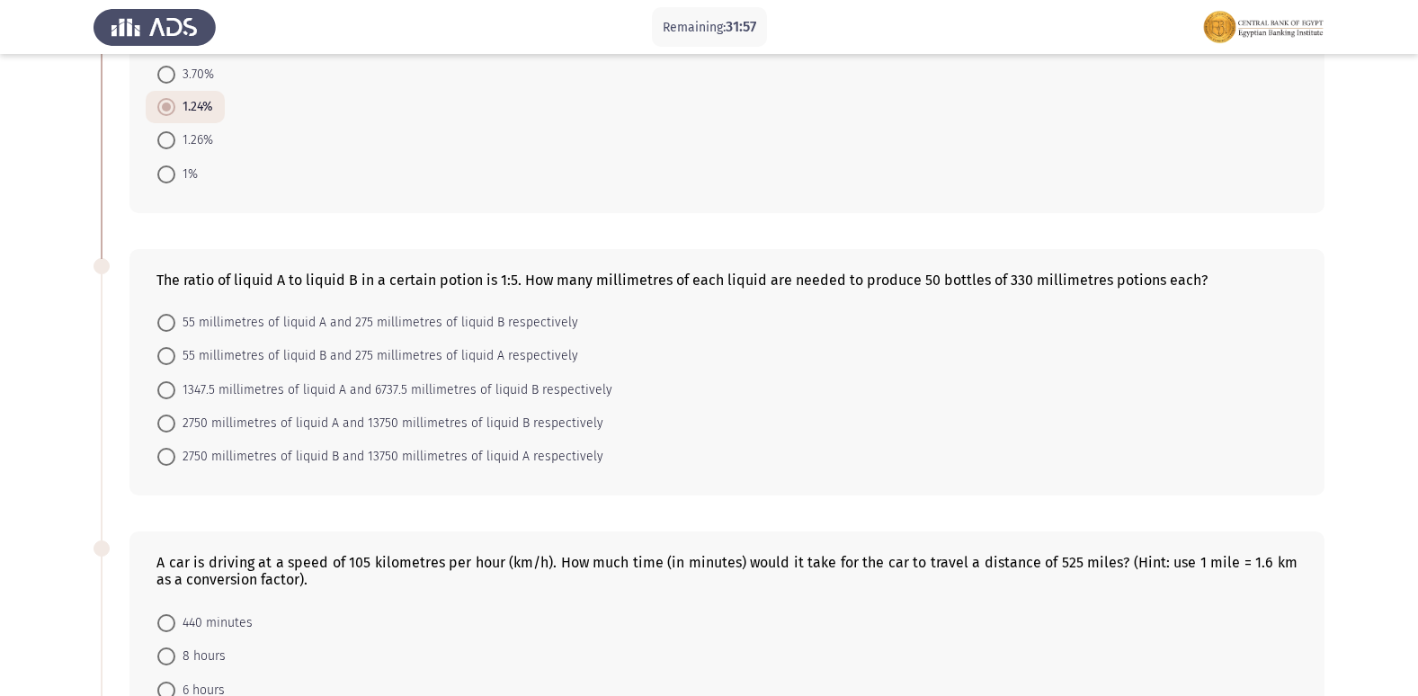
scroll to position [523, 0]
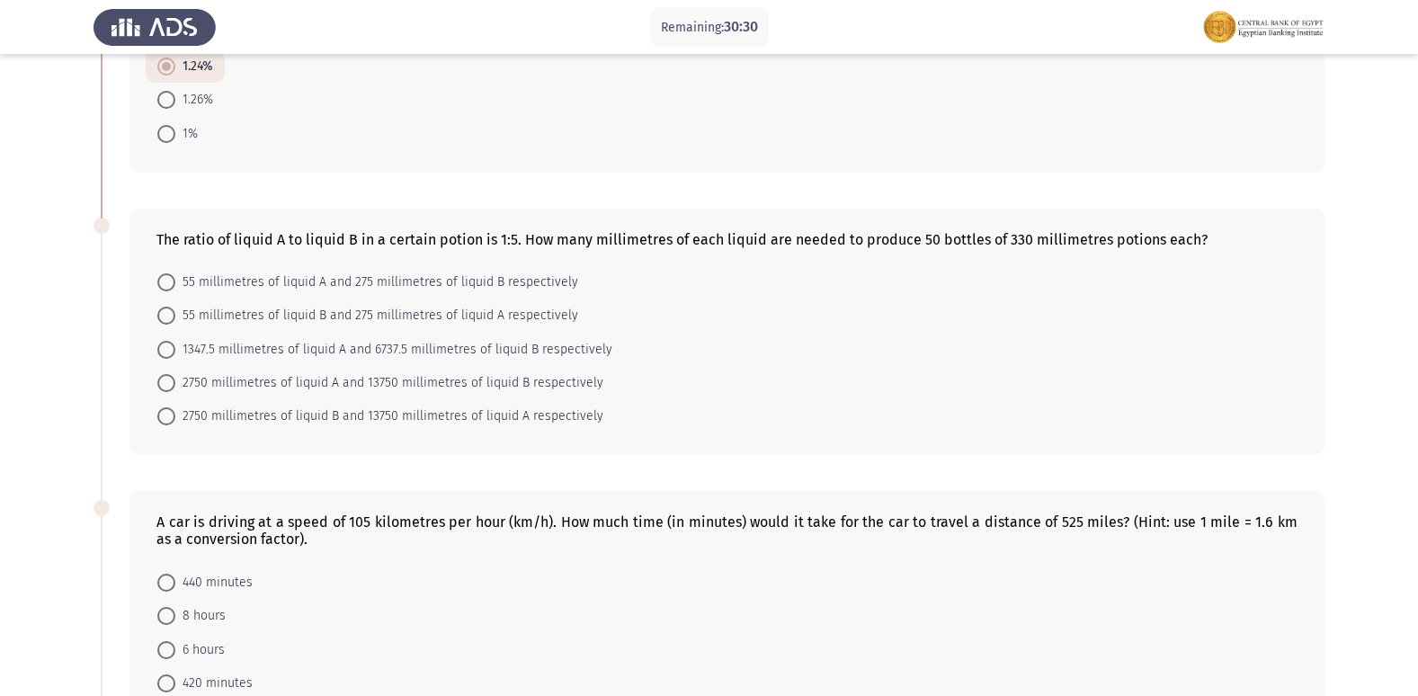
click at [360, 377] on span "2750 millimetres of liquid A and 13750 millimetres of liquid B respectively" at bounding box center [389, 383] width 428 height 22
click at [175, 377] on input "2750 millimetres of liquid A and 13750 millimetres of liquid B respectively" at bounding box center [166, 383] width 18 height 18
radio input "true"
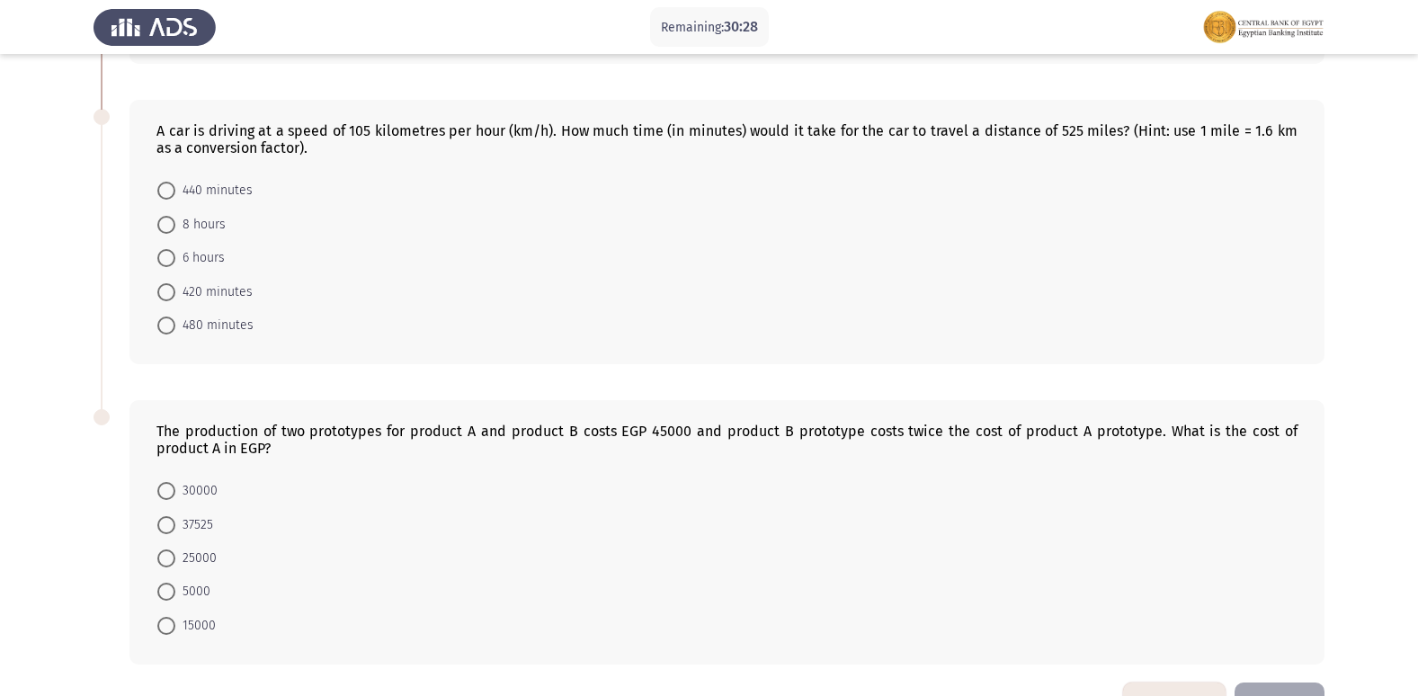
scroll to position [882, 0]
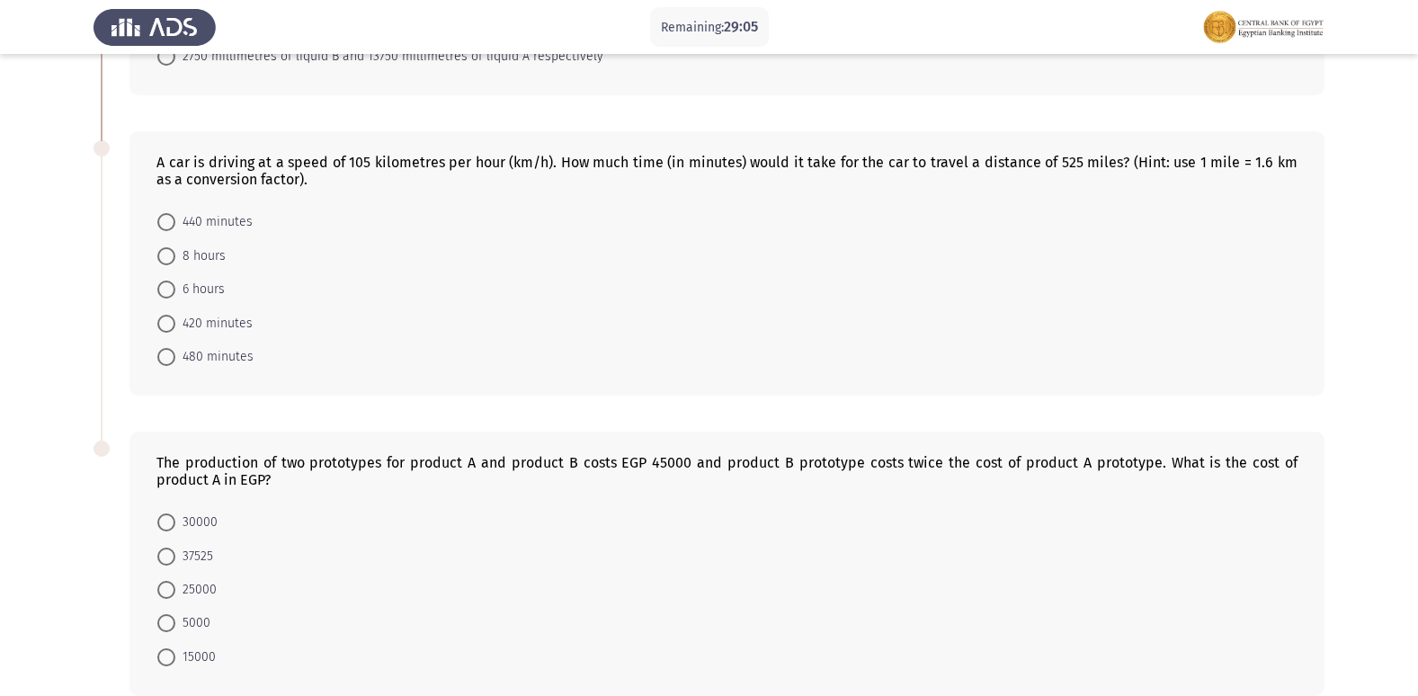
click at [209, 353] on span "480 minutes" at bounding box center [214, 357] width 78 height 22
click at [175, 353] on input "480 minutes" at bounding box center [166, 357] width 18 height 18
radio input "true"
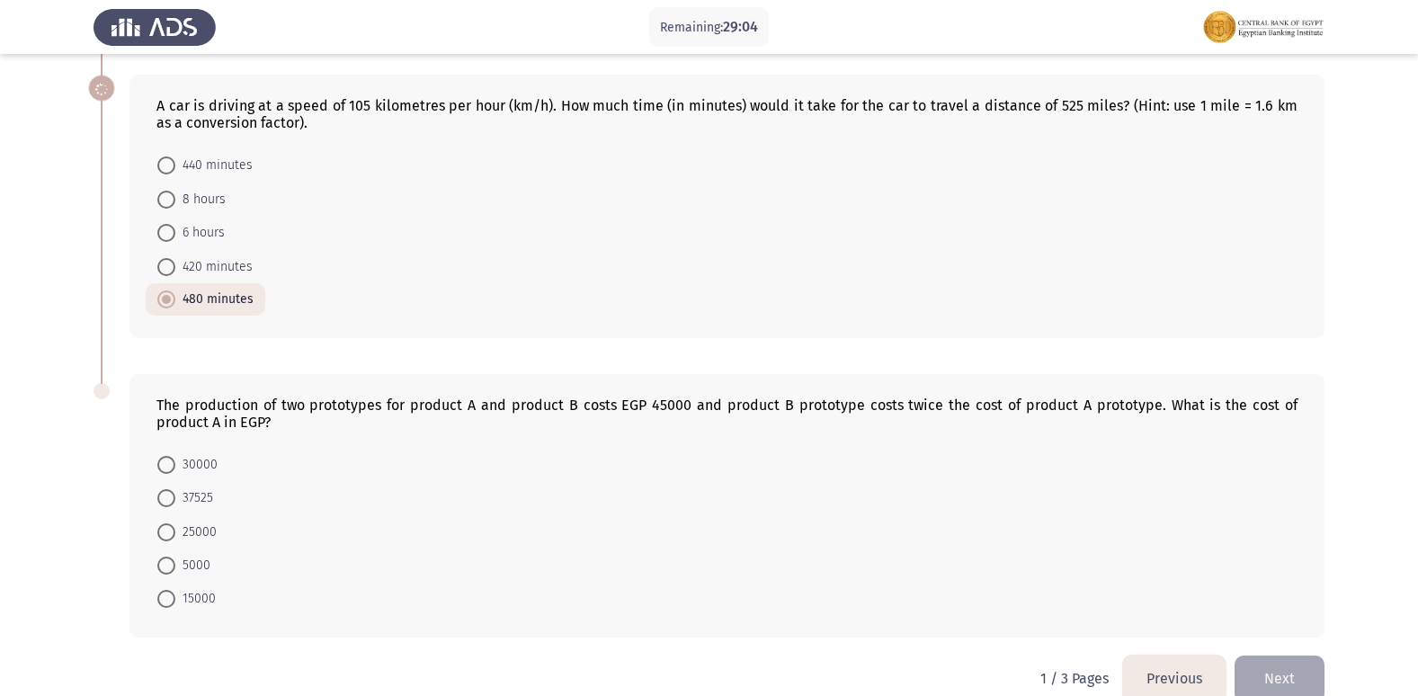
scroll to position [970, 0]
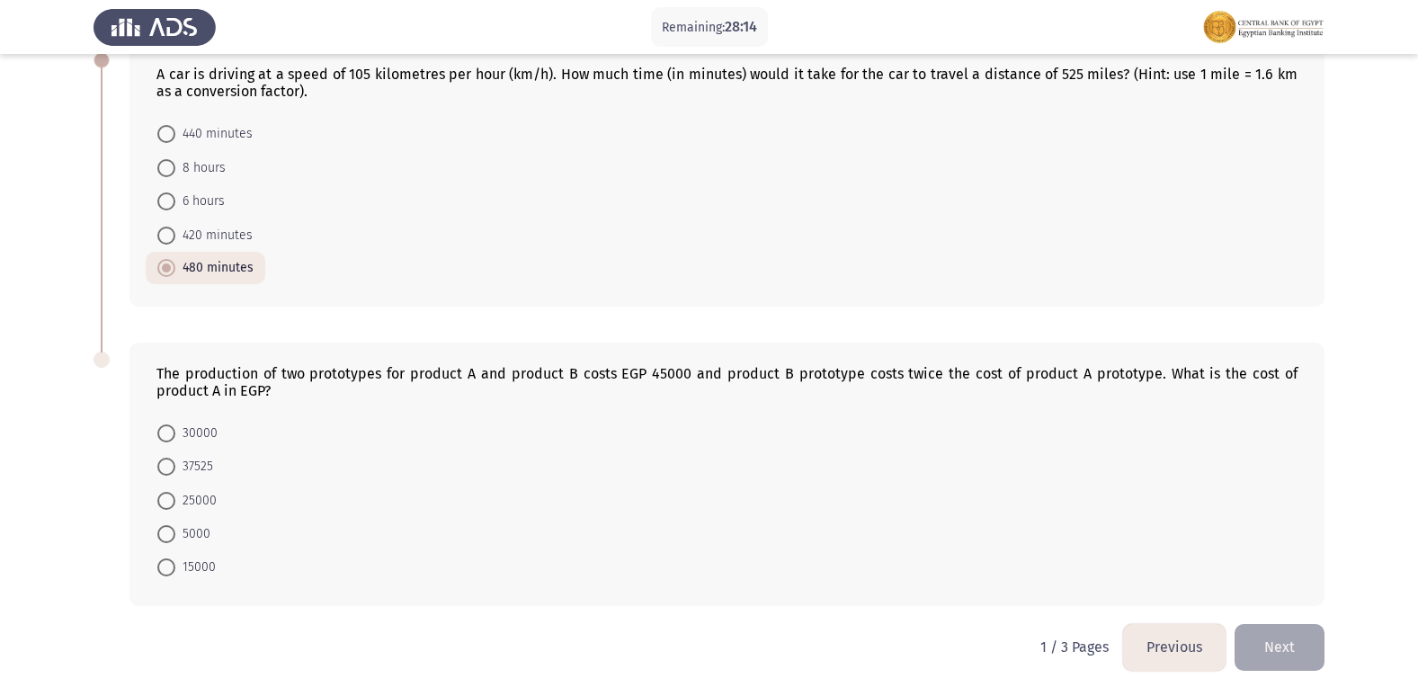
click at [202, 564] on span "15000" at bounding box center [195, 568] width 40 height 22
click at [175, 564] on input "15000" at bounding box center [166, 567] width 18 height 18
radio input "true"
click at [1280, 647] on button "Next" at bounding box center [1280, 647] width 90 height 46
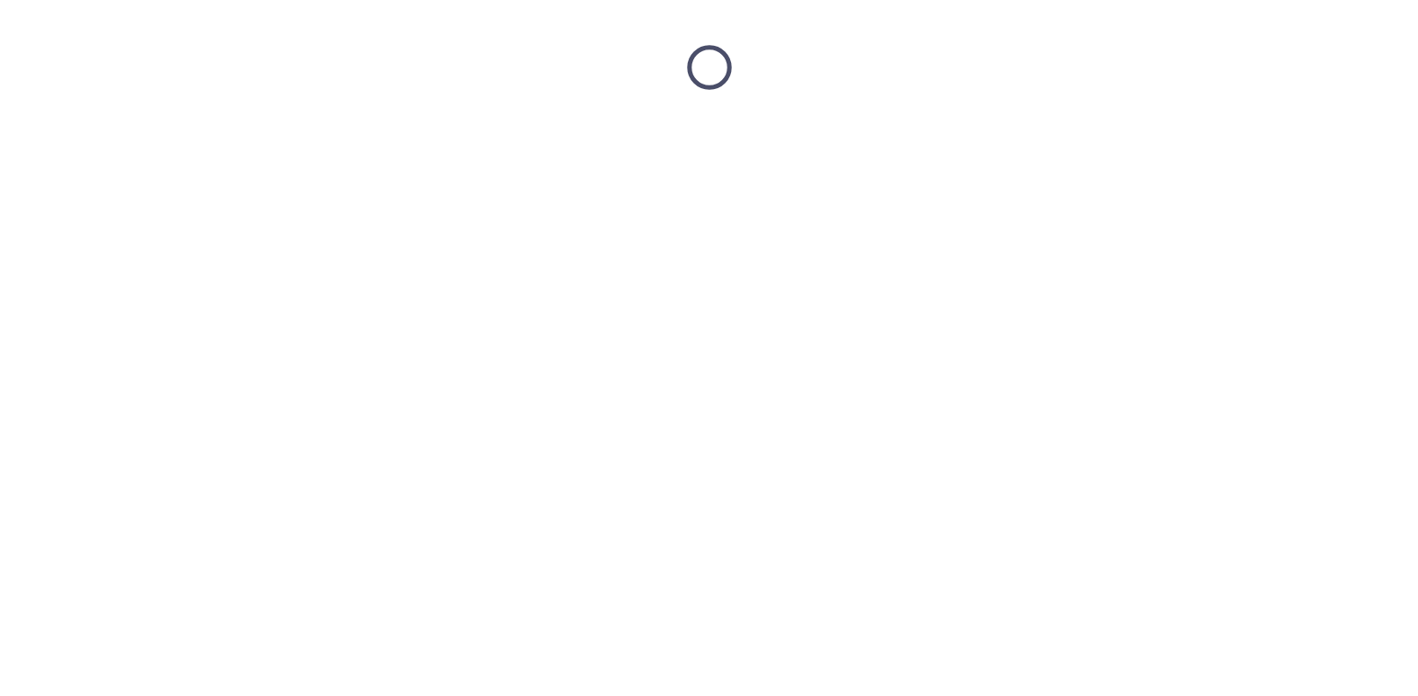
scroll to position [0, 0]
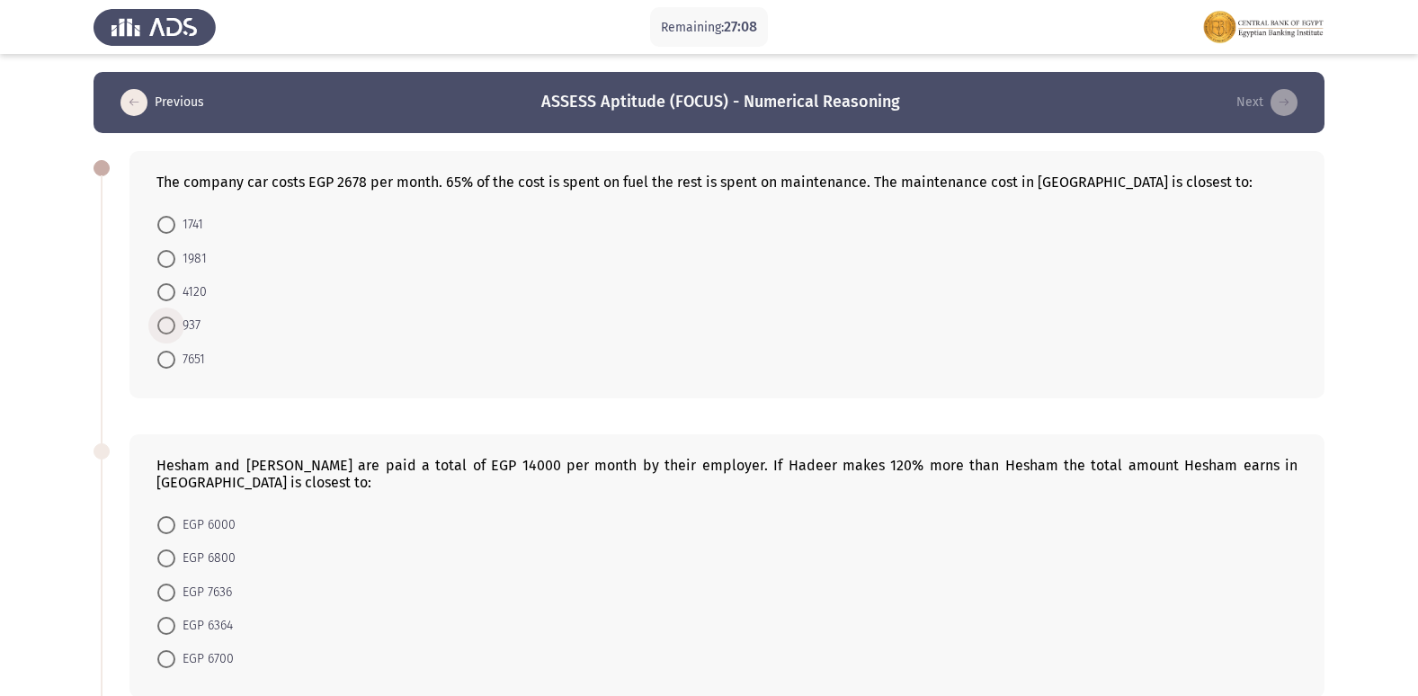
click at [192, 325] on span "937" at bounding box center [187, 326] width 25 height 22
click at [175, 325] on input "937" at bounding box center [166, 326] width 18 height 18
radio input "true"
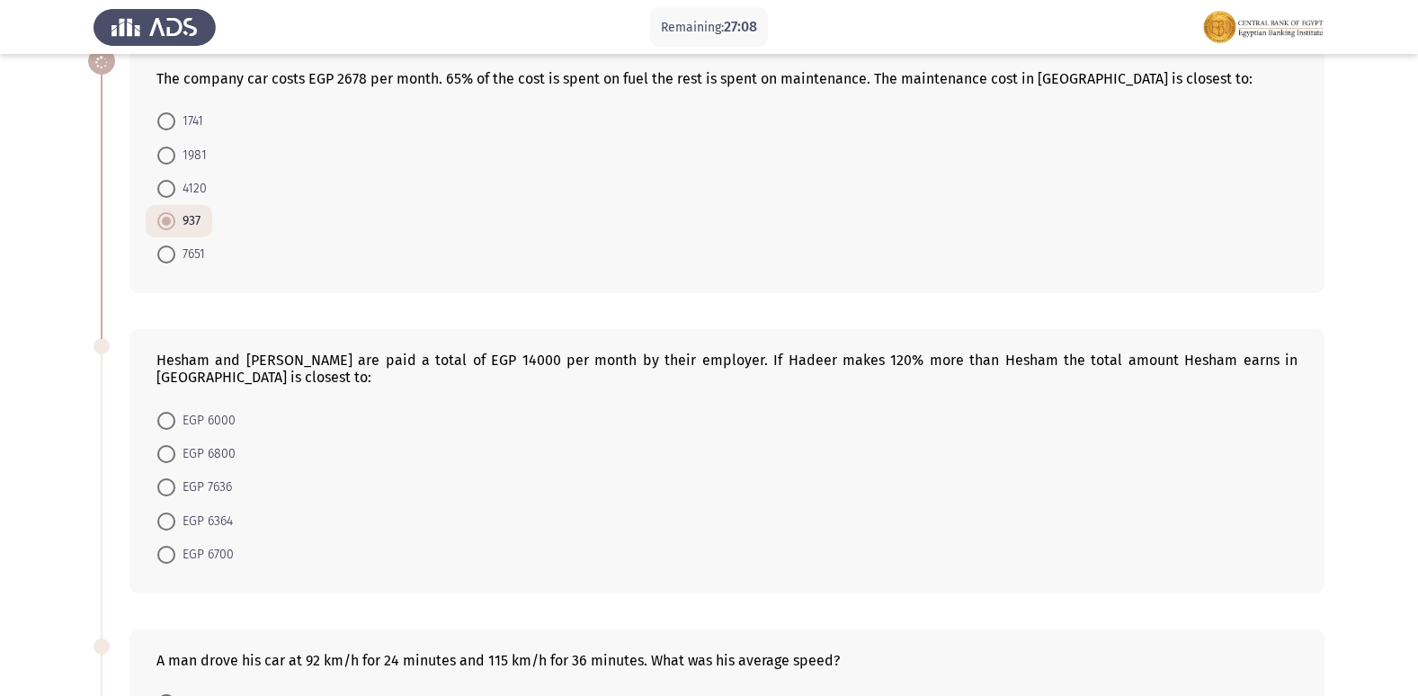
scroll to position [180, 0]
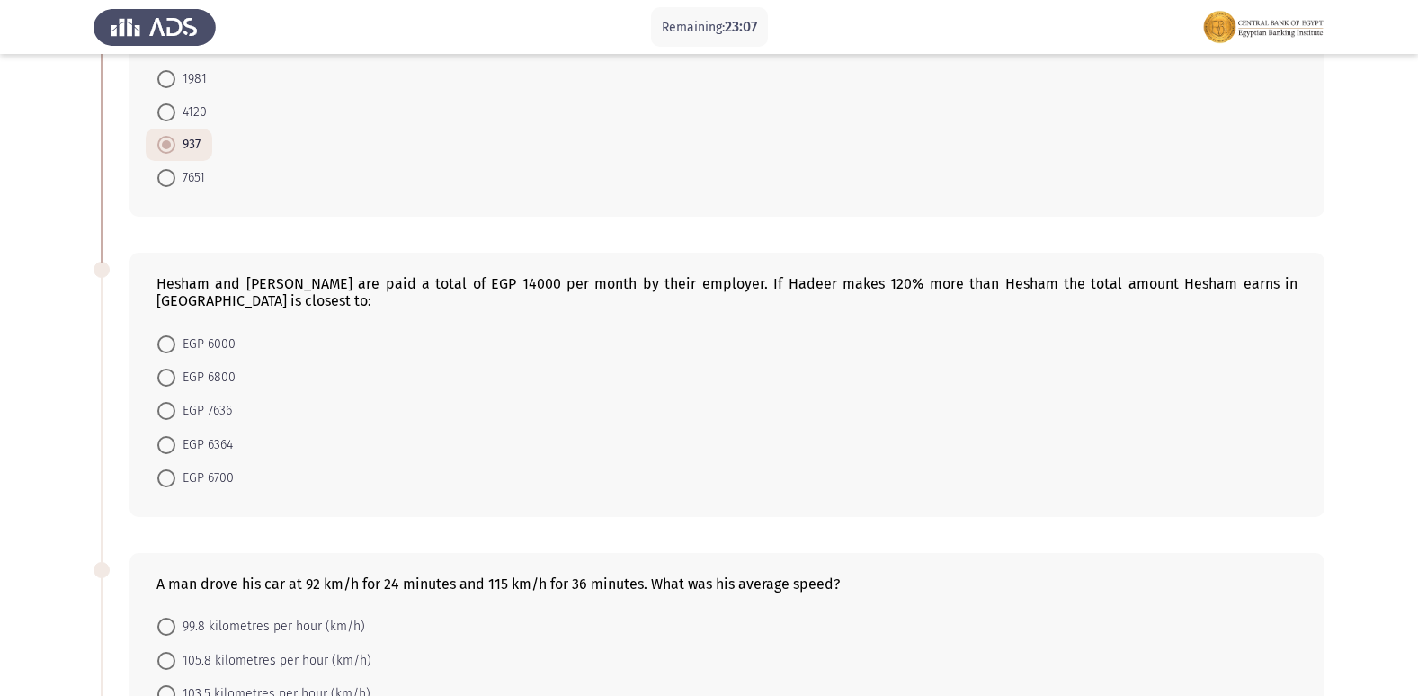
click at [217, 434] on span "EGP 6364" at bounding box center [204, 445] width 58 height 22
click at [175, 436] on input "EGP 6364" at bounding box center [166, 445] width 18 height 18
radio input "true"
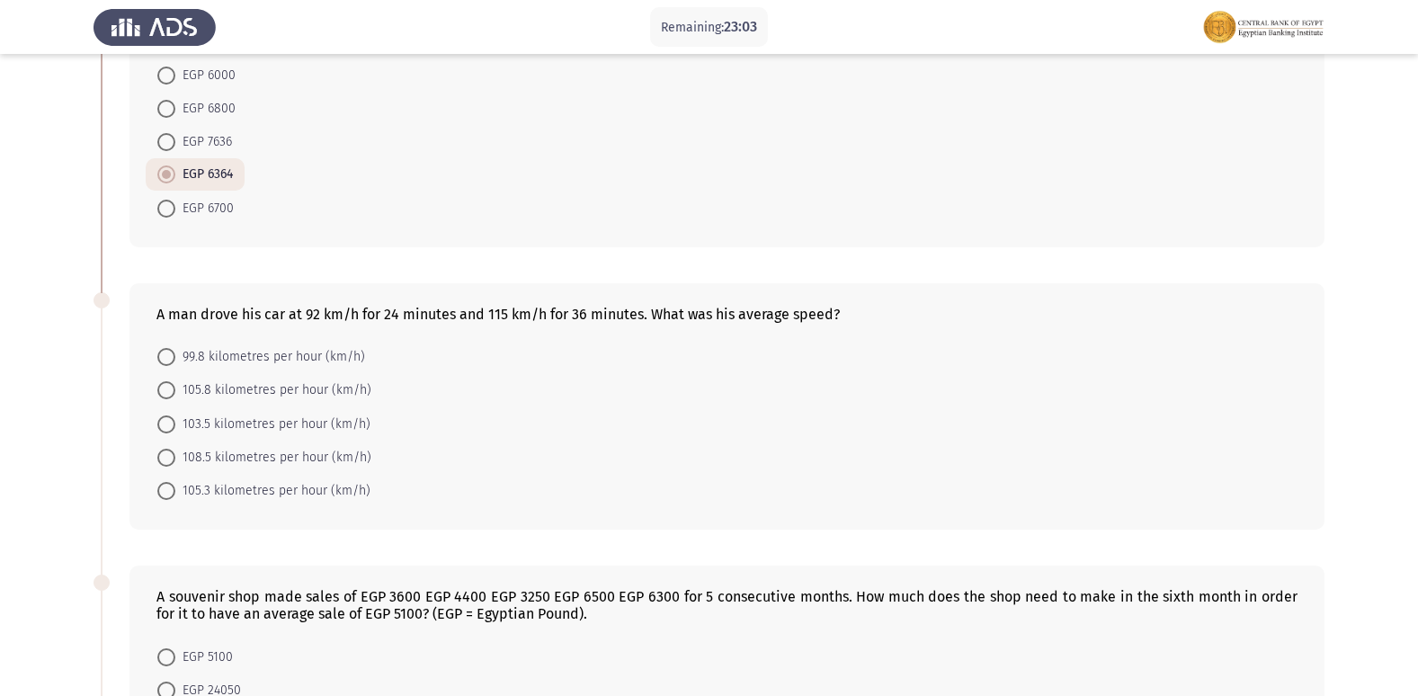
scroll to position [450, 0]
click at [345, 413] on span "103.5 kilometres per hour (km/h)" at bounding box center [272, 424] width 195 height 22
click at [175, 415] on input "103.5 kilometres per hour (km/h)" at bounding box center [166, 424] width 18 height 18
radio input "true"
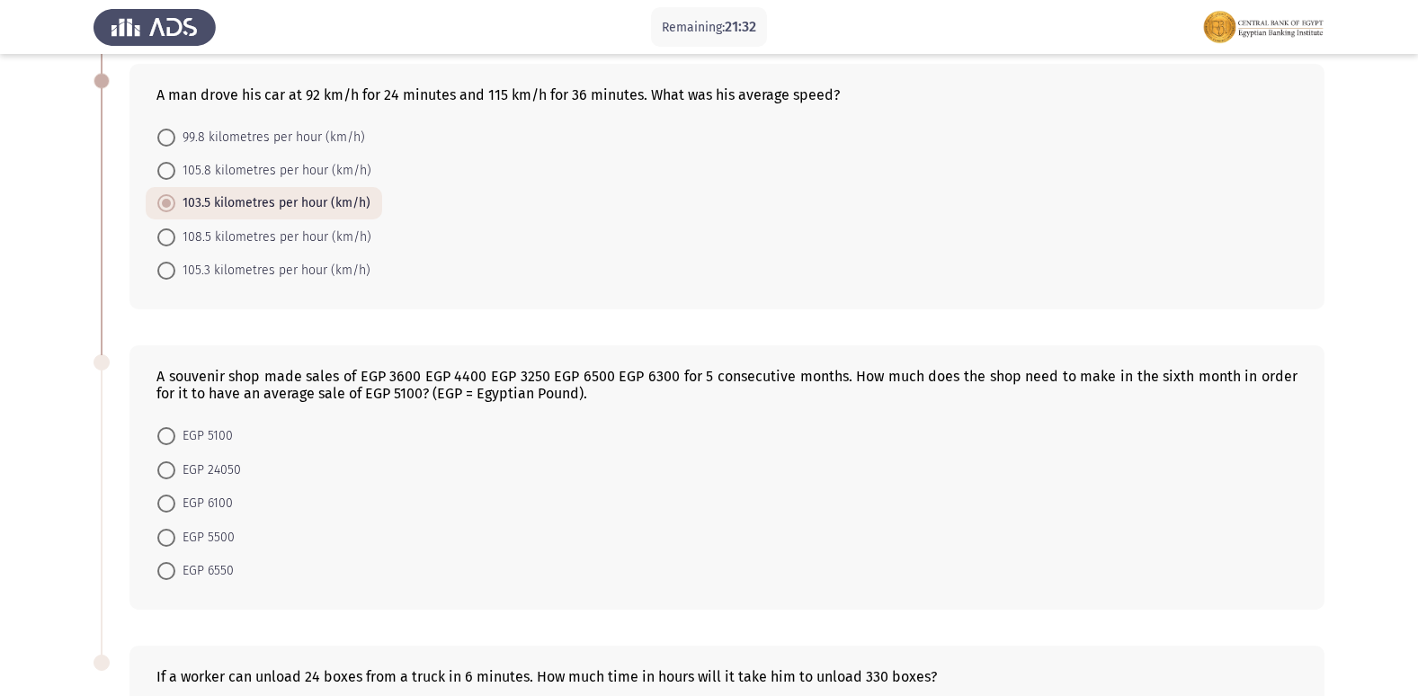
scroll to position [758, 0]
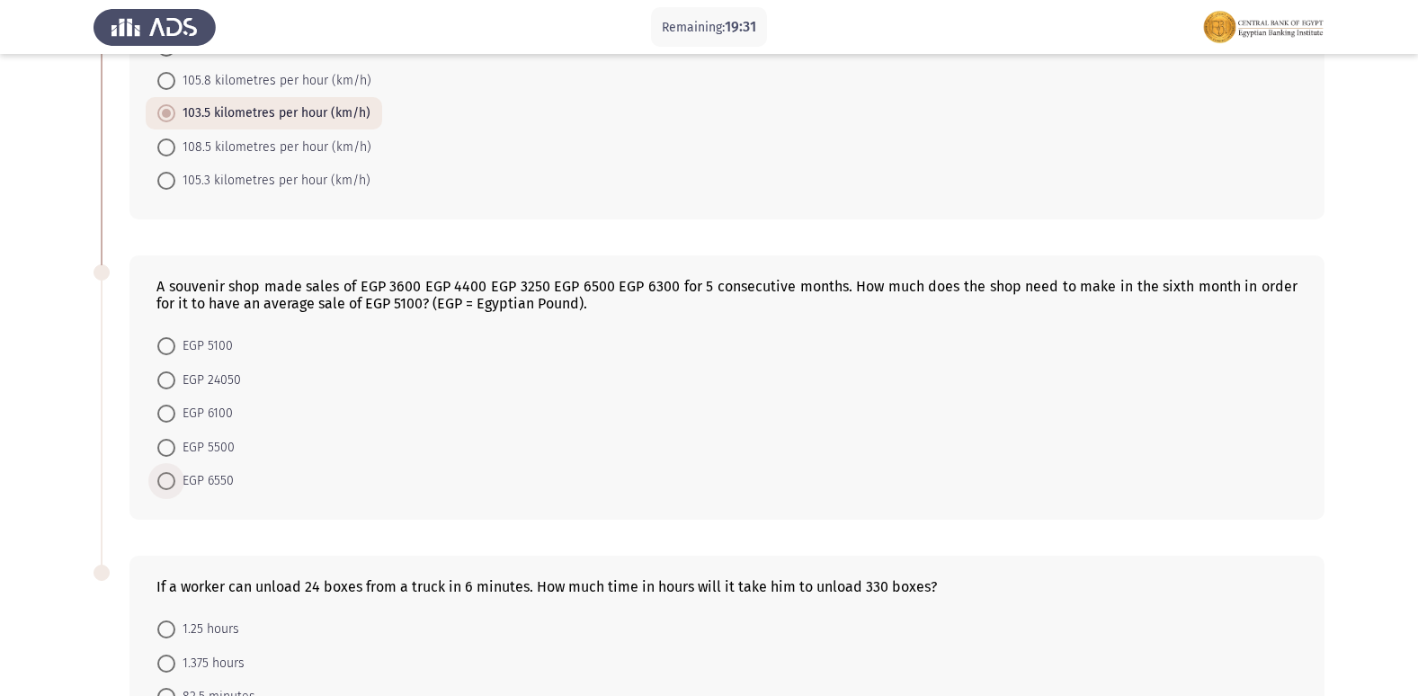
click at [221, 470] on span "EGP 6550" at bounding box center [204, 481] width 58 height 22
click at [175, 472] on input "EGP 6550" at bounding box center [166, 481] width 18 height 18
radio input "true"
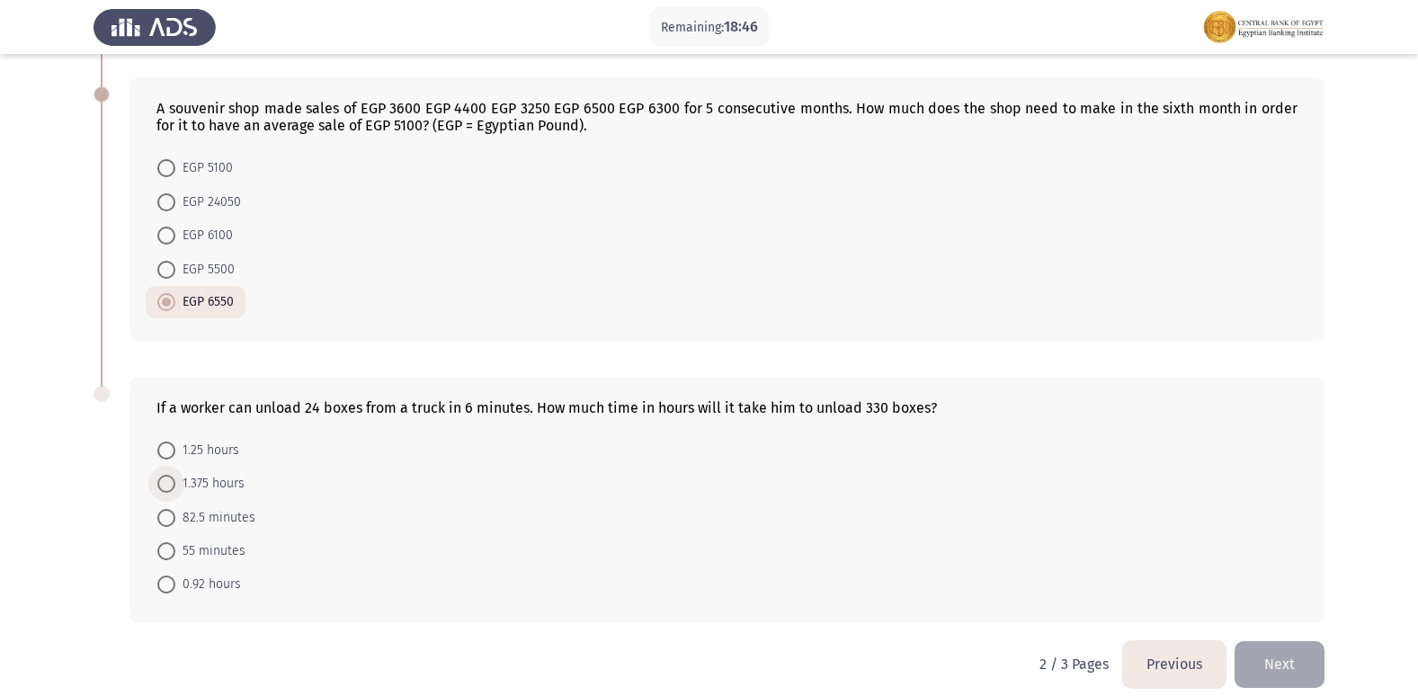
click at [195, 473] on span "1.375 hours" at bounding box center [209, 484] width 69 height 22
click at [175, 475] on input "1.375 hours" at bounding box center [166, 484] width 18 height 18
radio input "true"
click at [1299, 647] on button "Next" at bounding box center [1280, 664] width 90 height 46
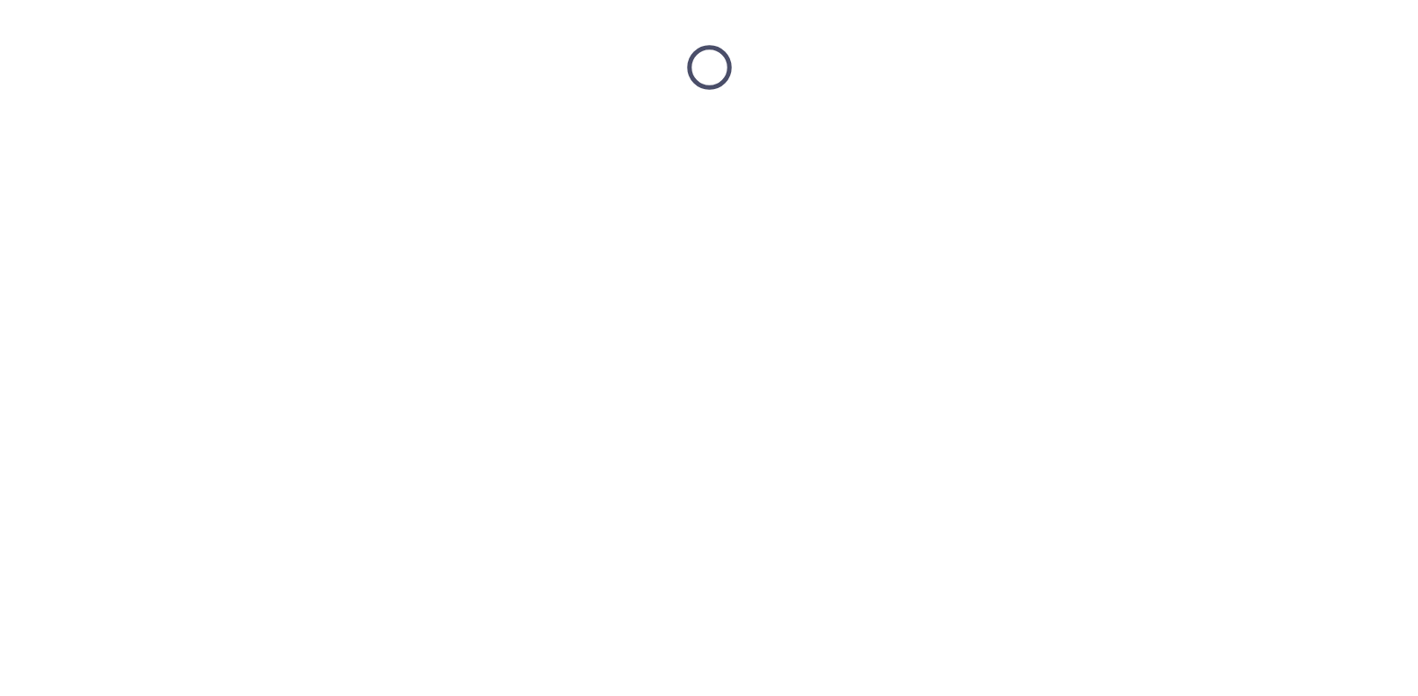
scroll to position [0, 0]
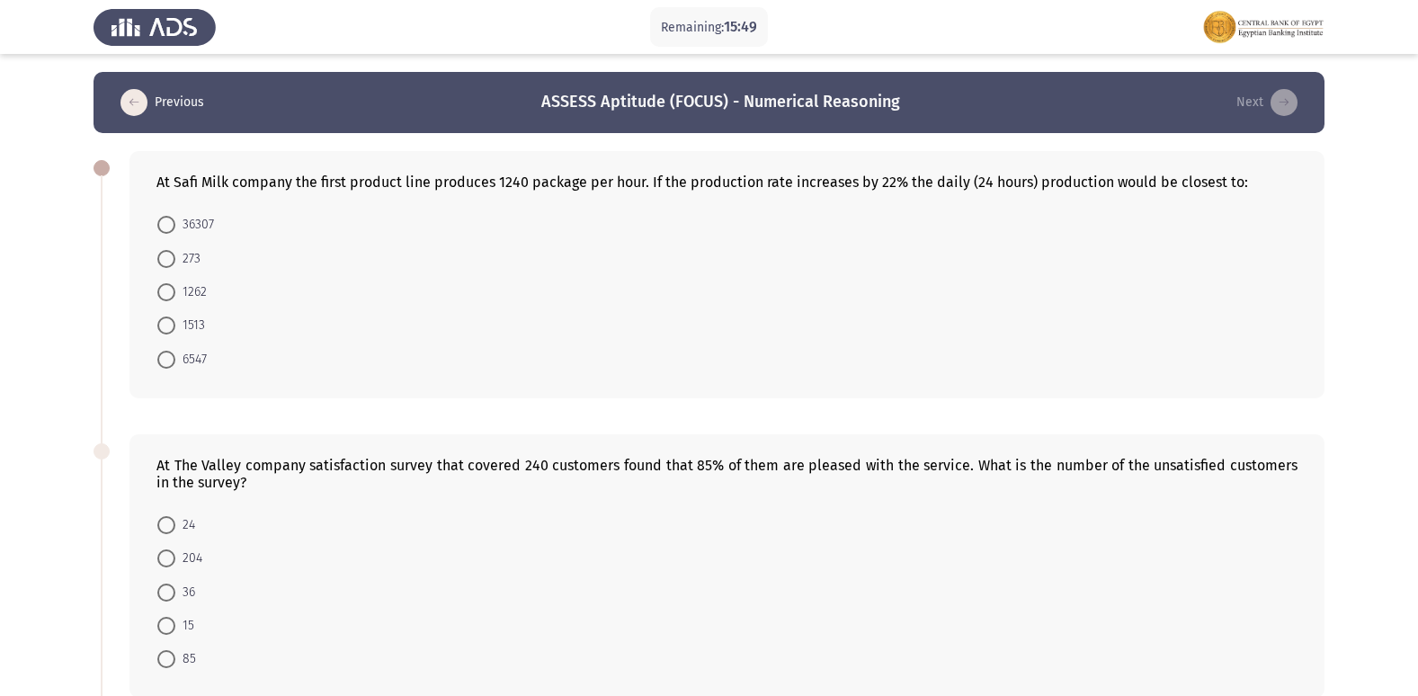
click at [177, 350] on span "6547" at bounding box center [190, 360] width 31 height 22
click at [175, 351] on input "6547" at bounding box center [166, 360] width 18 height 18
radio input "true"
click at [183, 254] on span "273" at bounding box center [187, 259] width 25 height 22
click at [175, 254] on input "273" at bounding box center [166, 259] width 18 height 18
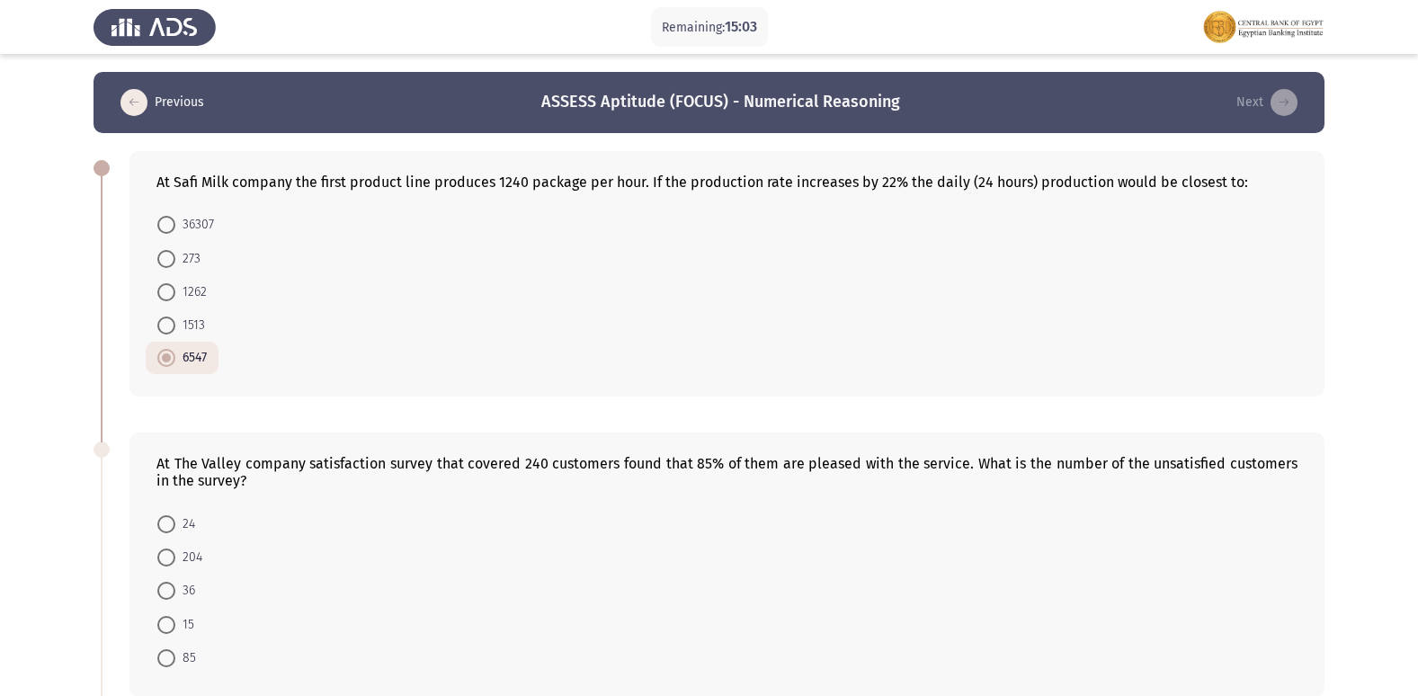
radio input "true"
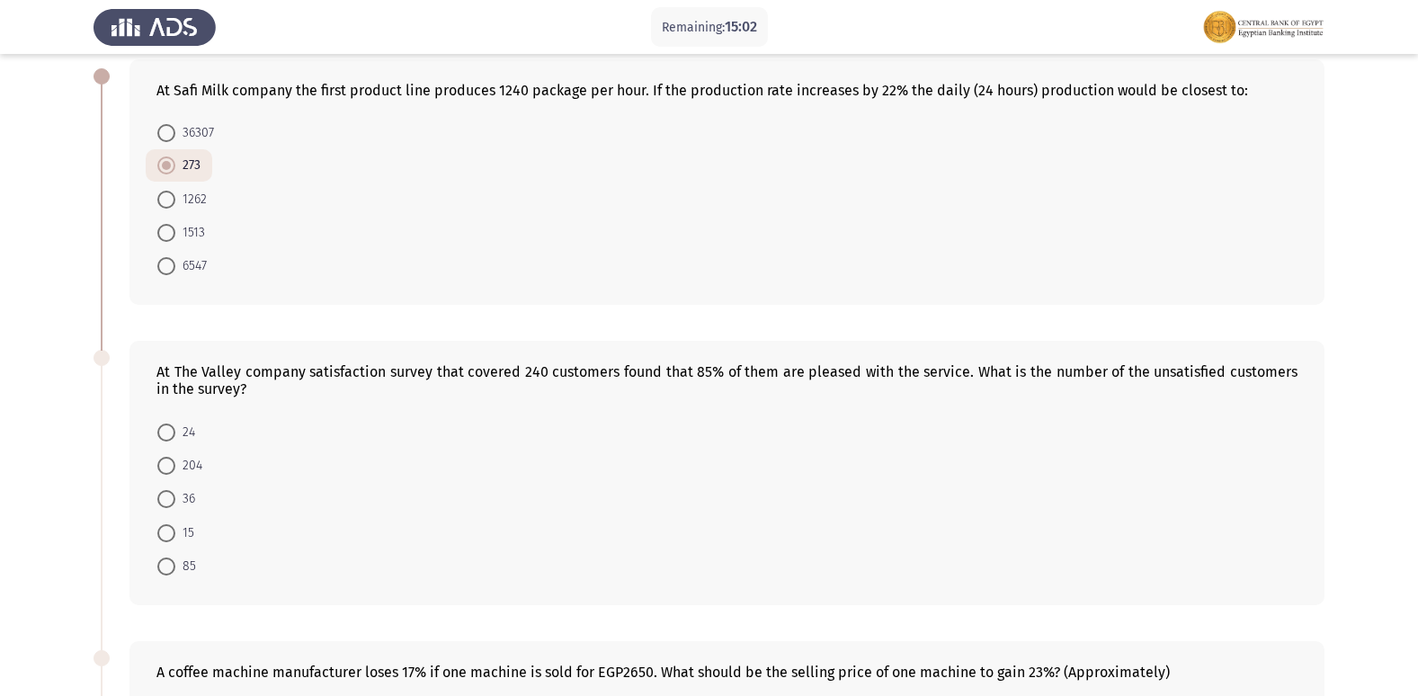
scroll to position [270, 0]
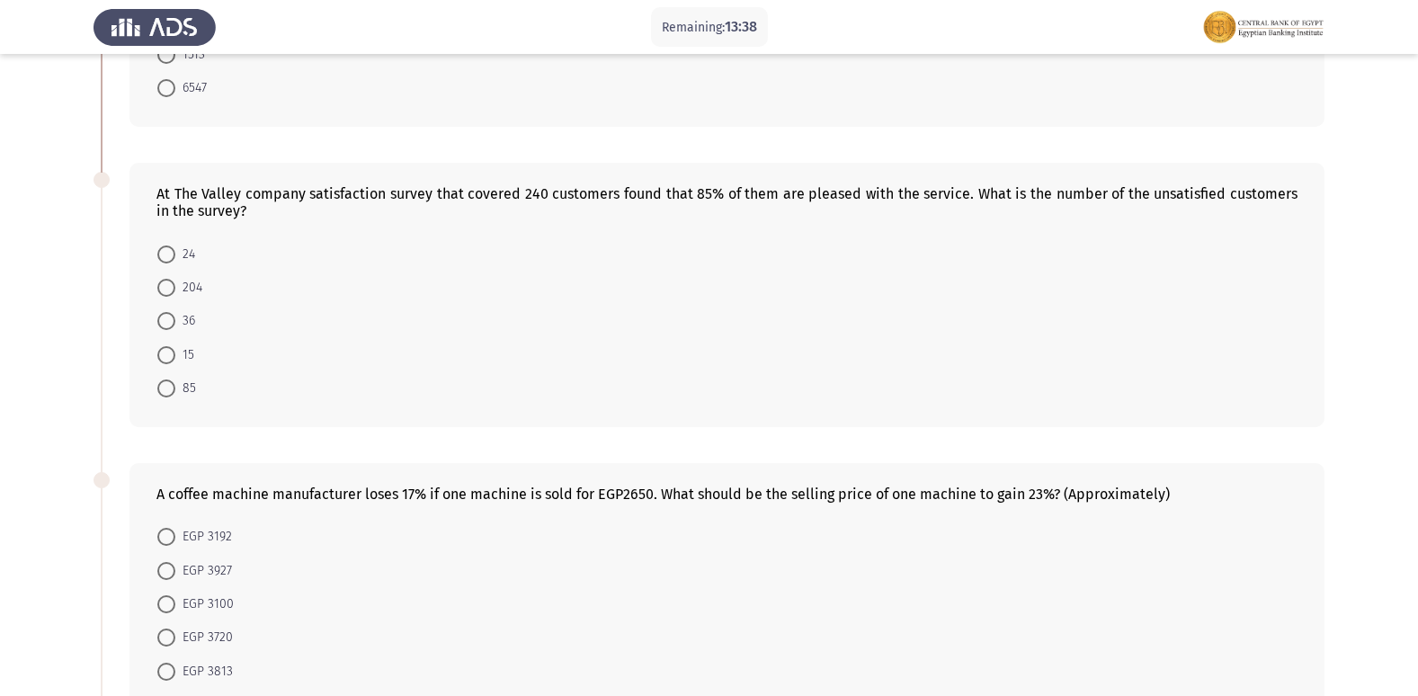
click at [189, 308] on mat-radio-button "36" at bounding box center [176, 320] width 61 height 33
click at [187, 318] on span "36" at bounding box center [185, 321] width 20 height 22
click at [175, 318] on input "36" at bounding box center [166, 321] width 18 height 18
radio input "true"
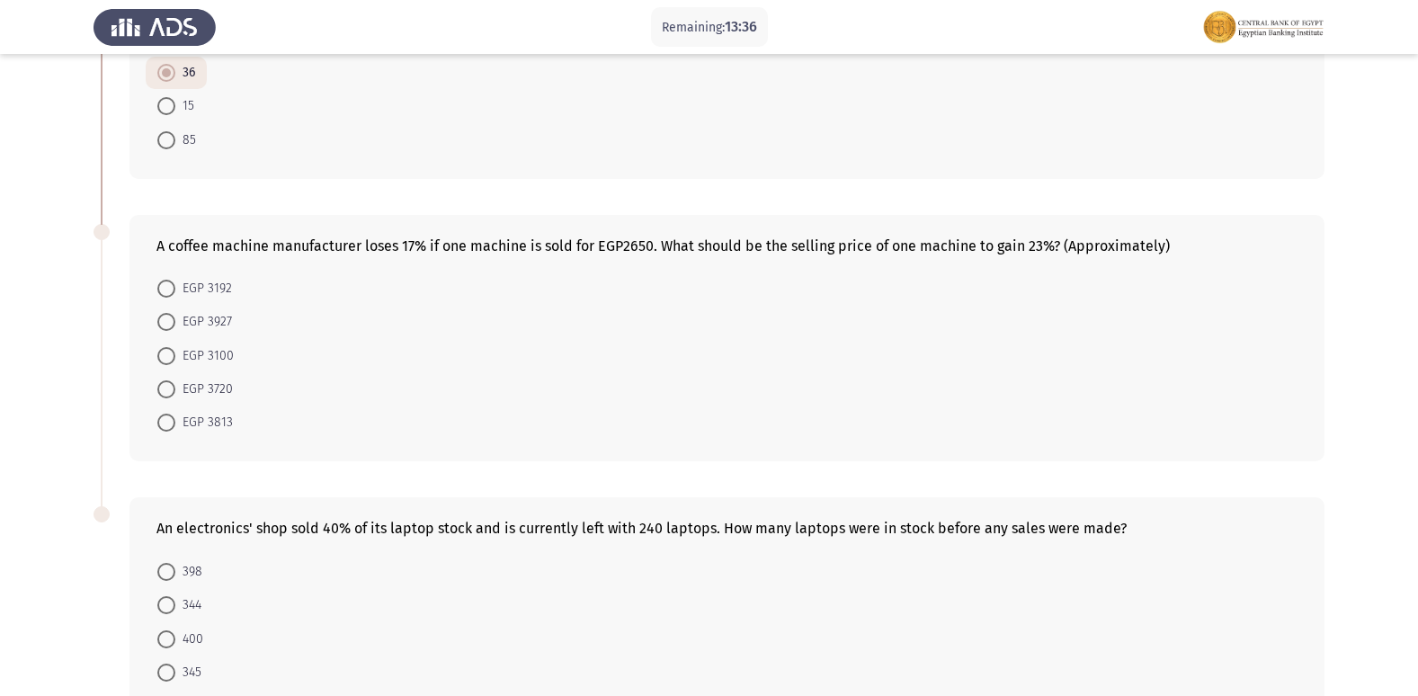
scroll to position [656, 0]
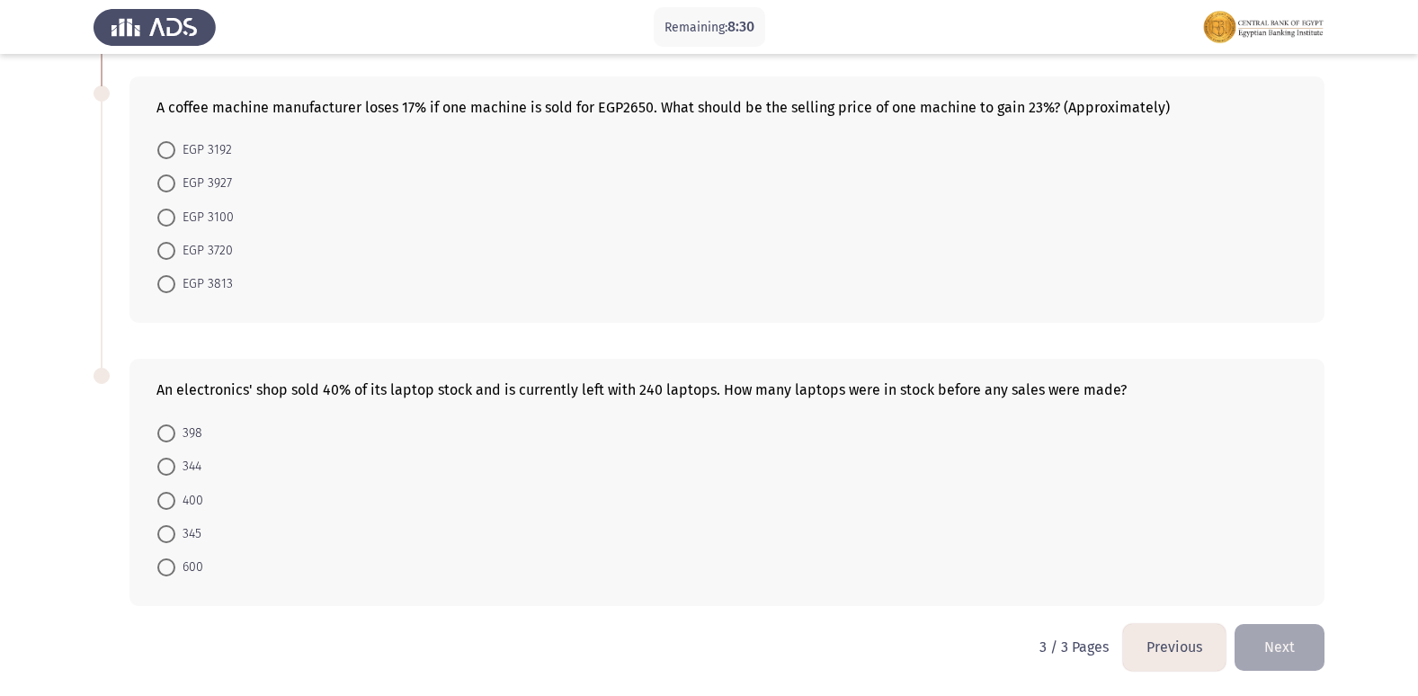
click at [230, 281] on span "EGP 3813" at bounding box center [204, 284] width 58 height 22
click at [175, 281] on input "EGP 3813" at bounding box center [166, 284] width 18 height 18
radio input "true"
click at [196, 496] on span "400" at bounding box center [189, 500] width 28 height 22
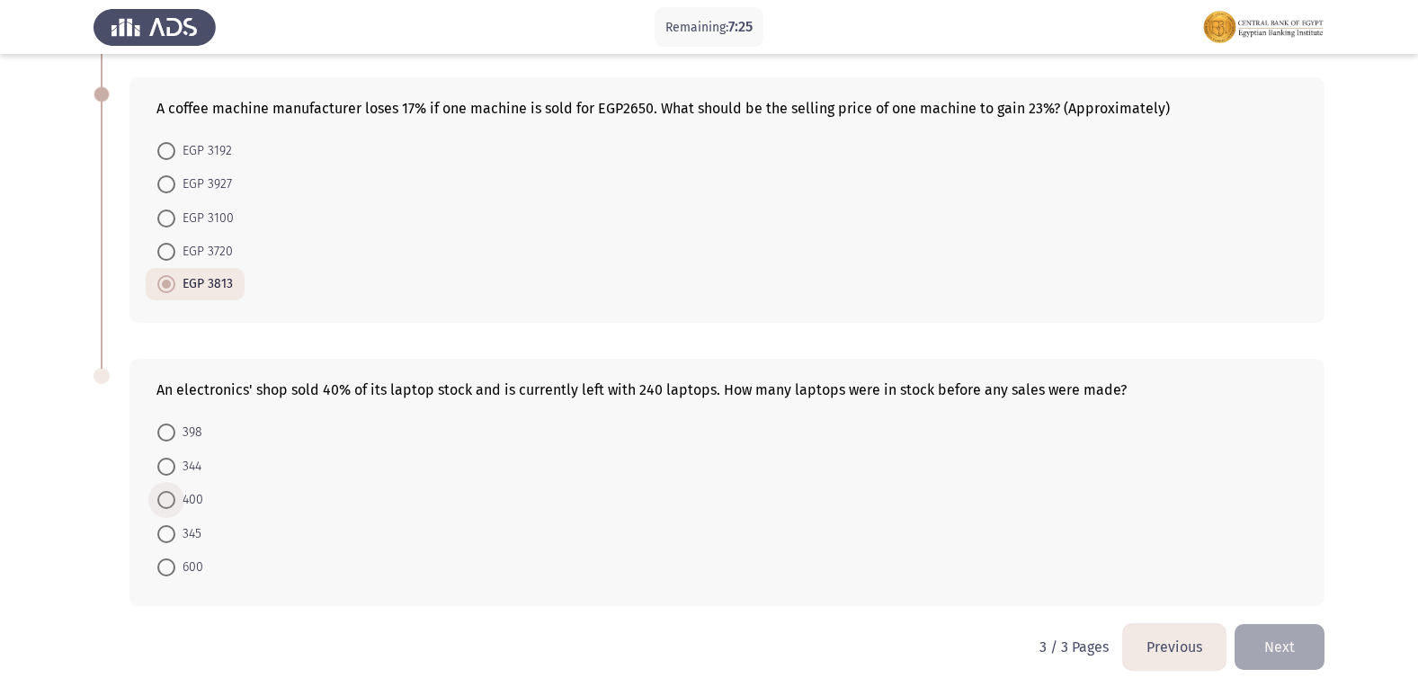
click at [175, 496] on input "400" at bounding box center [166, 500] width 18 height 18
radio input "true"
click at [1179, 647] on button "Previous" at bounding box center [1174, 647] width 103 height 46
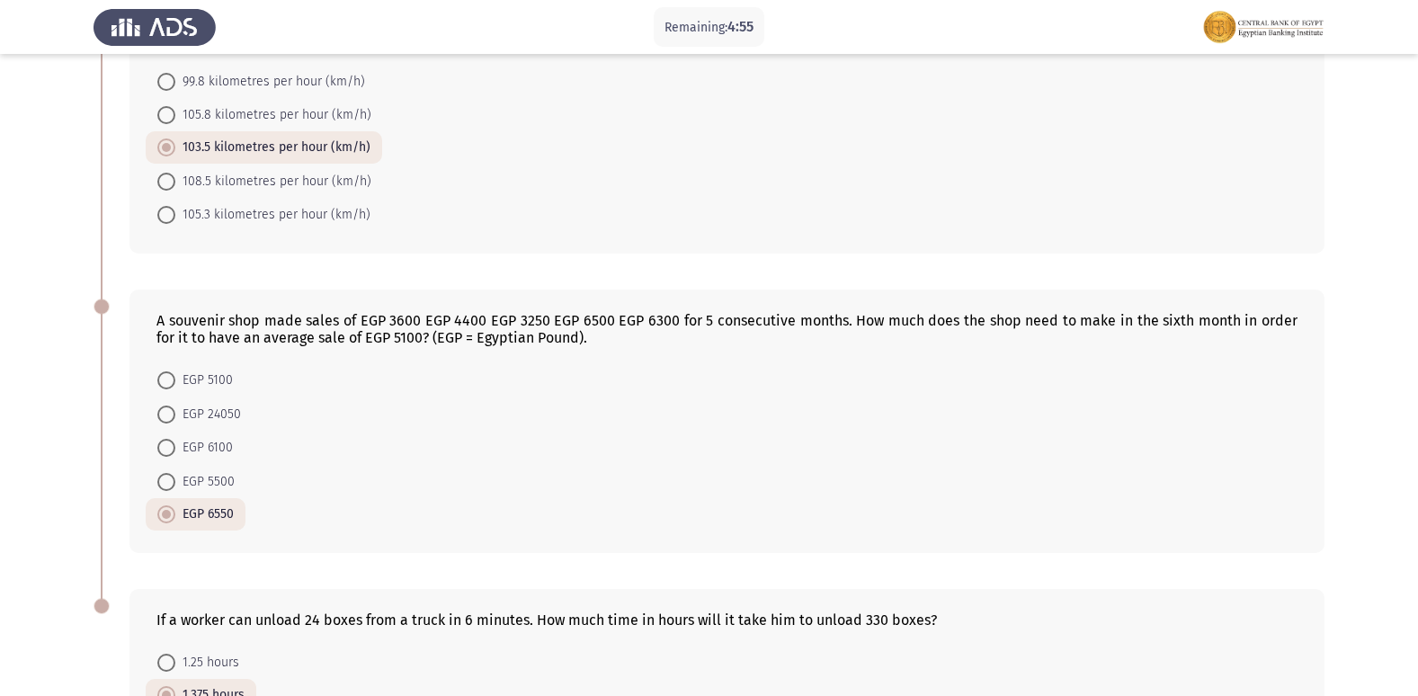
scroll to position [935, 0]
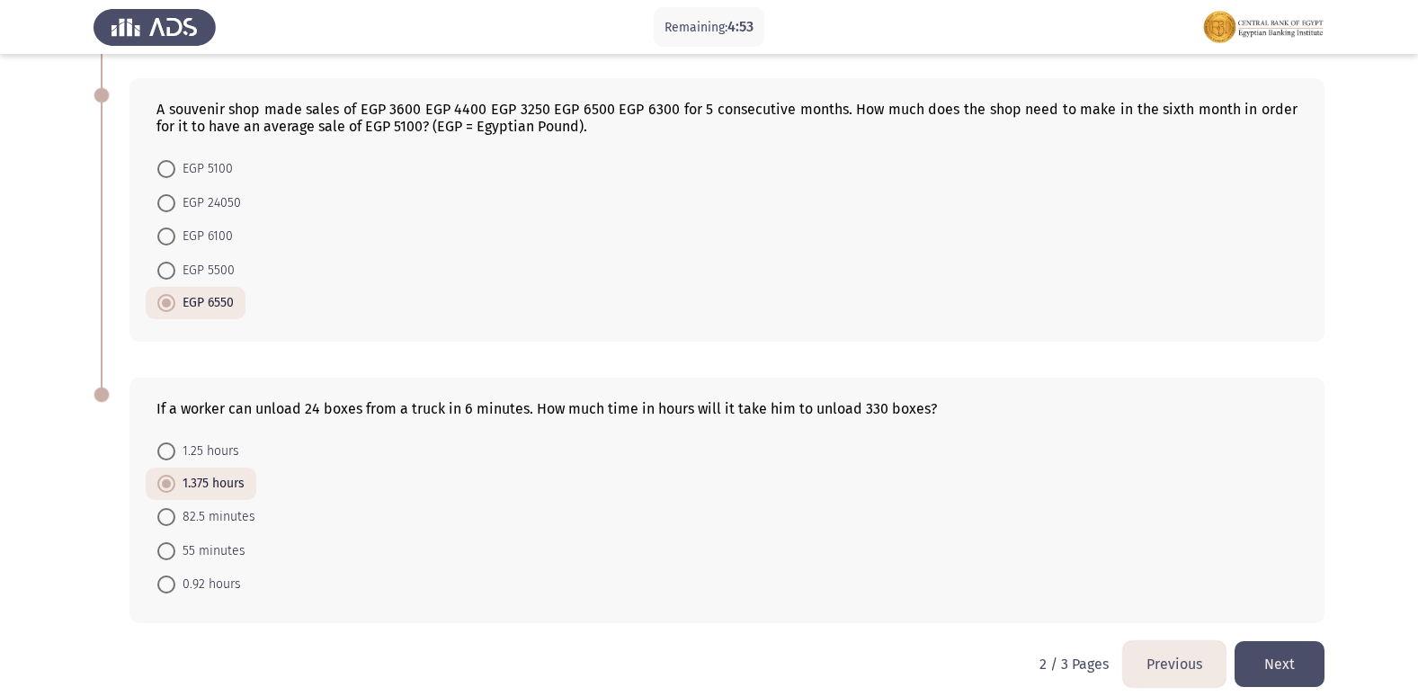
click at [1308, 641] on button "Next" at bounding box center [1280, 664] width 90 height 46
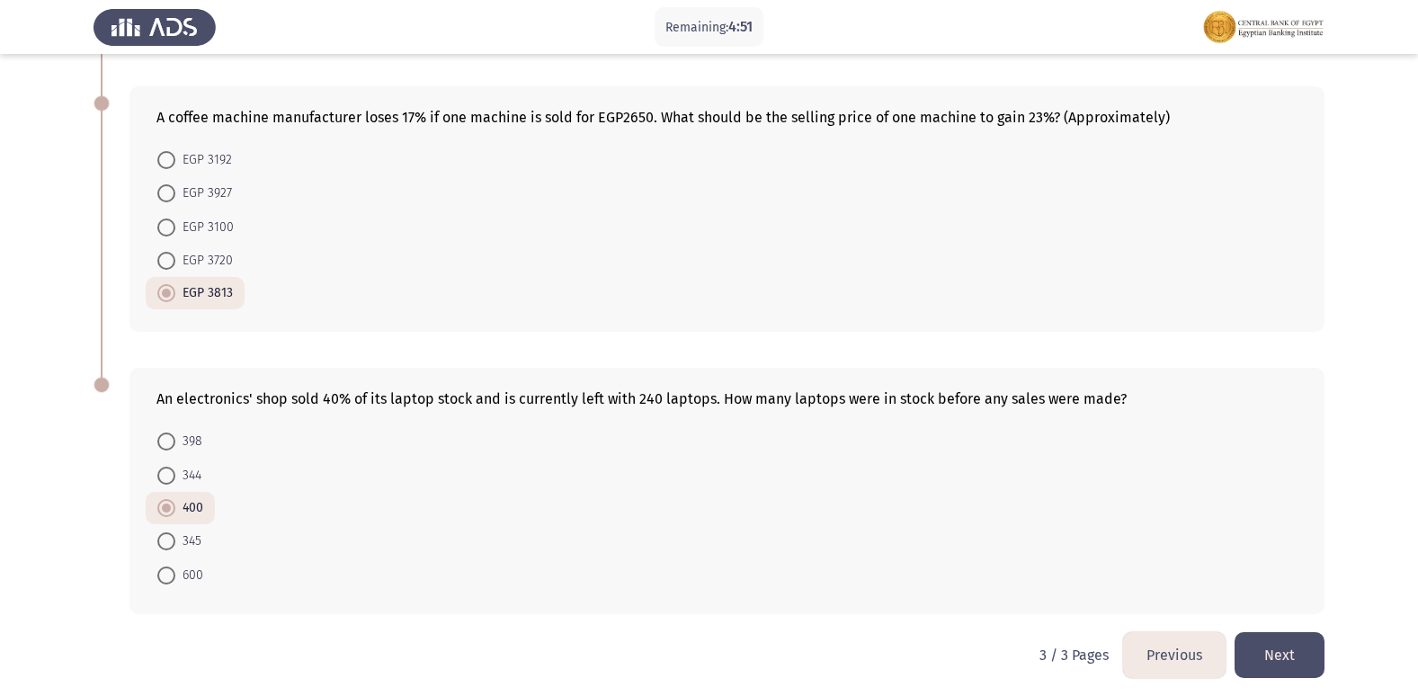
scroll to position [654, 0]
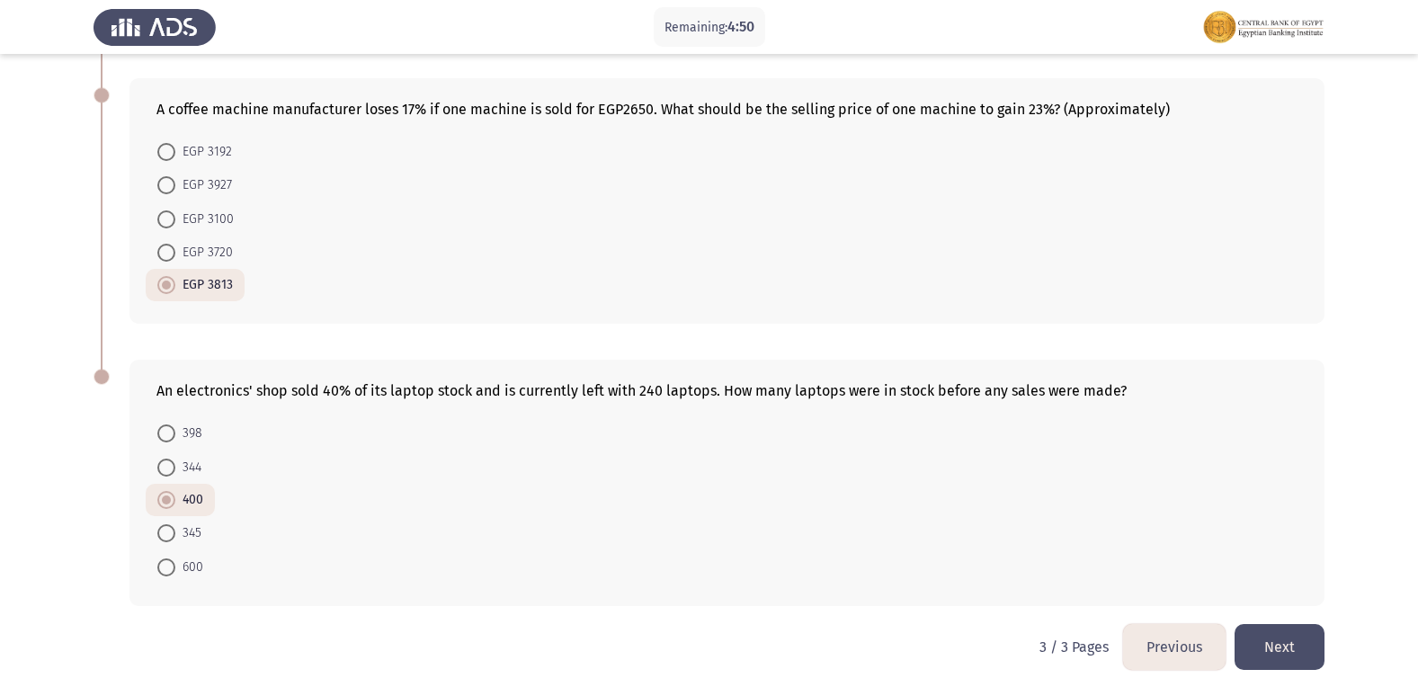
click at [1284, 629] on button "Next" at bounding box center [1280, 647] width 90 height 46
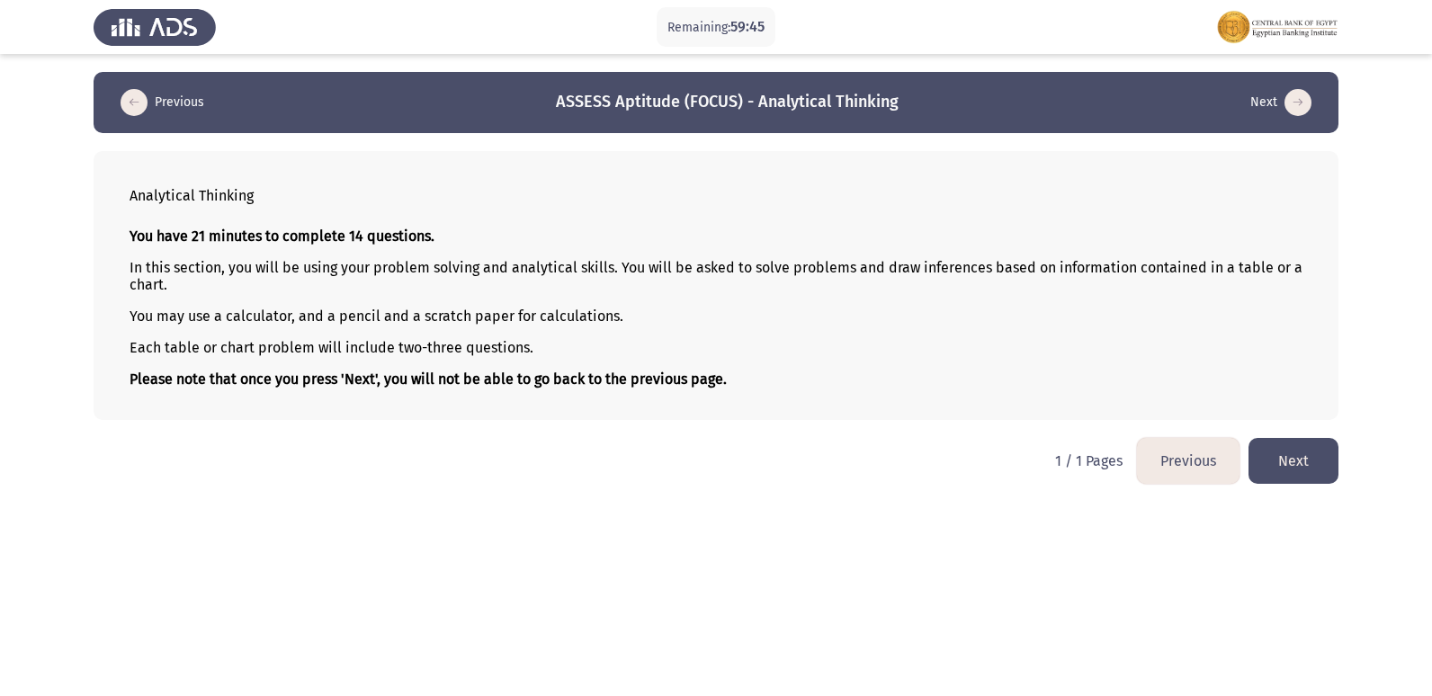
click at [1308, 468] on button "Next" at bounding box center [1293, 461] width 90 height 46
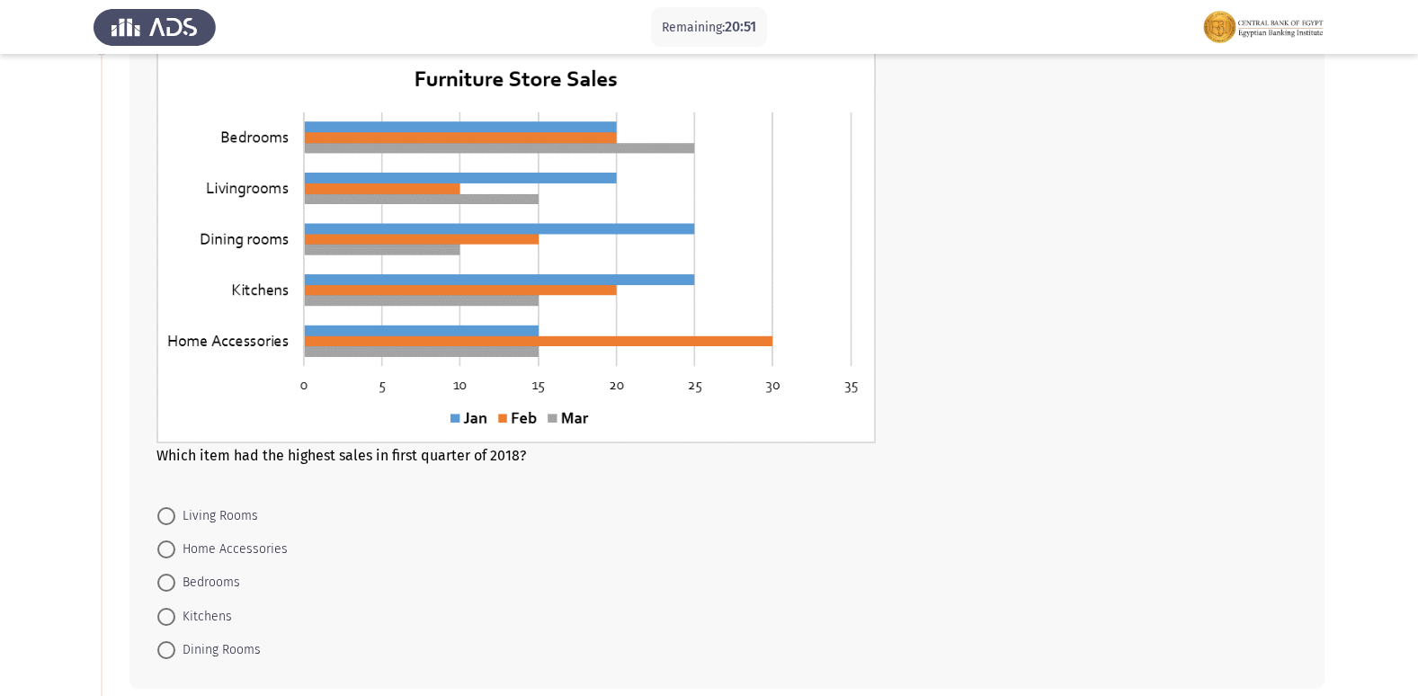
scroll to position [90, 0]
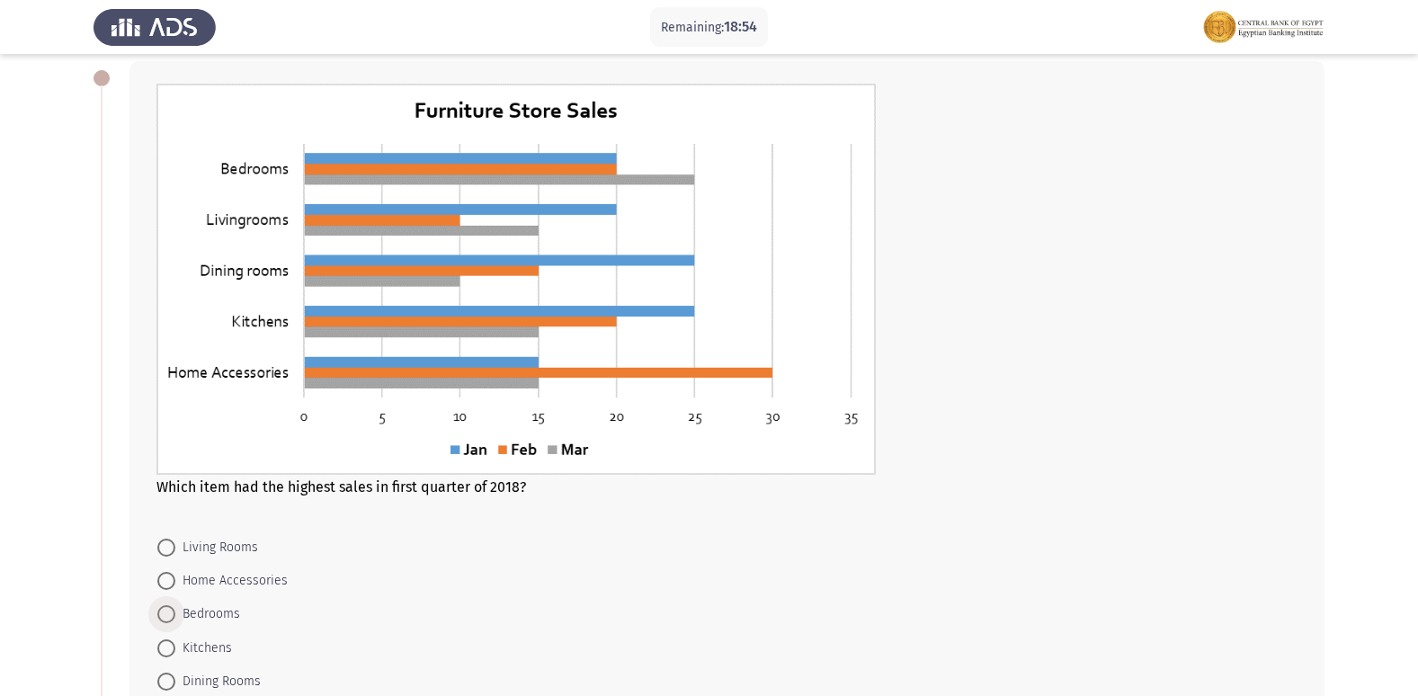
click at [163, 609] on span at bounding box center [166, 614] width 18 height 18
click at [163, 609] on input "Bedrooms" at bounding box center [166, 614] width 18 height 18
radio input "true"
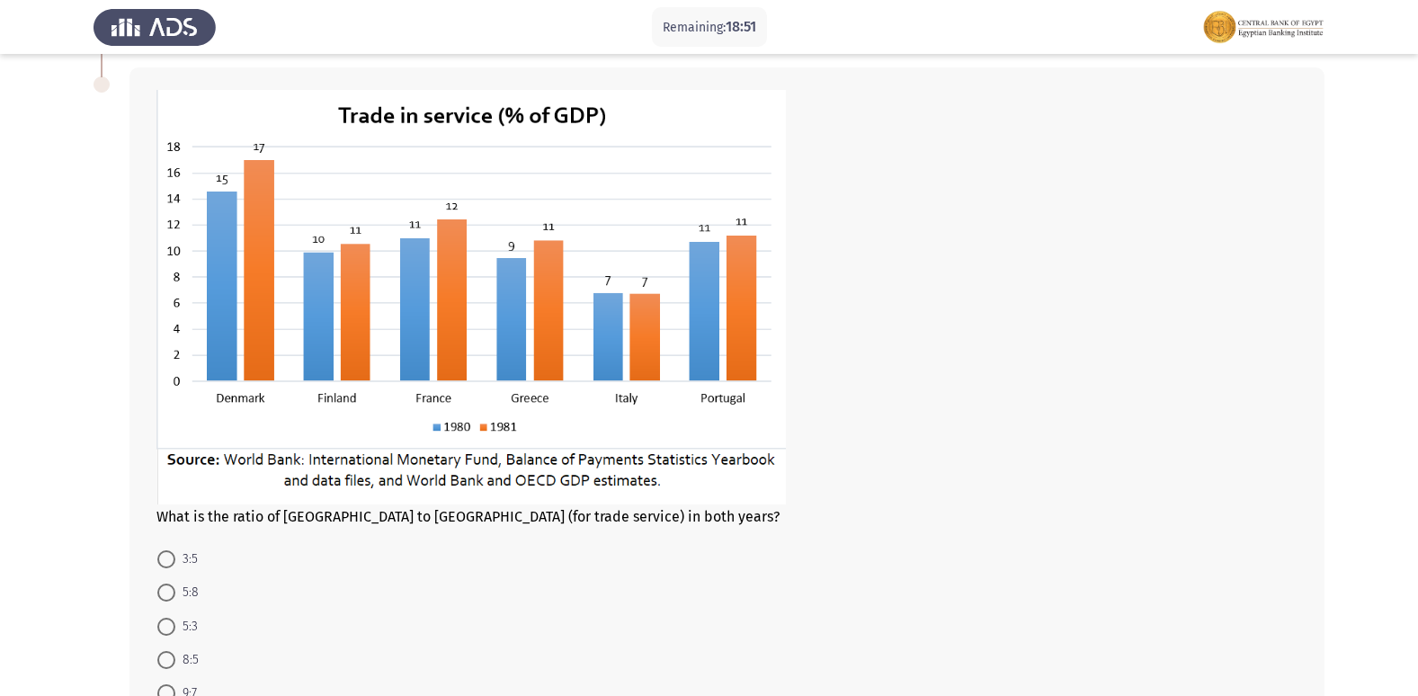
scroll to position [809, 0]
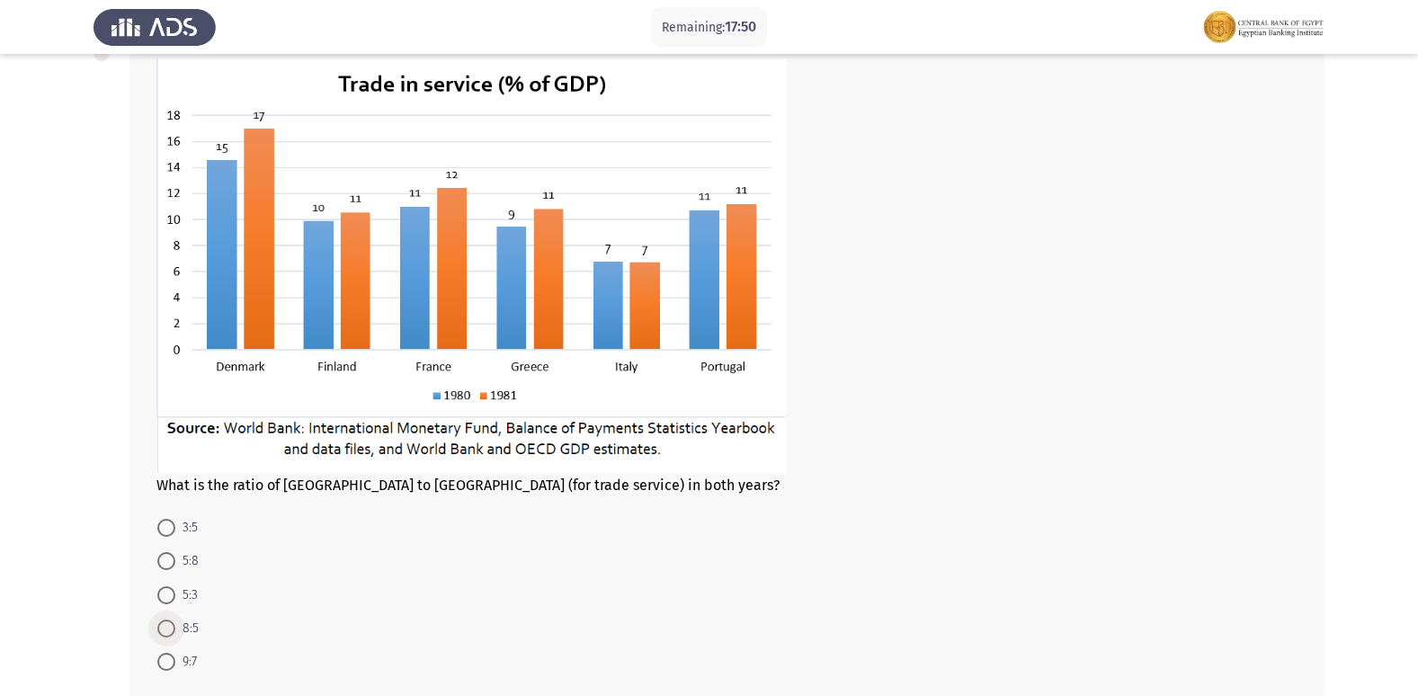
click at [185, 626] on span "8:5" at bounding box center [186, 629] width 23 height 22
click at [175, 626] on input "8:5" at bounding box center [166, 629] width 18 height 18
radio input "true"
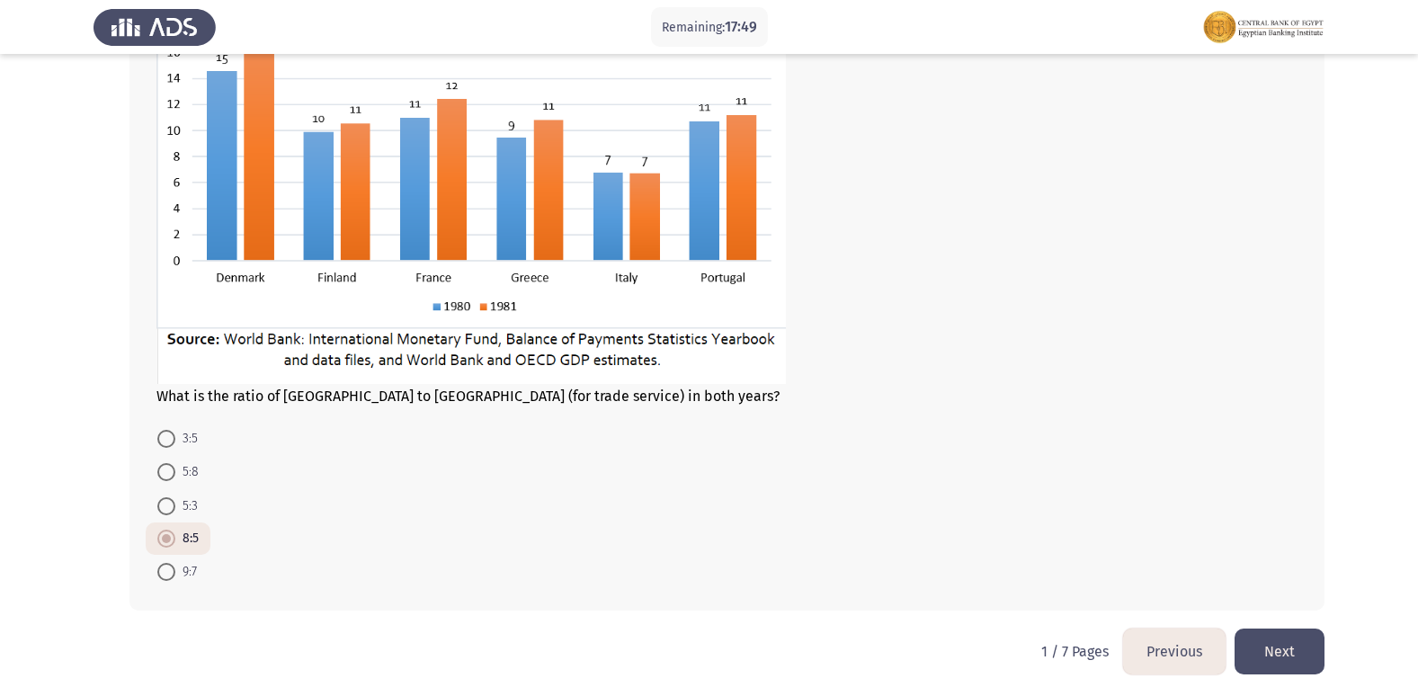
scroll to position [903, 0]
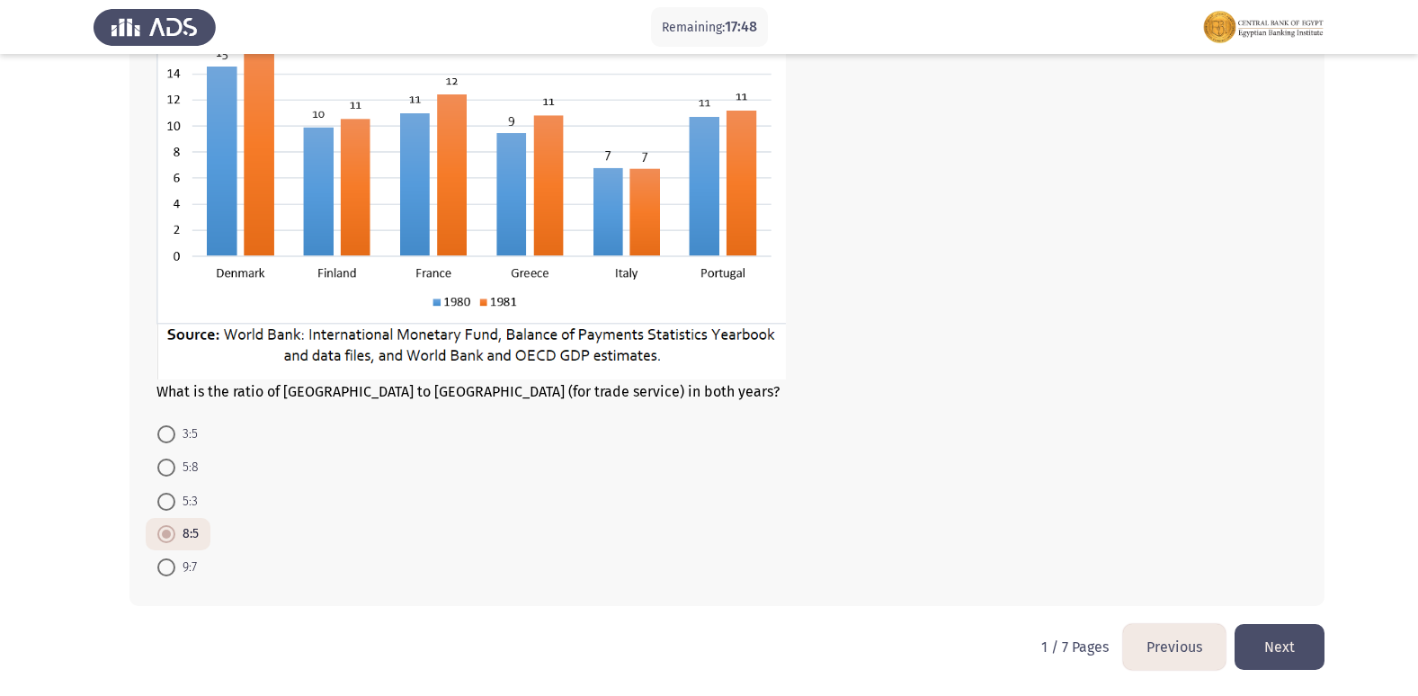
click at [1308, 633] on button "Next" at bounding box center [1280, 647] width 90 height 46
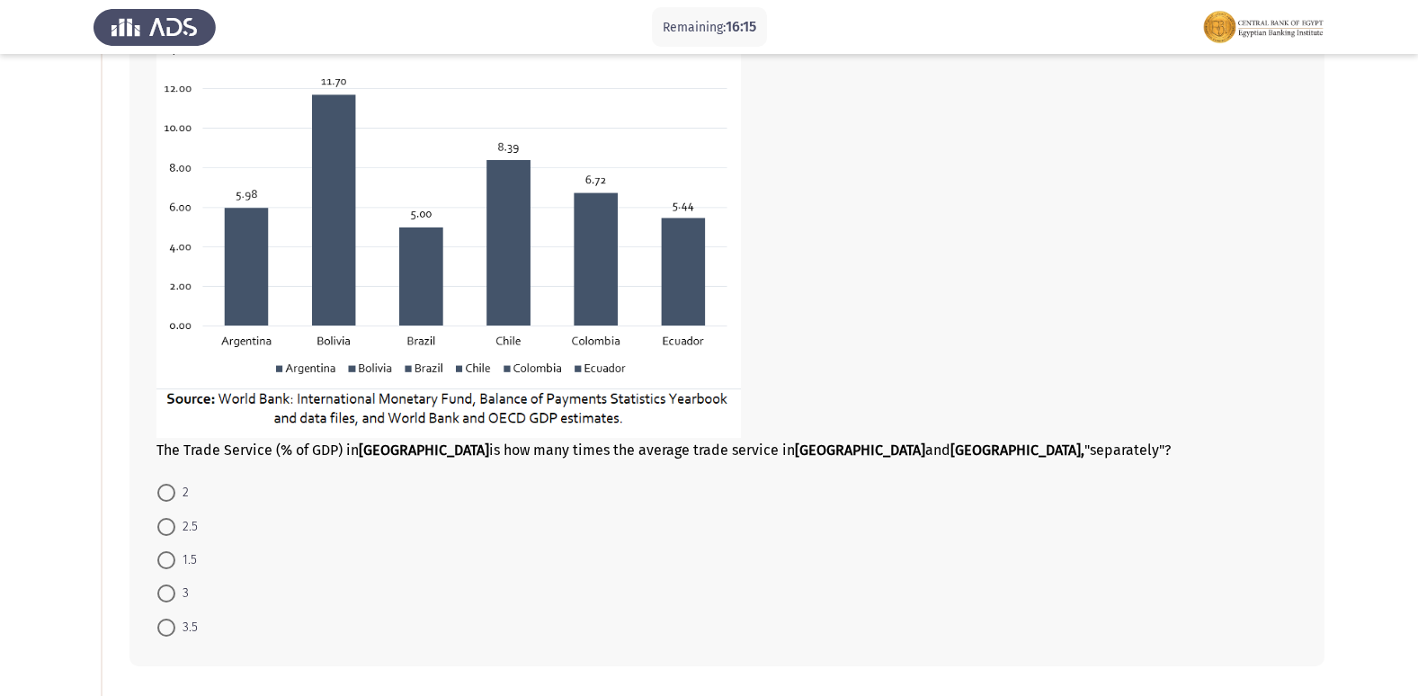
scroll to position [180, 0]
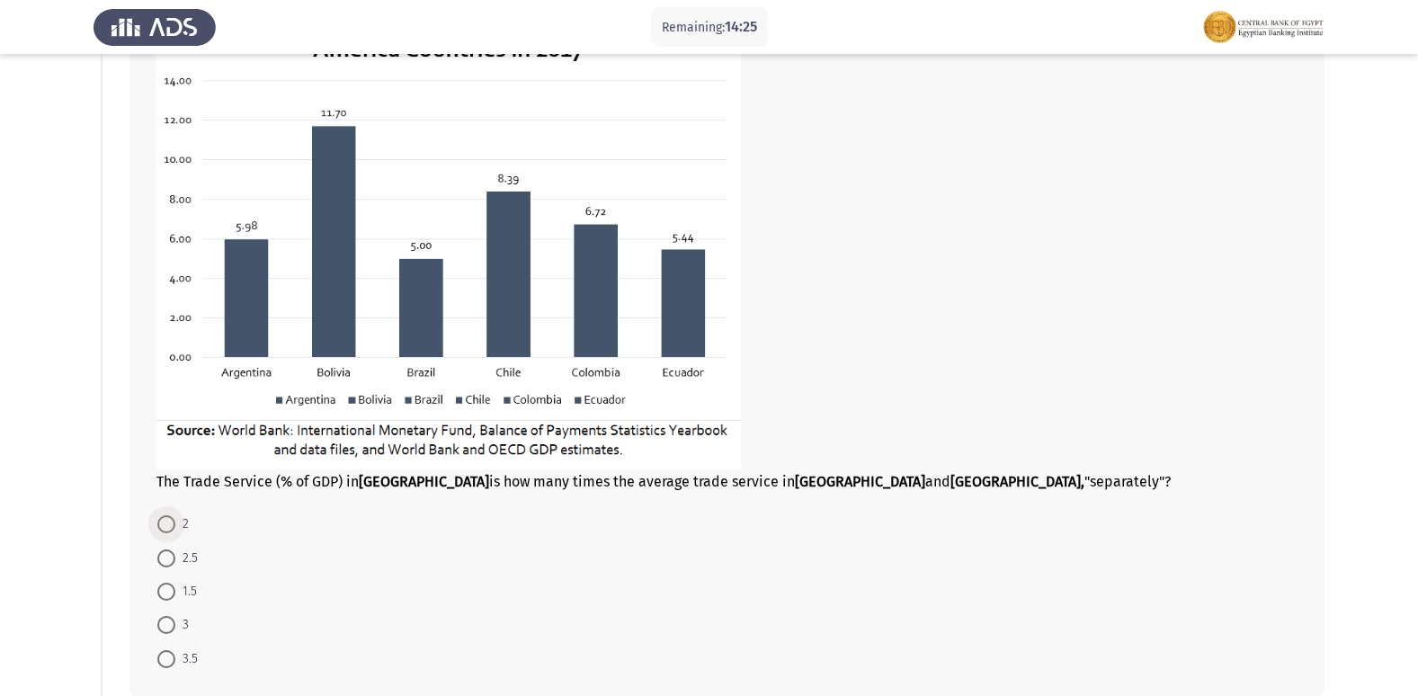
click at [175, 523] on span "2" at bounding box center [181, 524] width 13 height 22
click at [175, 523] on input "2" at bounding box center [166, 524] width 18 height 18
radio input "true"
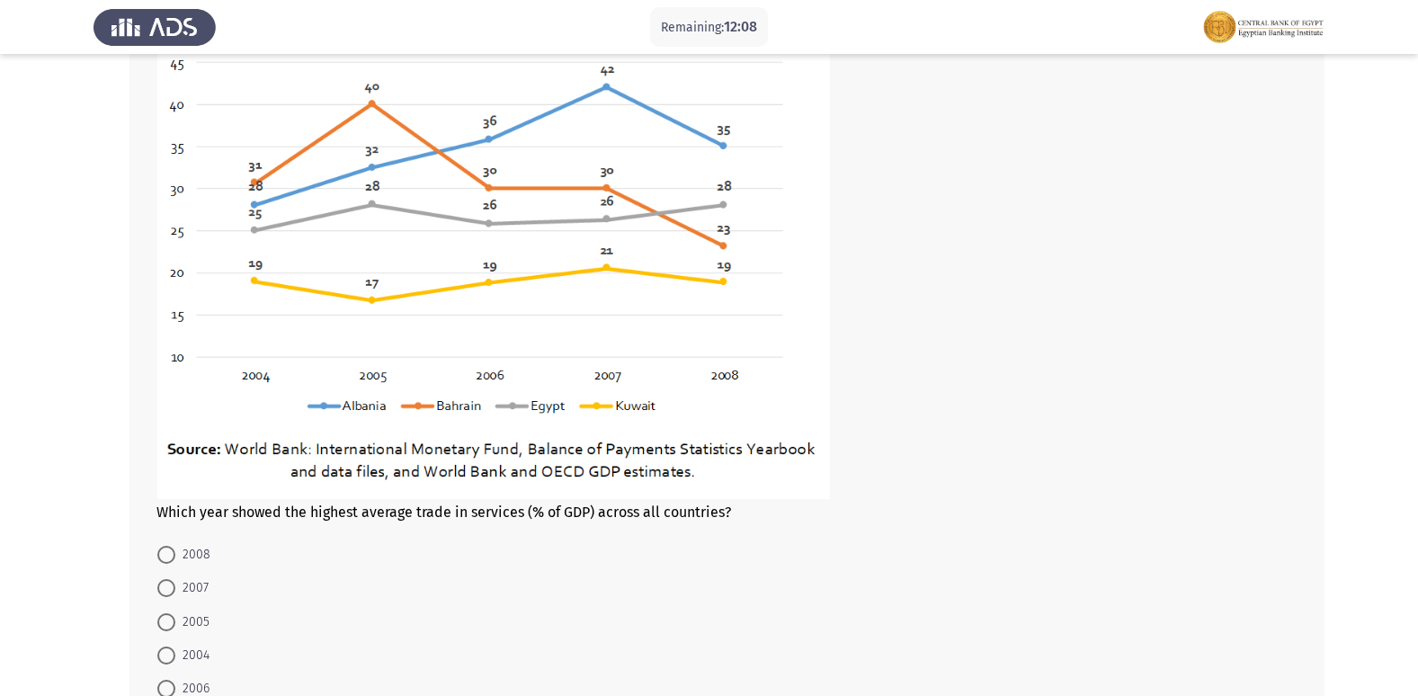
scroll to position [978, 0]
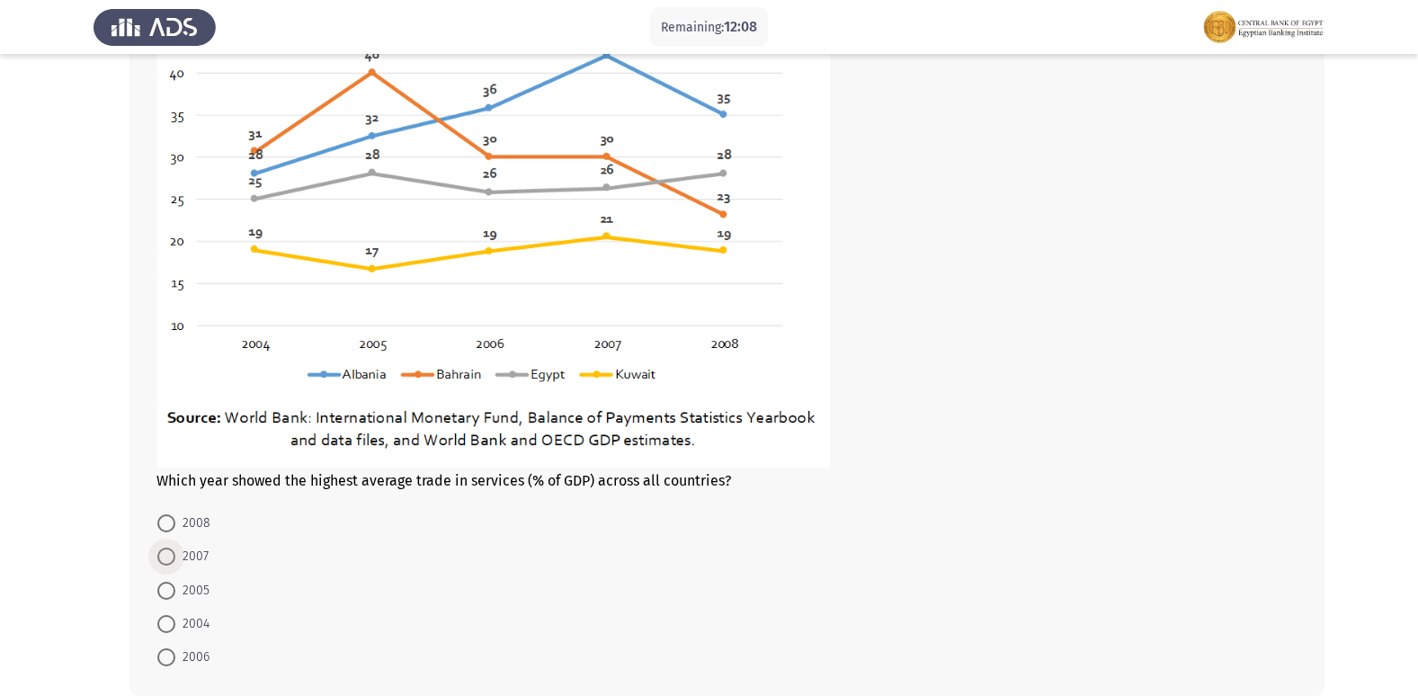
click at [191, 546] on span "2007" at bounding box center [191, 557] width 33 height 22
click at [175, 548] on input "2007" at bounding box center [166, 557] width 18 height 18
radio input "true"
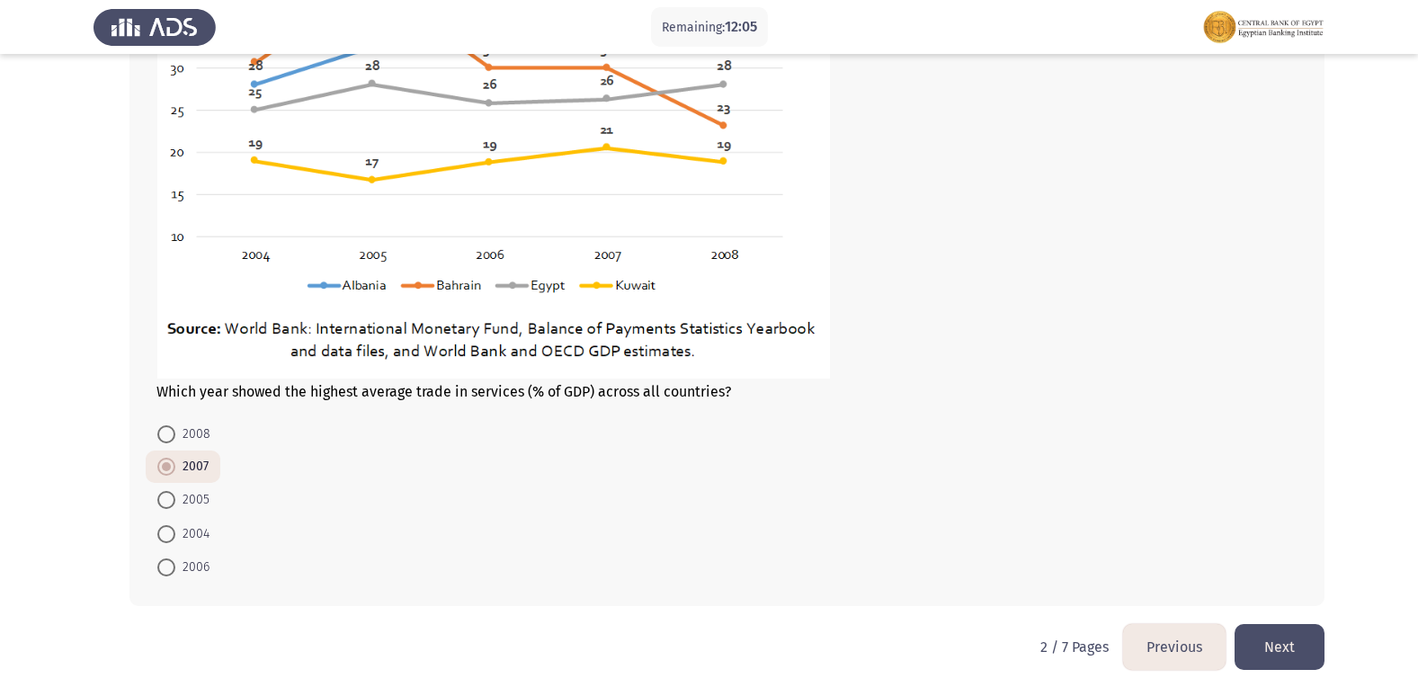
click at [1299, 651] on button "Next" at bounding box center [1280, 647] width 90 height 46
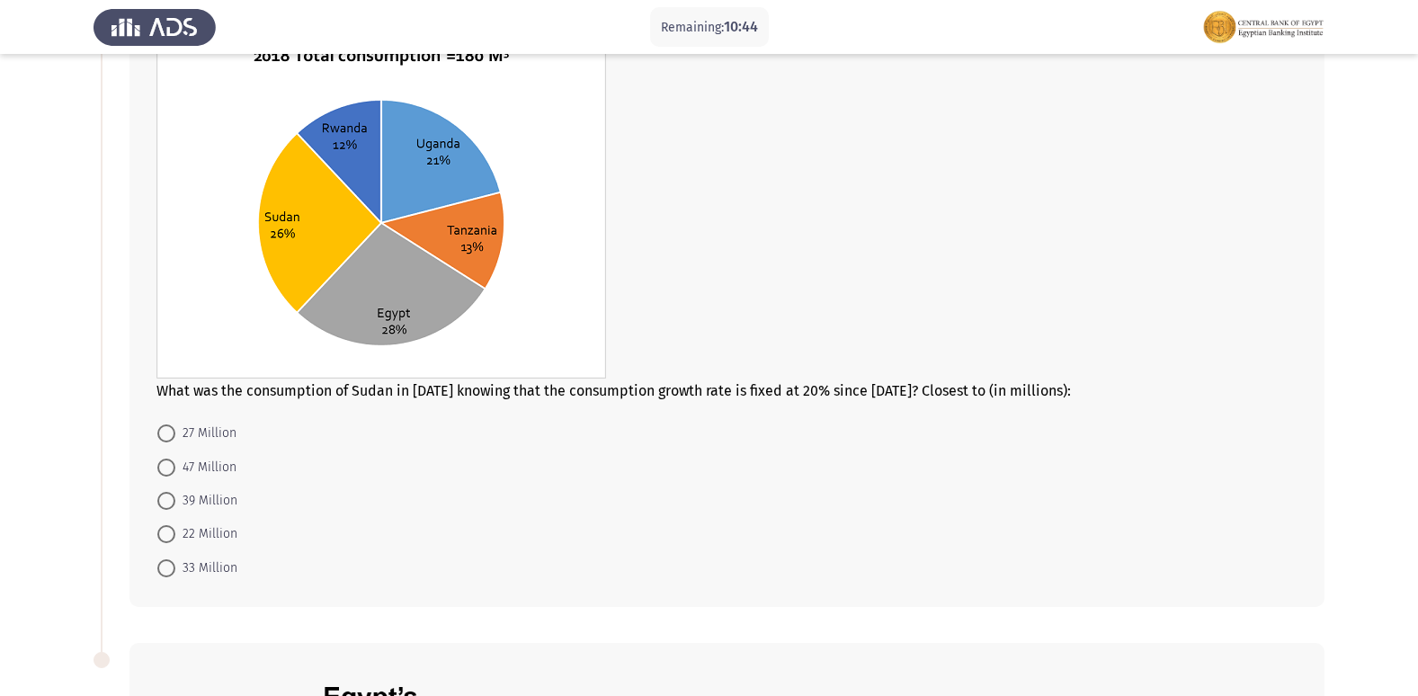
scroll to position [108, 0]
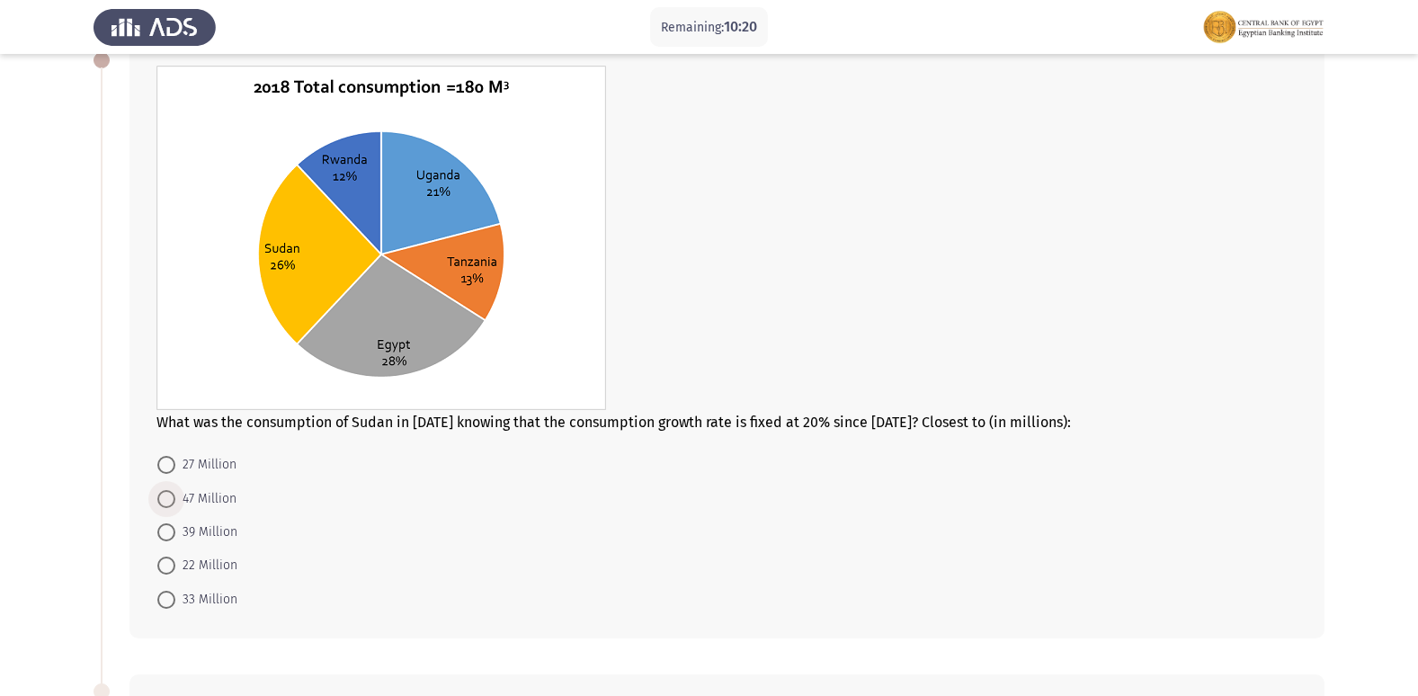
click at [192, 488] on span "47 Million" at bounding box center [205, 499] width 61 height 22
click at [175, 490] on input "47 Million" at bounding box center [166, 499] width 18 height 18
radio input "true"
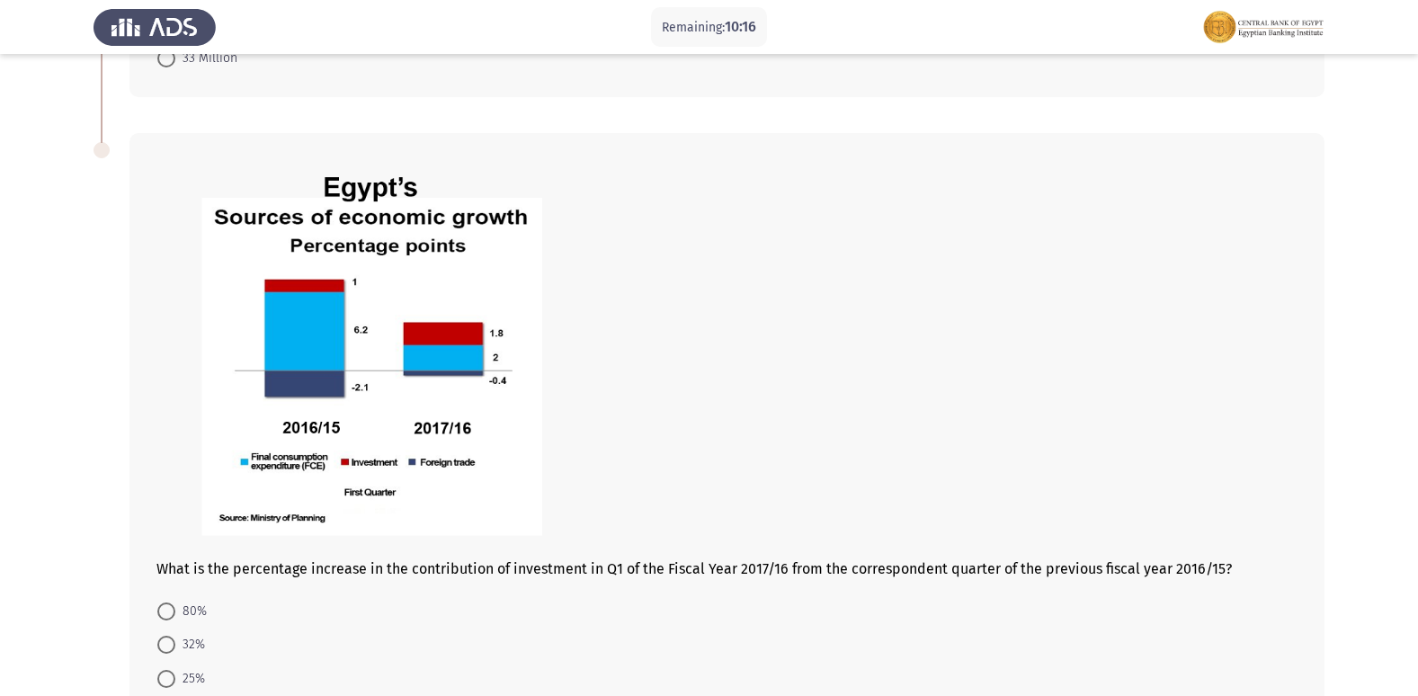
scroll to position [737, 0]
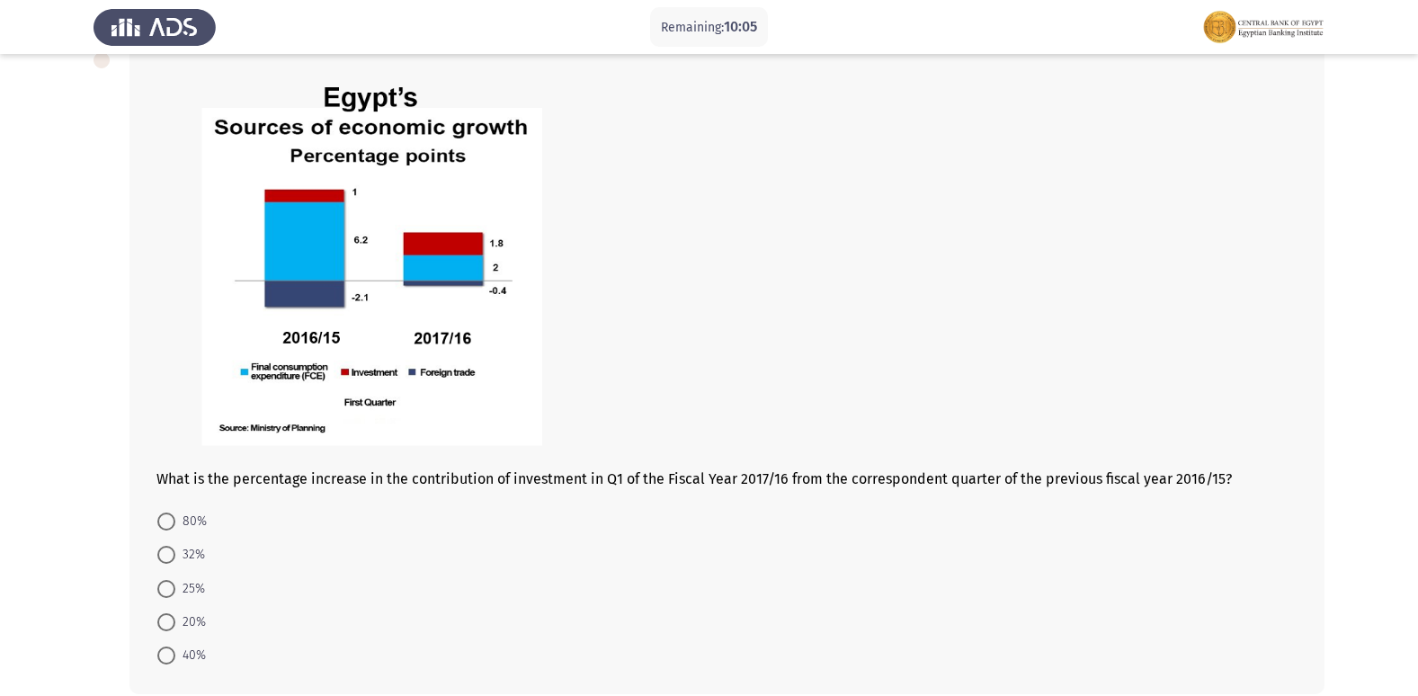
click at [201, 621] on span "20%" at bounding box center [190, 622] width 31 height 22
click at [175, 621] on input "20%" at bounding box center [166, 622] width 18 height 18
radio input "true"
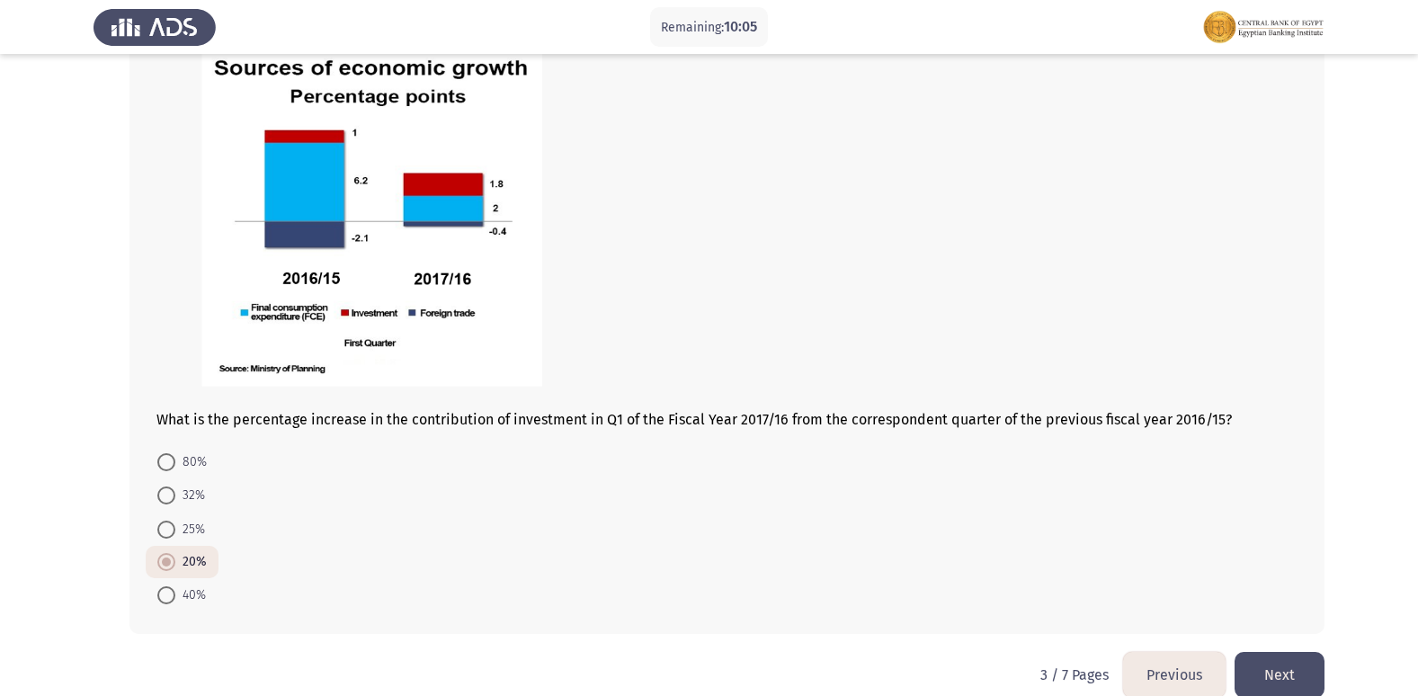
scroll to position [825, 0]
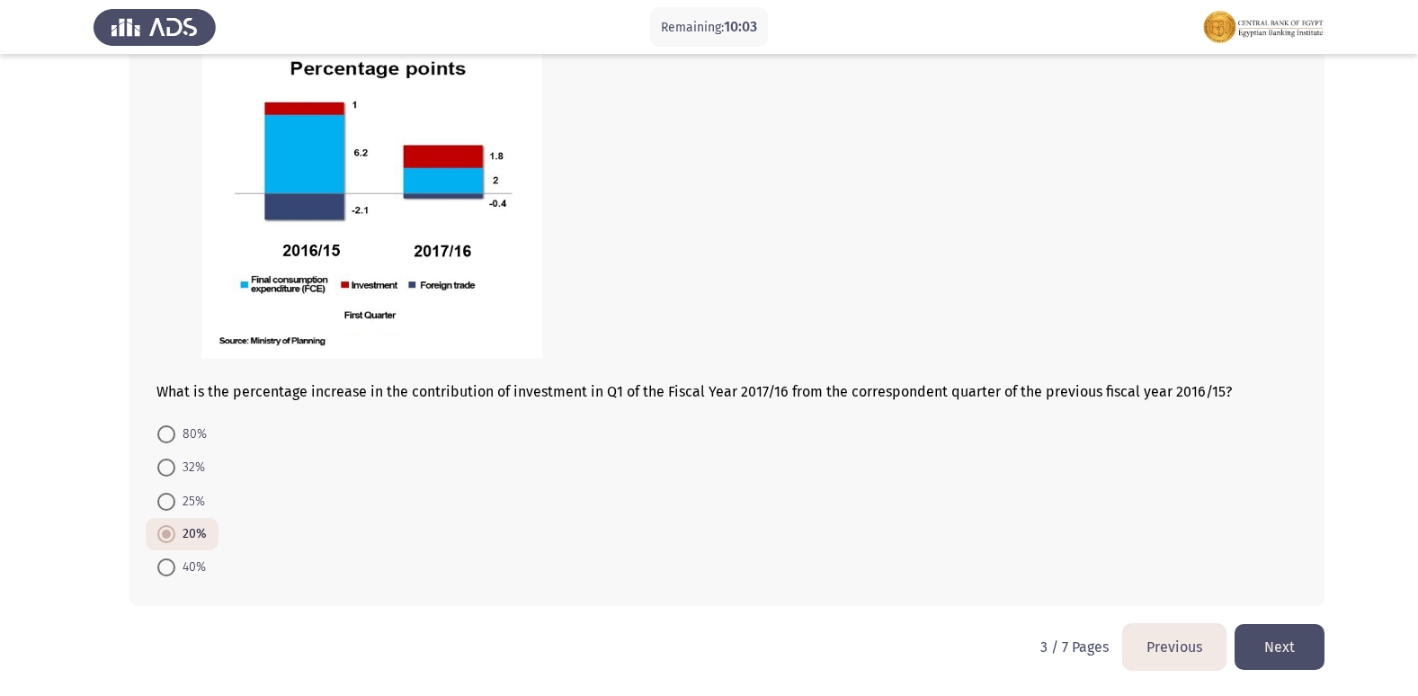
click at [1275, 635] on button "Next" at bounding box center [1280, 647] width 90 height 46
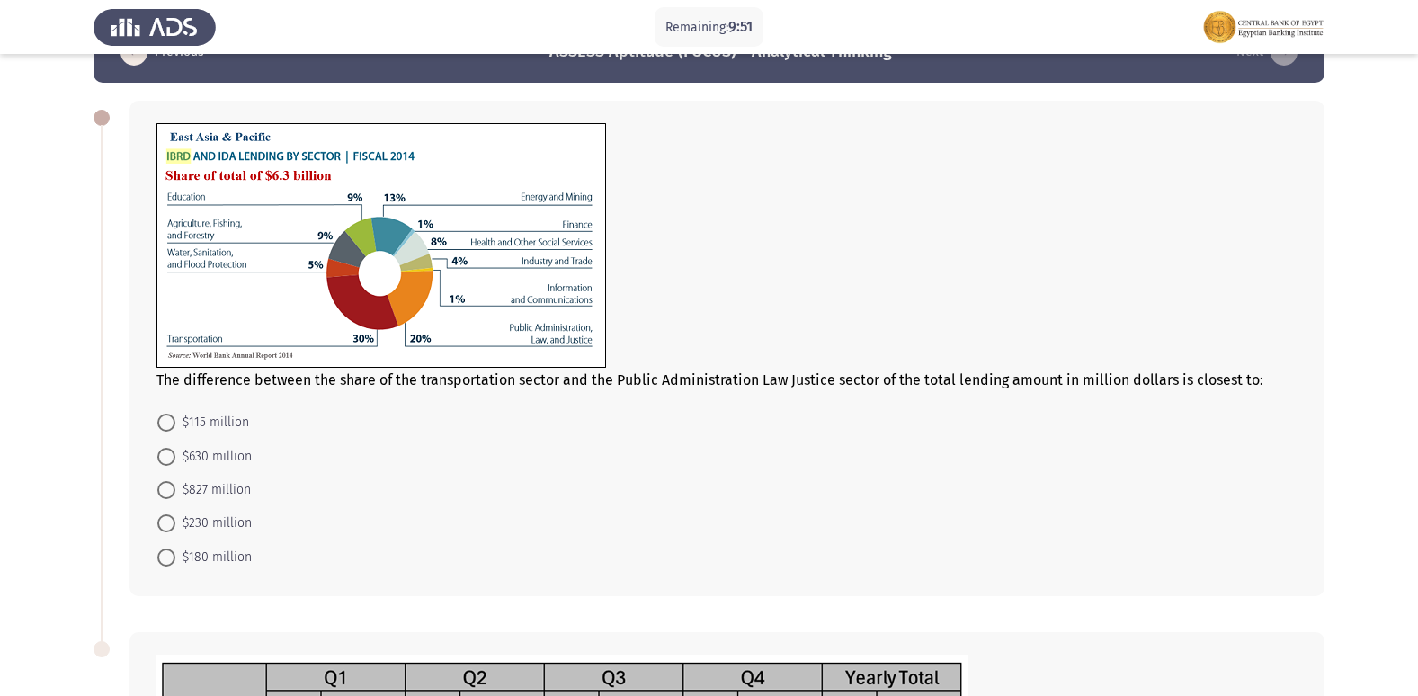
scroll to position [9, 0]
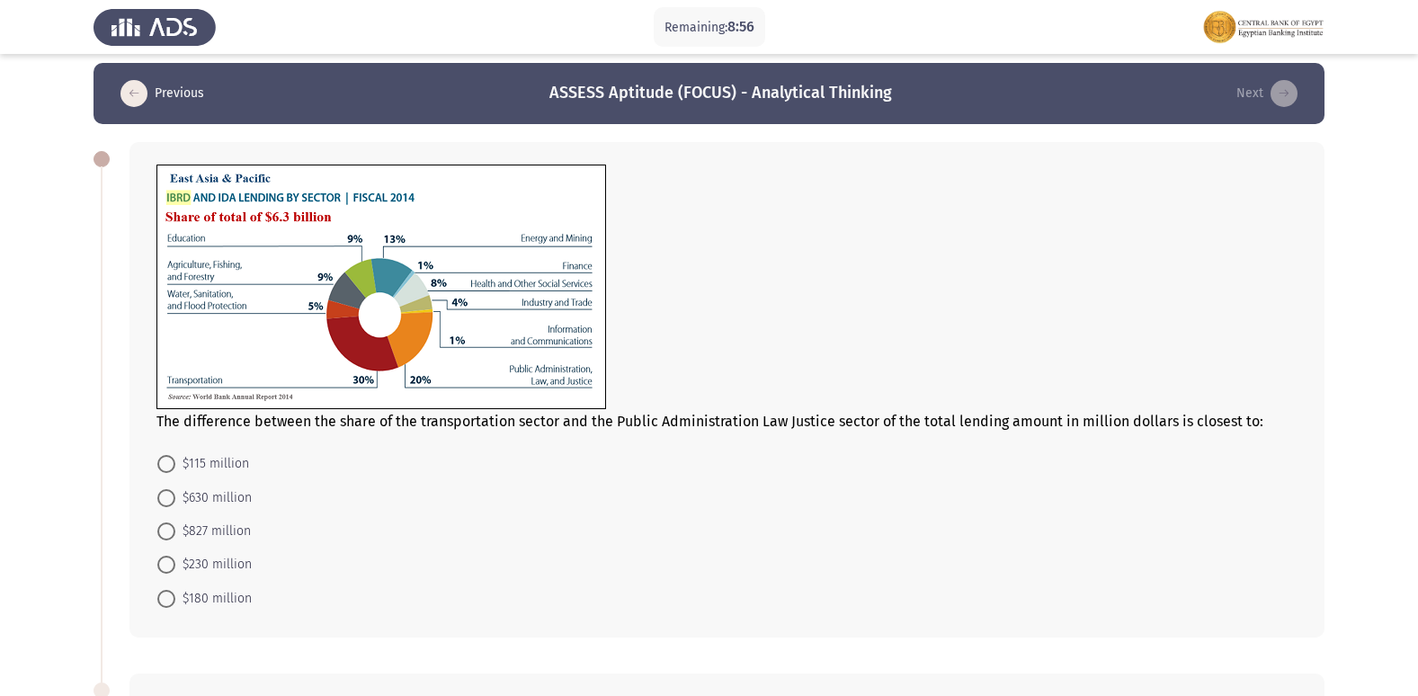
click at [212, 499] on span "$630 million" at bounding box center [213, 498] width 76 height 22
click at [175, 499] on input "$630 million" at bounding box center [166, 498] width 18 height 18
radio input "true"
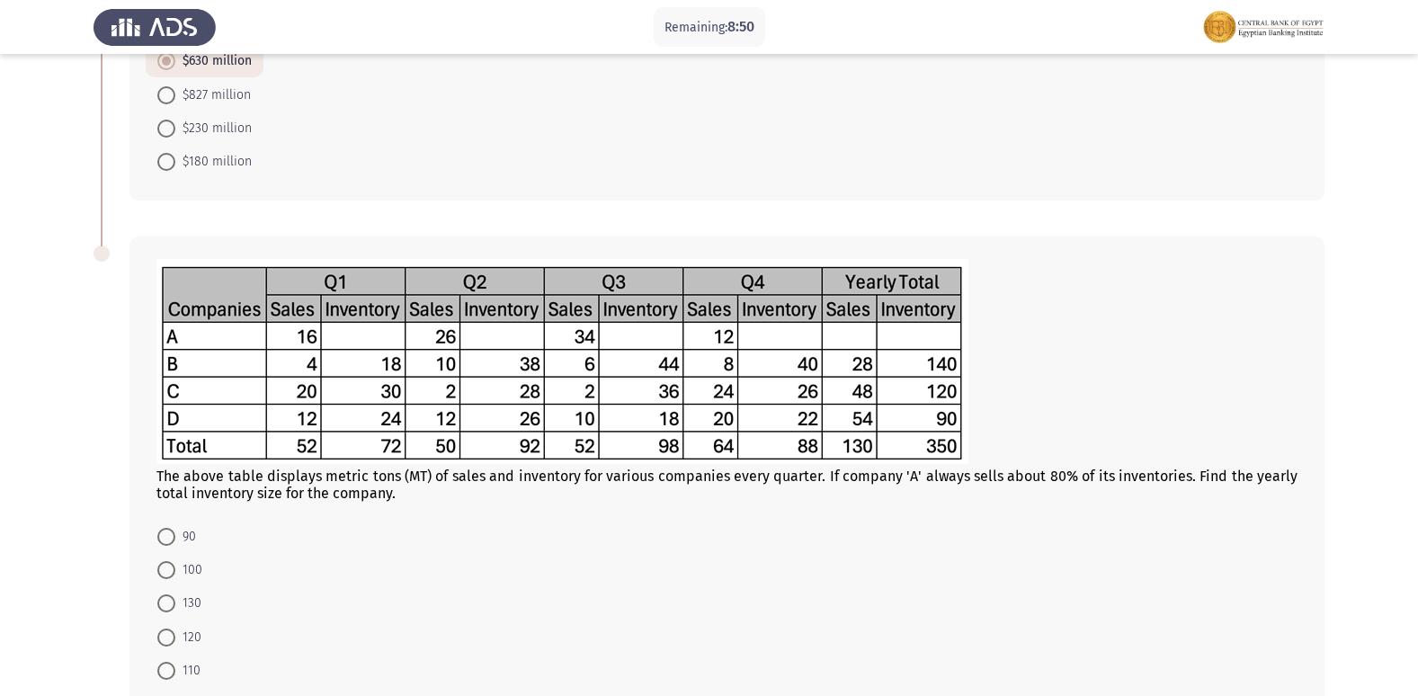
scroll to position [548, 0]
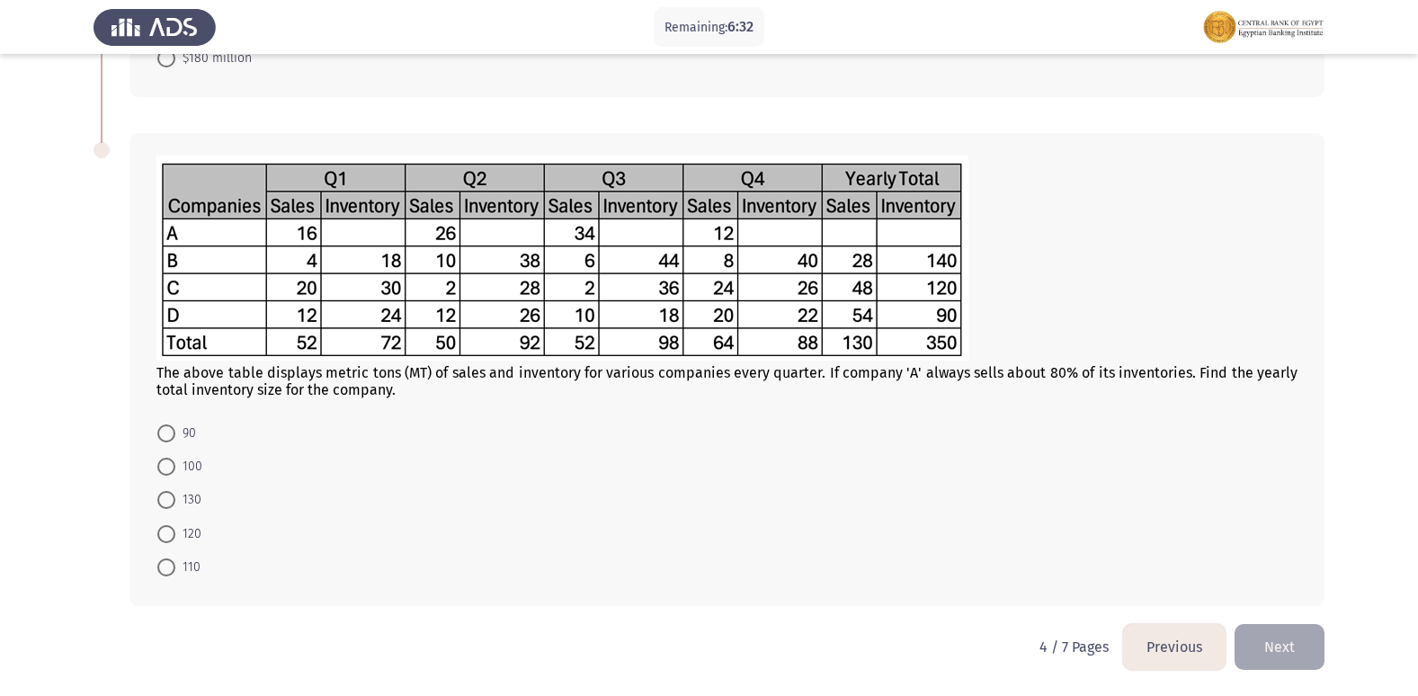
click at [179, 560] on span "110" at bounding box center [187, 568] width 25 height 22
click at [175, 560] on input "110" at bounding box center [166, 567] width 18 height 18
radio input "true"
click at [1276, 641] on button "Next" at bounding box center [1280, 647] width 90 height 46
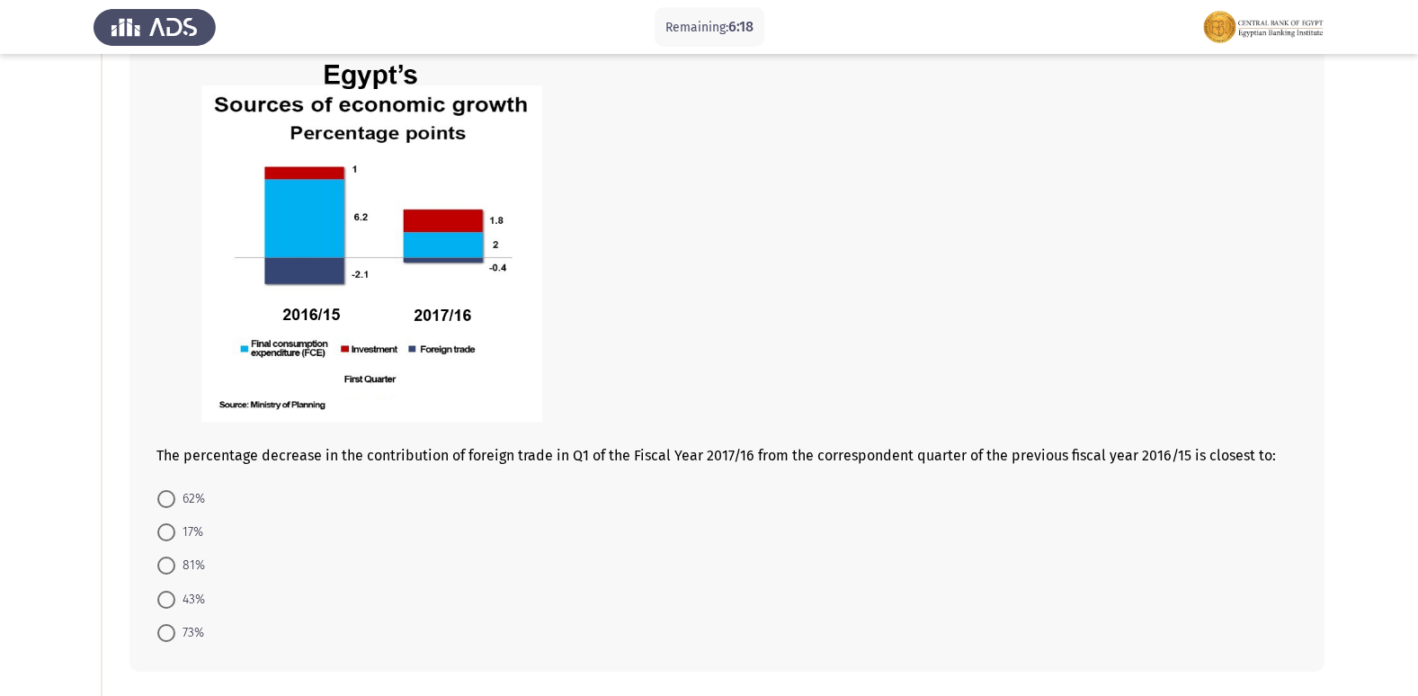
scroll to position [78, 0]
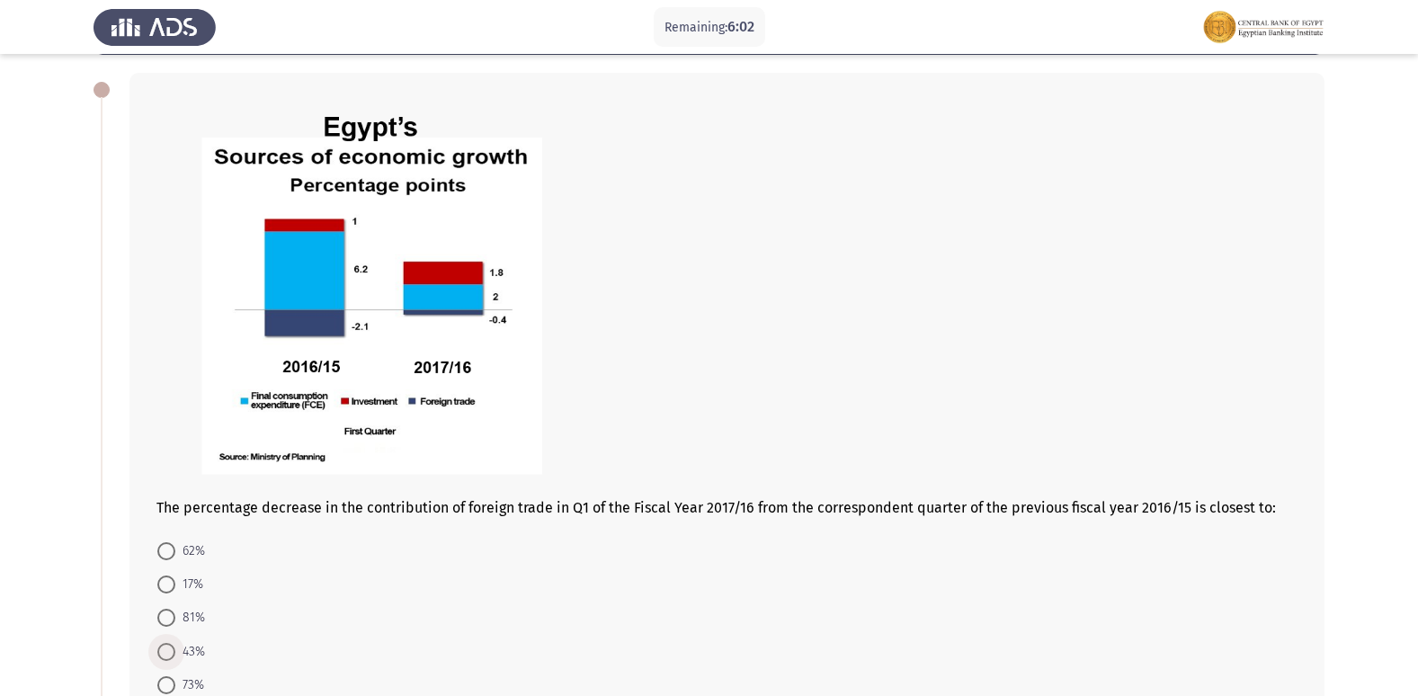
click at [190, 647] on span "43%" at bounding box center [190, 652] width 30 height 22
click at [175, 647] on input "43%" at bounding box center [166, 652] width 18 height 18
radio input "true"
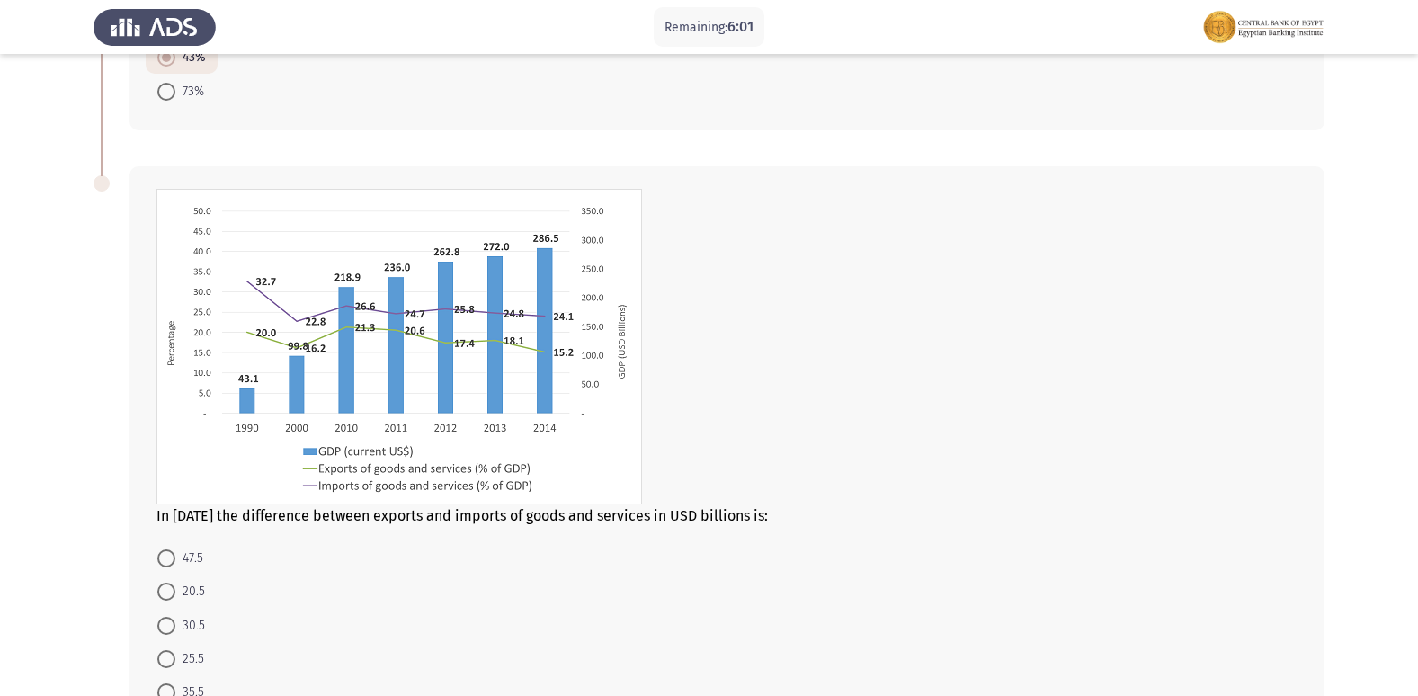
scroll to position [708, 0]
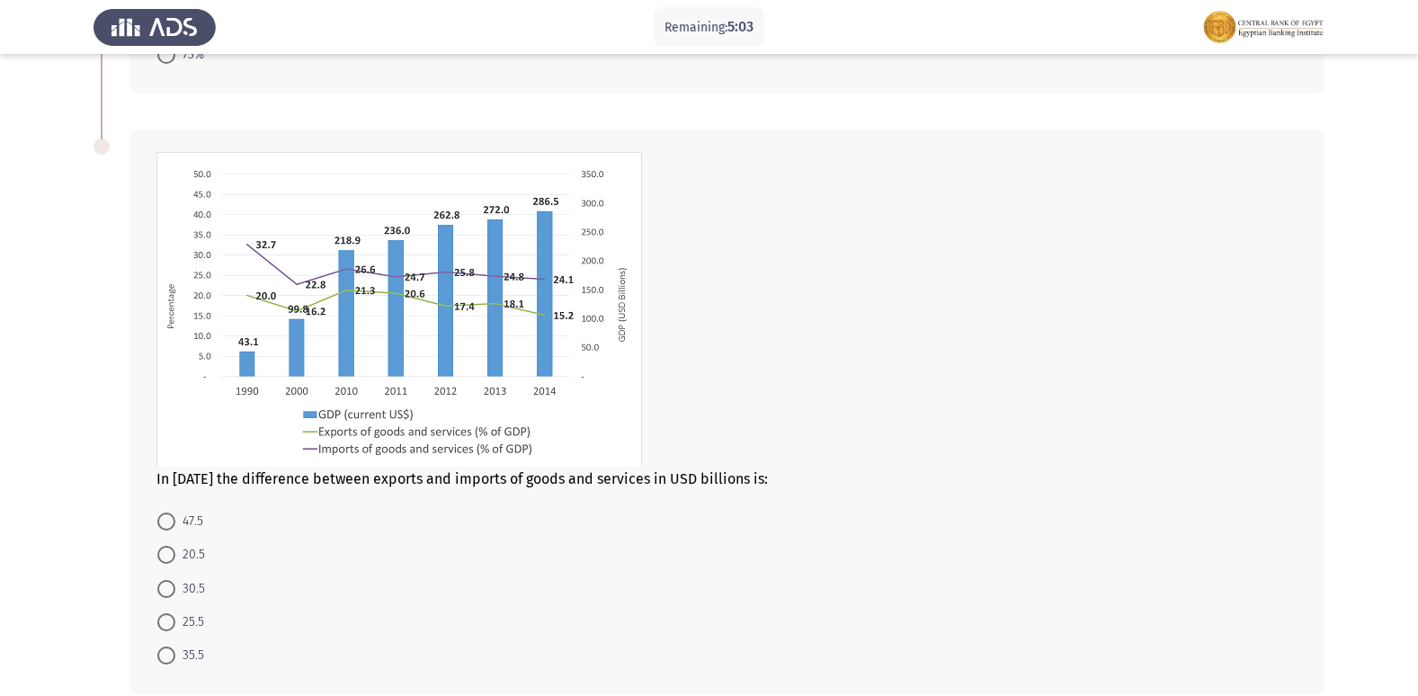
click at [201, 627] on span "25.5" at bounding box center [189, 622] width 29 height 22
click at [175, 627] on input "25.5" at bounding box center [166, 622] width 18 height 18
radio input "true"
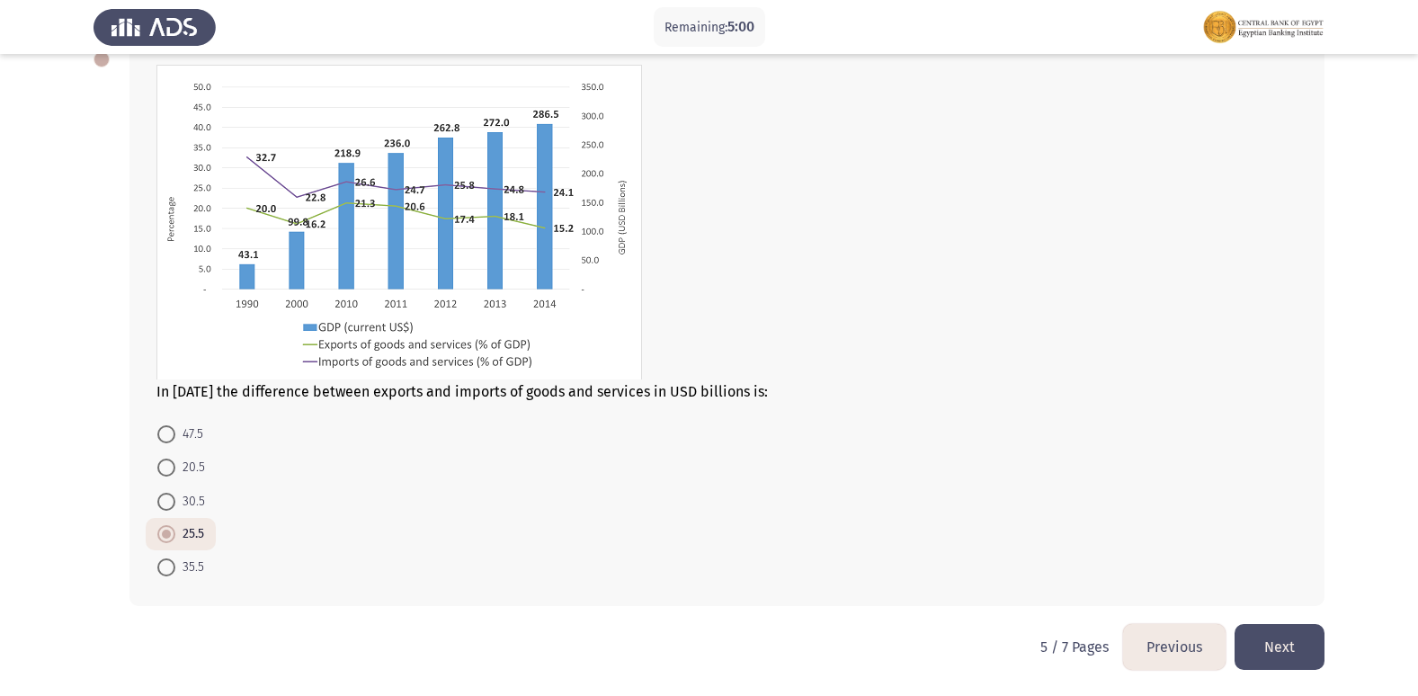
click at [1291, 638] on button "Next" at bounding box center [1280, 647] width 90 height 46
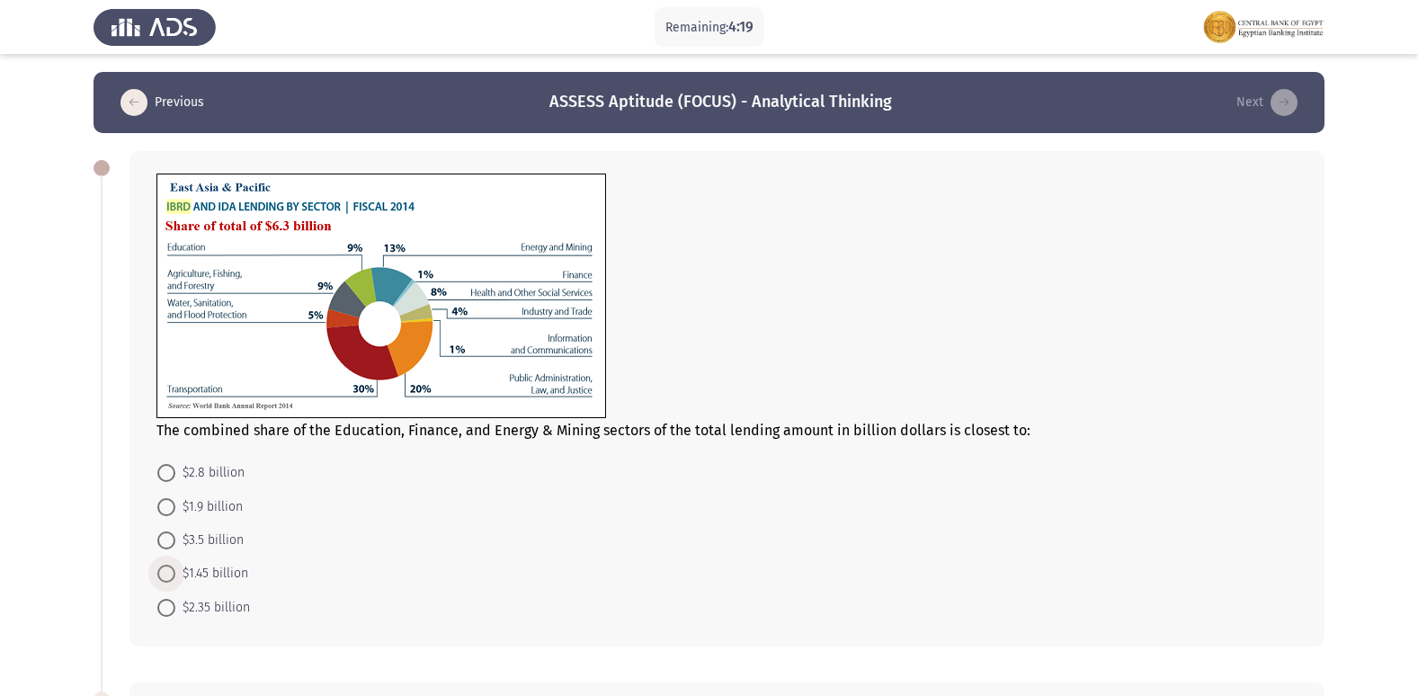
click at [235, 574] on span "$1.45 billion" at bounding box center [211, 574] width 73 height 22
click at [175, 574] on input "$1.45 billion" at bounding box center [166, 574] width 18 height 18
radio input "true"
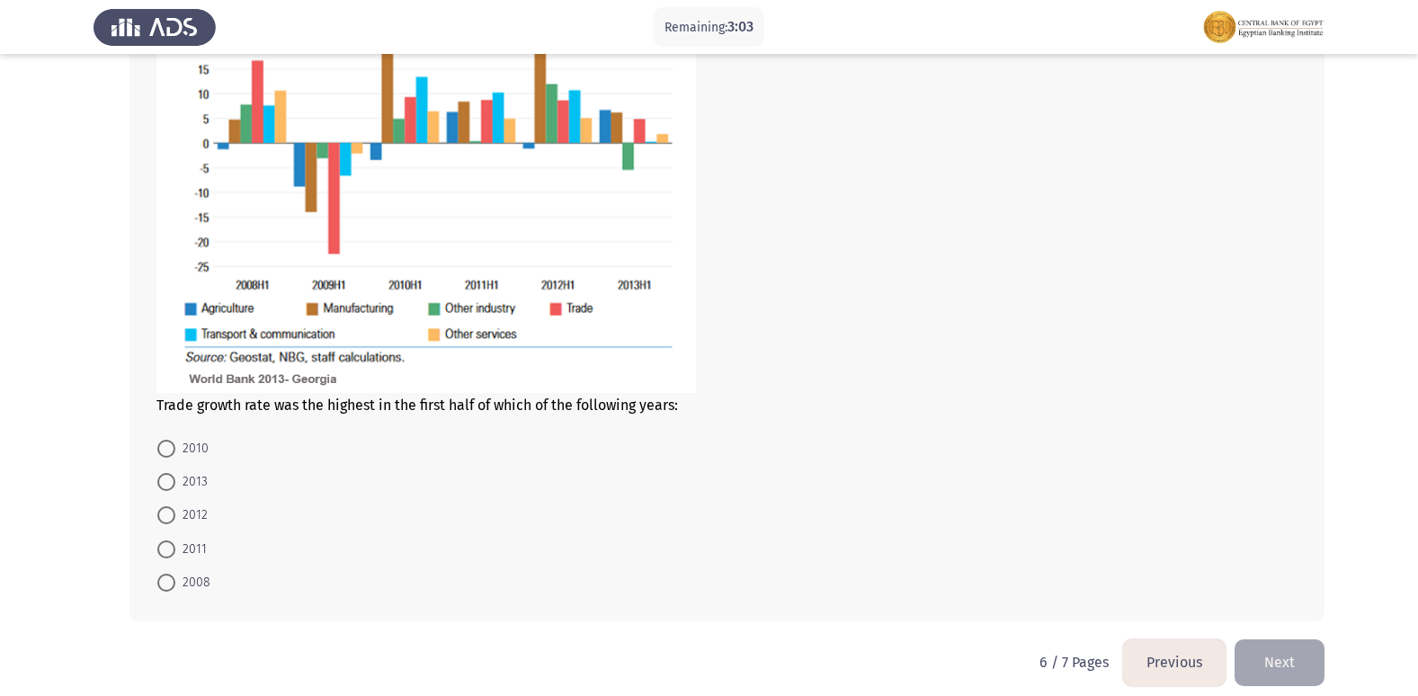
scroll to position [805, 0]
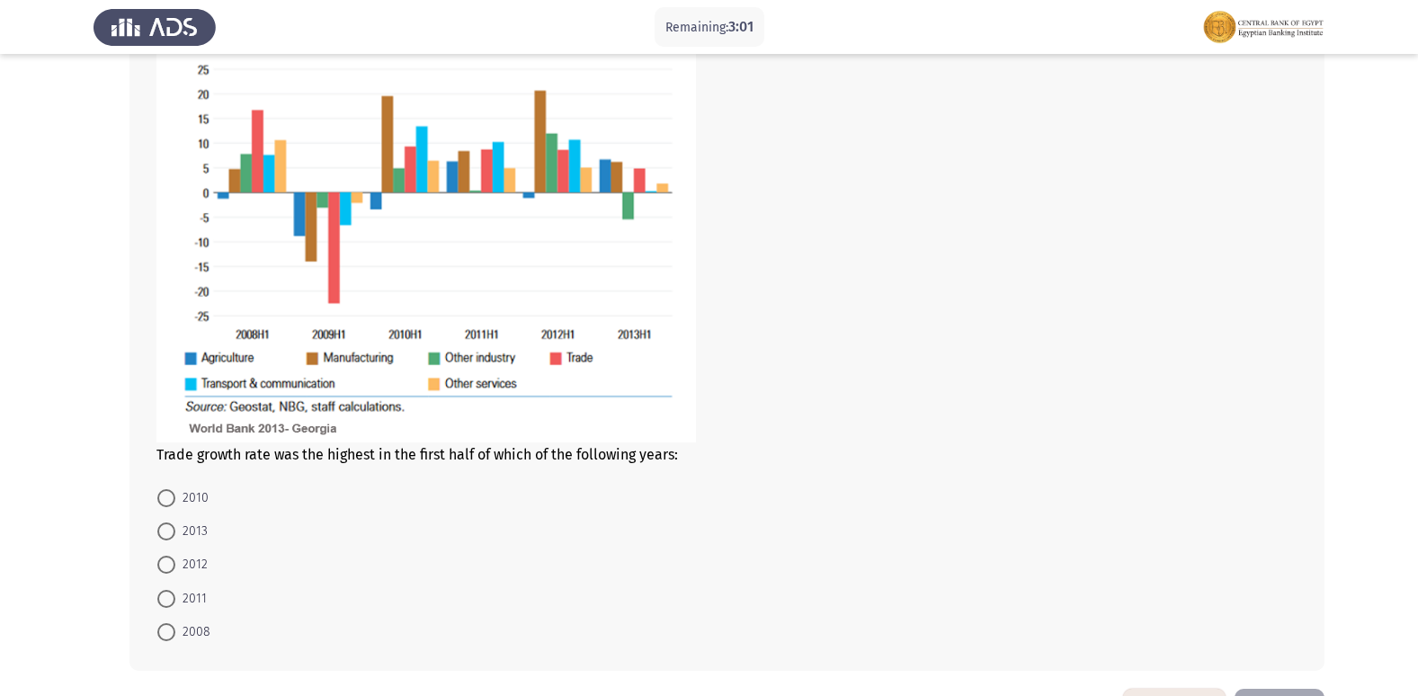
click at [534, 383] on img at bounding box center [426, 202] width 540 height 479
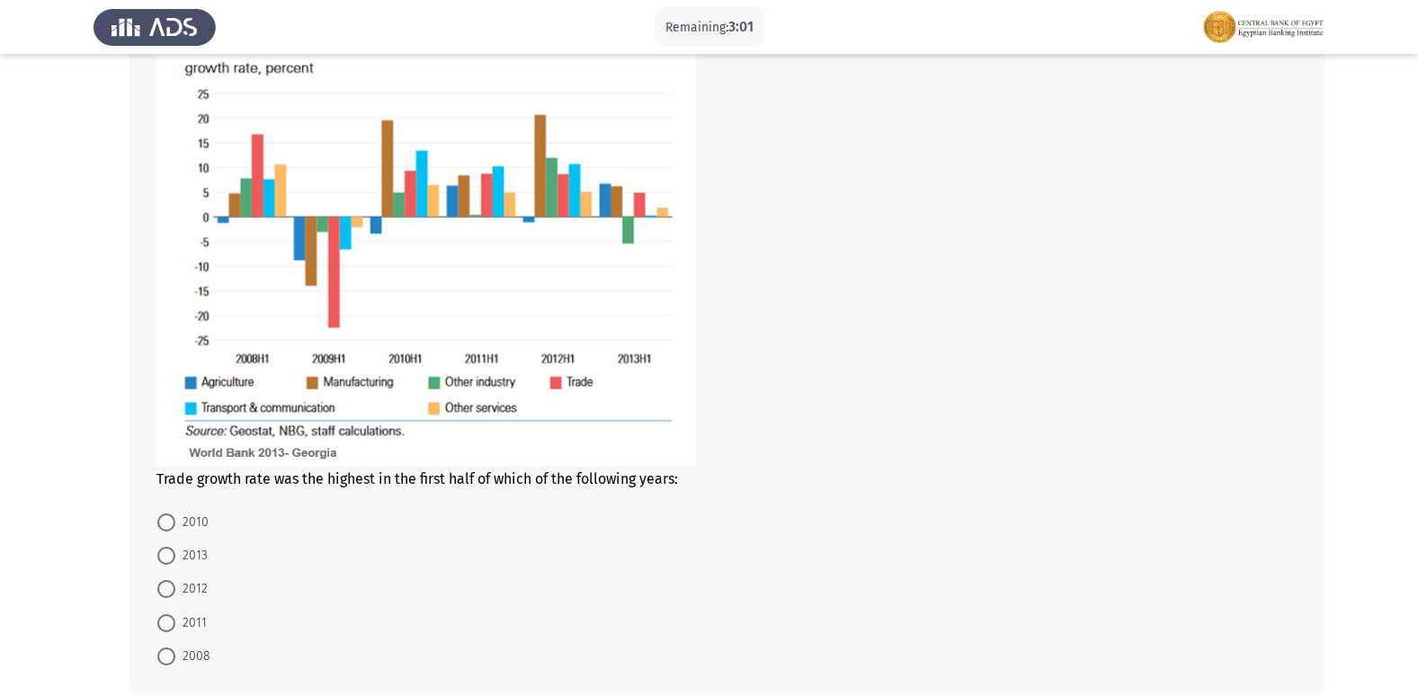
scroll to position [715, 0]
click at [197, 553] on span "2013" at bounding box center [191, 557] width 32 height 22
click at [175, 553] on input "2013" at bounding box center [166, 557] width 18 height 18
radio input "true"
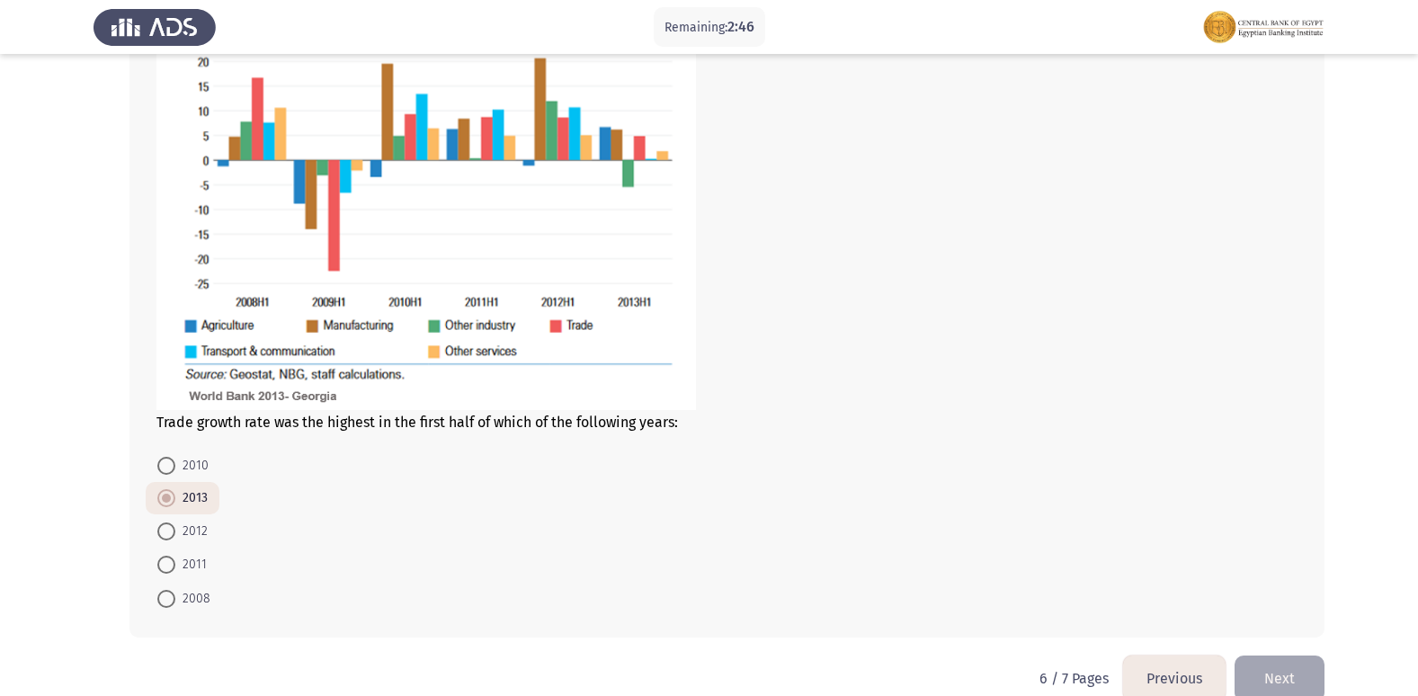
scroll to position [804, 0]
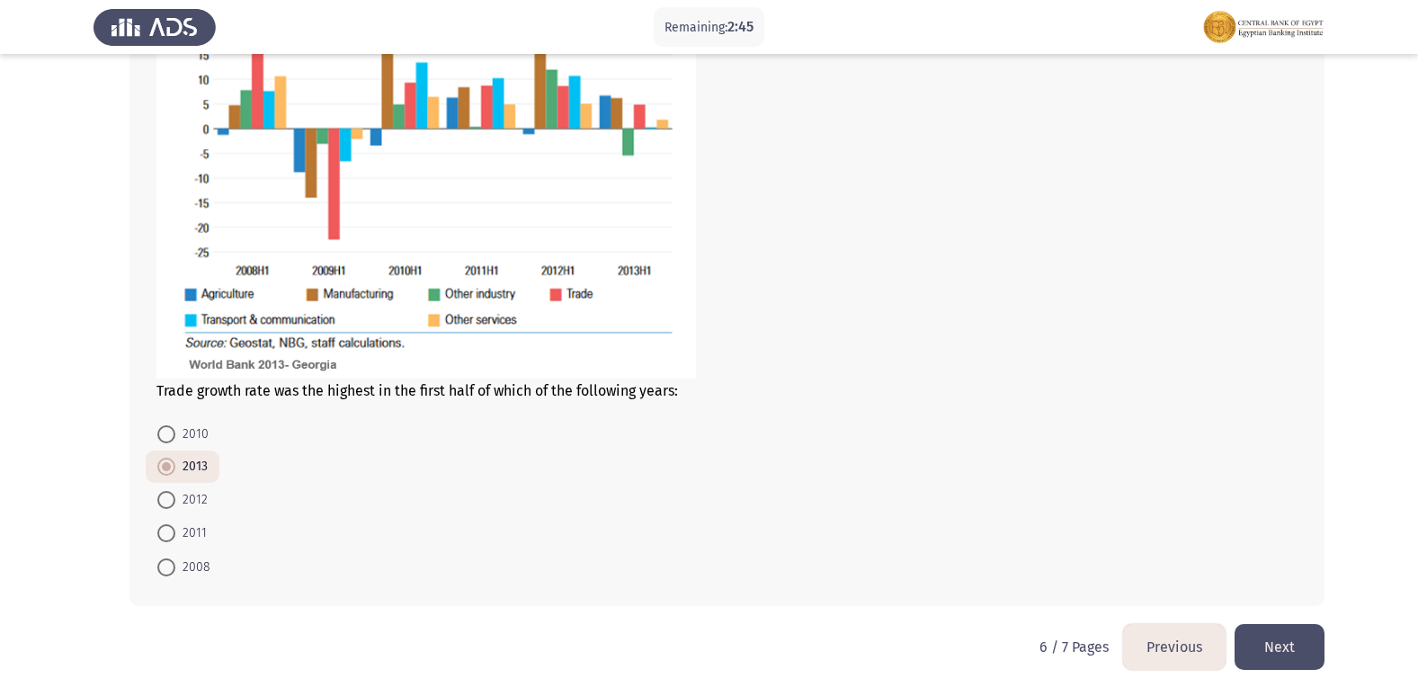
click at [1288, 631] on button "Next" at bounding box center [1280, 647] width 90 height 46
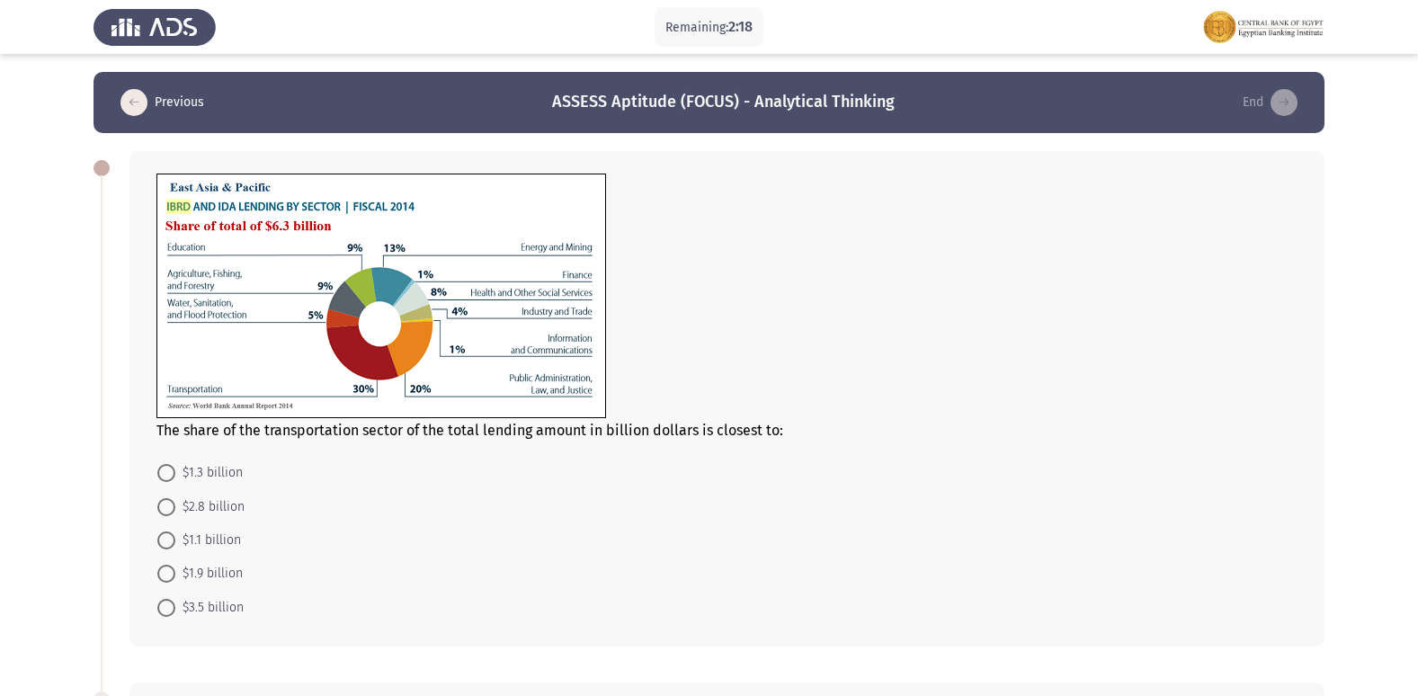
click at [217, 567] on span "$1.9 billion" at bounding box center [208, 574] width 67 height 22
click at [175, 567] on input "$1.9 billion" at bounding box center [166, 574] width 18 height 18
radio input "true"
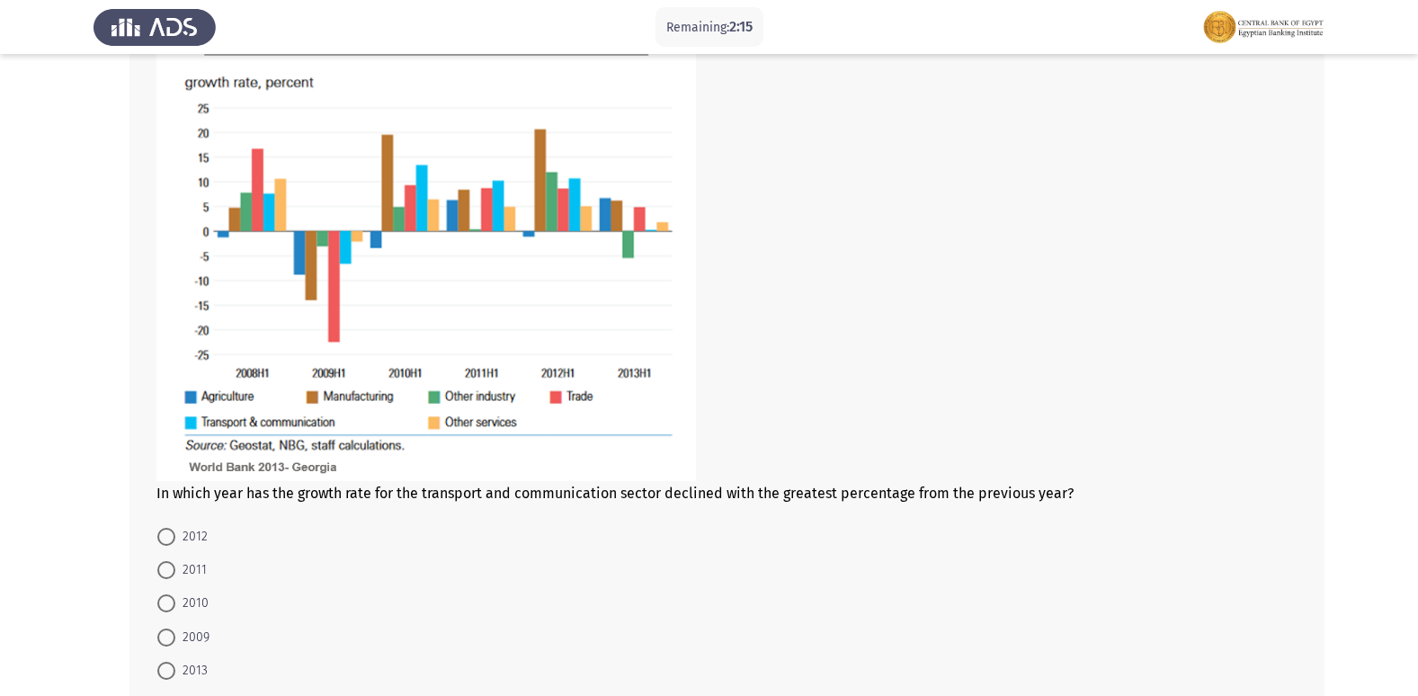
scroll to position [805, 0]
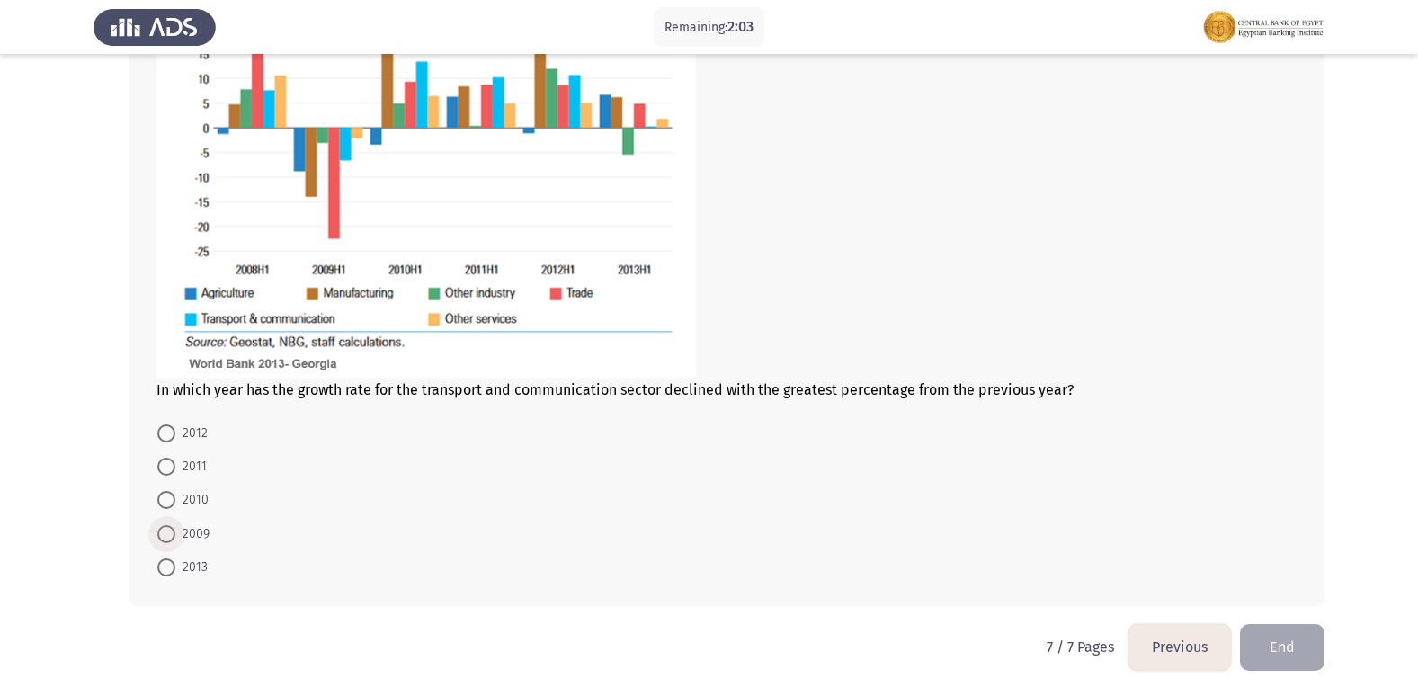
click at [203, 528] on span "2009" at bounding box center [192, 534] width 34 height 22
click at [175, 528] on input "2009" at bounding box center [166, 534] width 18 height 18
radio input "true"
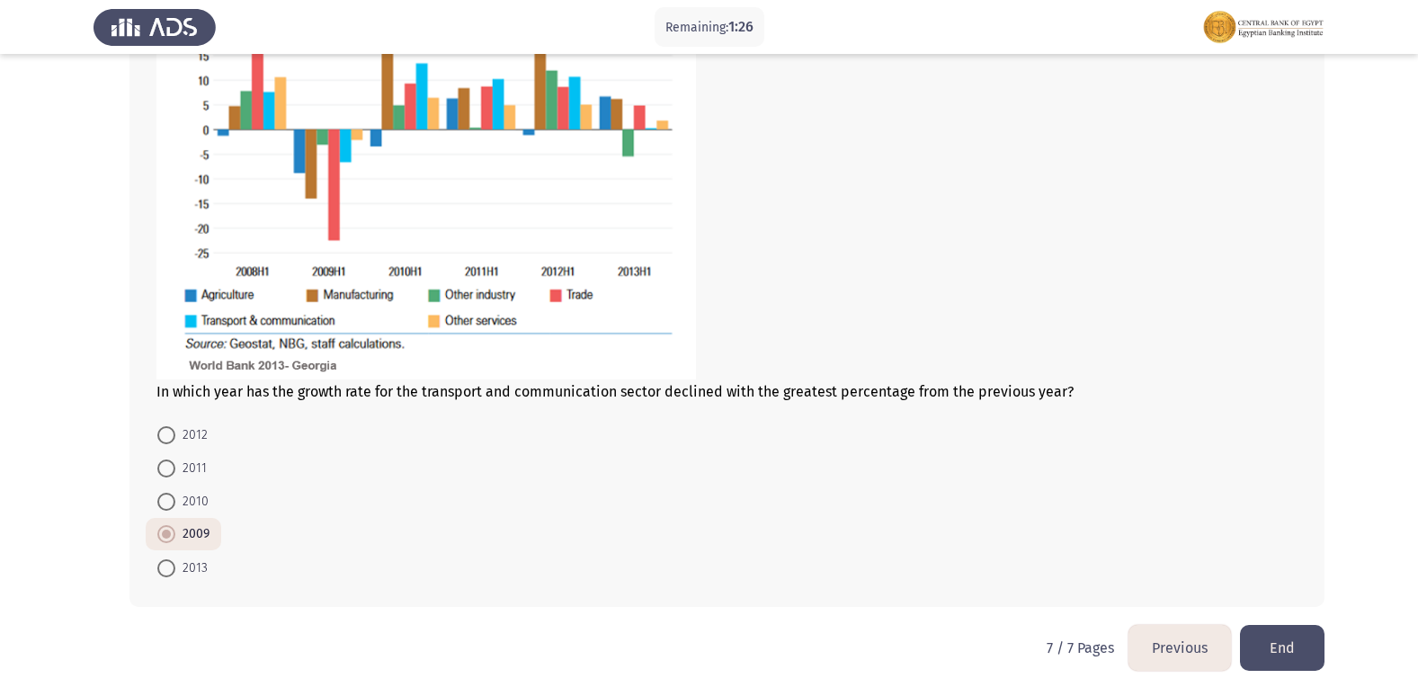
scroll to position [804, 0]
click at [1281, 639] on button "End" at bounding box center [1282, 647] width 85 height 46
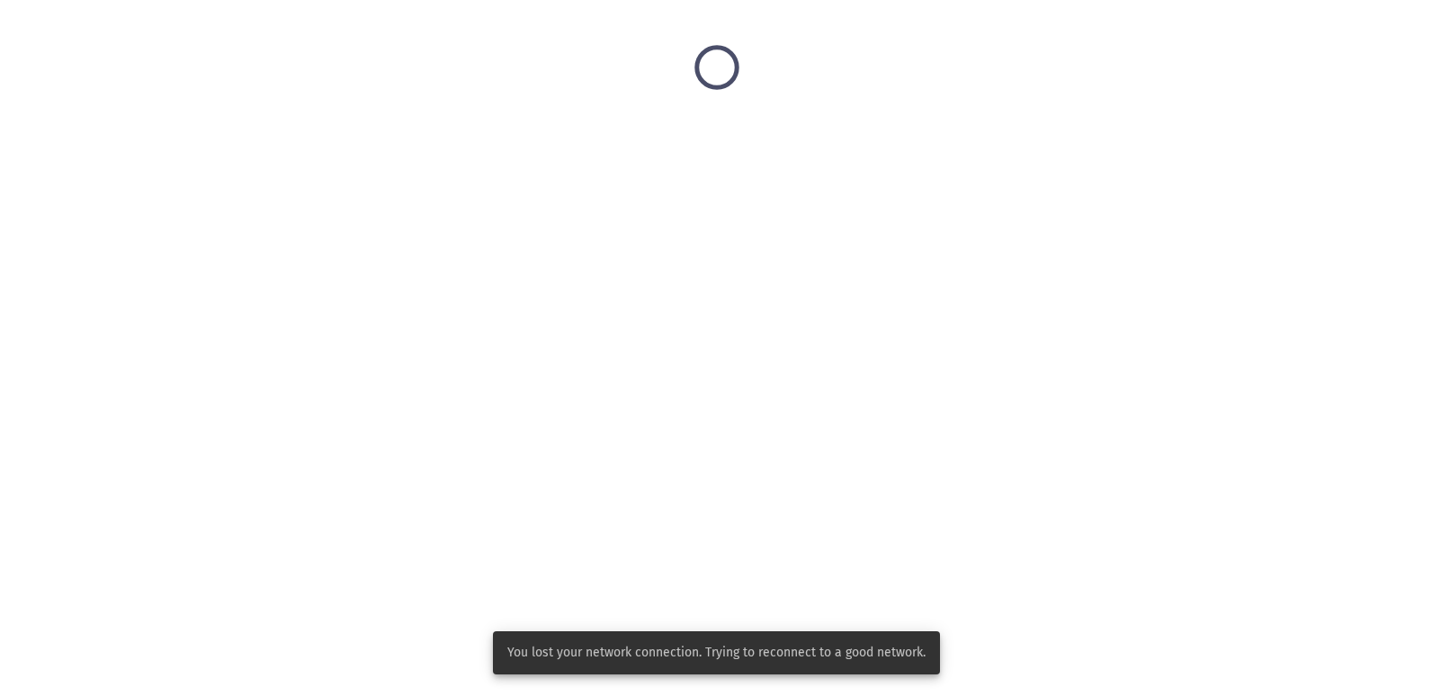
scroll to position [0, 0]
